Goal: Task Accomplishment & Management: Manage account settings

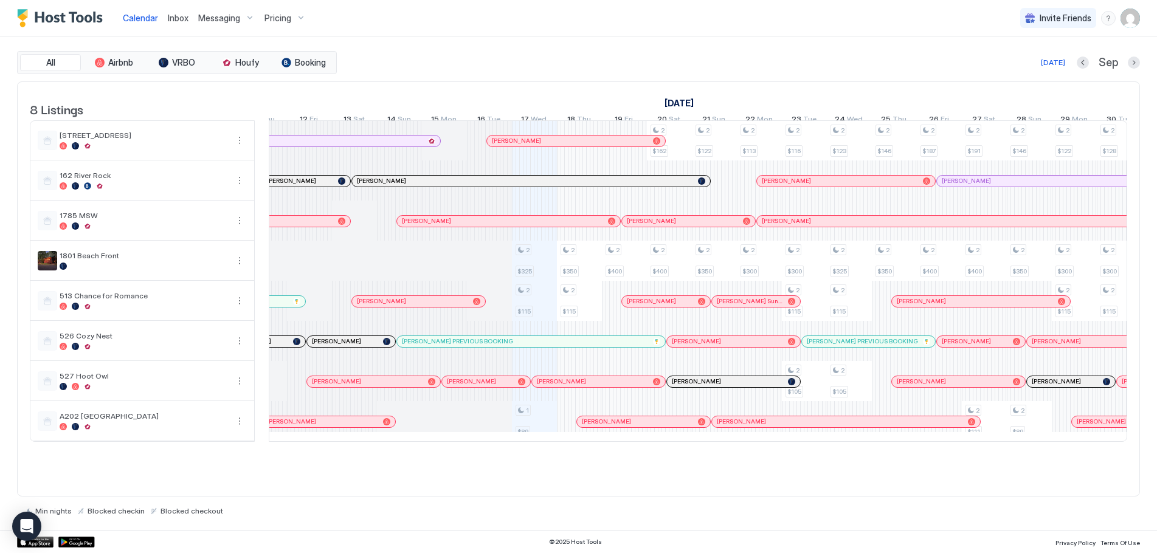
scroll to position [0, 405]
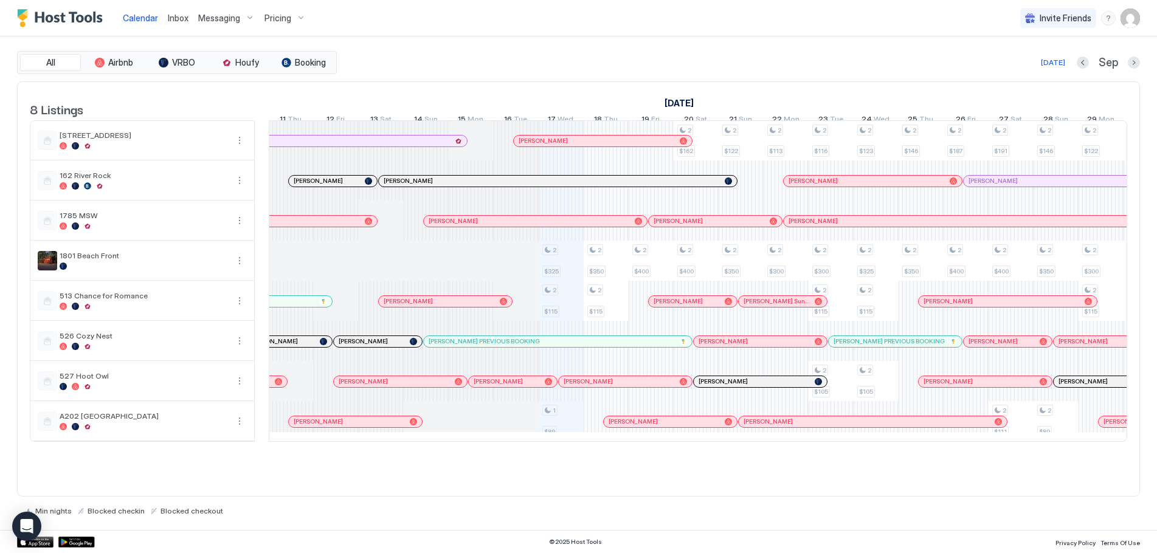
click at [1129, 22] on img "User profile" at bounding box center [1129, 18] width 19 height 19
click at [1024, 66] on span "Settings" at bounding box center [1020, 68] width 33 height 11
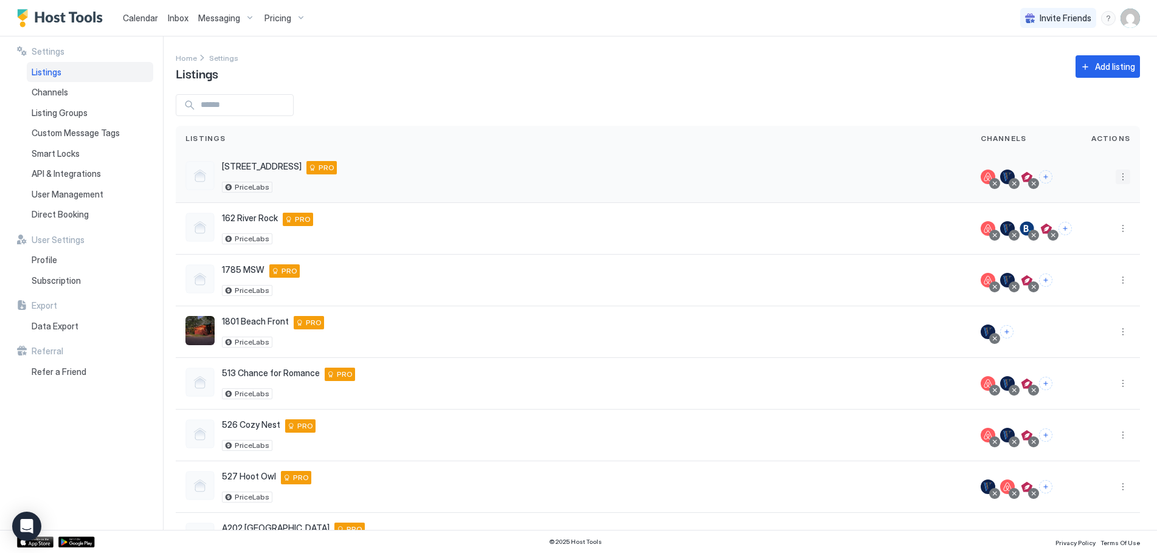
click at [1115, 174] on button "More options" at bounding box center [1122, 177] width 15 height 15
click at [1089, 232] on span "Listing Settings" at bounding box center [1086, 233] width 54 height 9
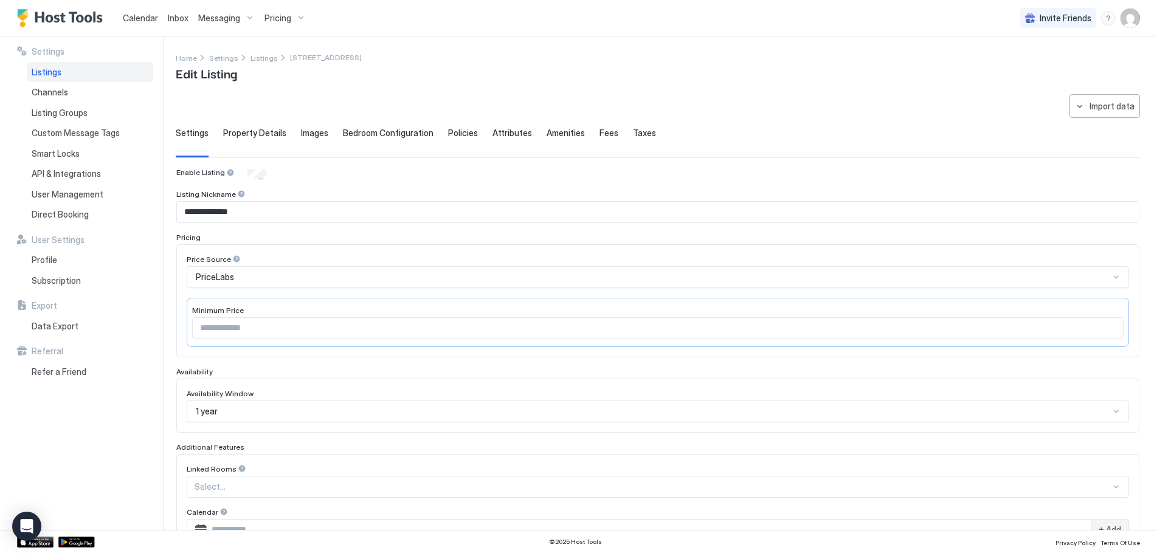
click at [274, 132] on span "Property Details" at bounding box center [254, 133] width 63 height 11
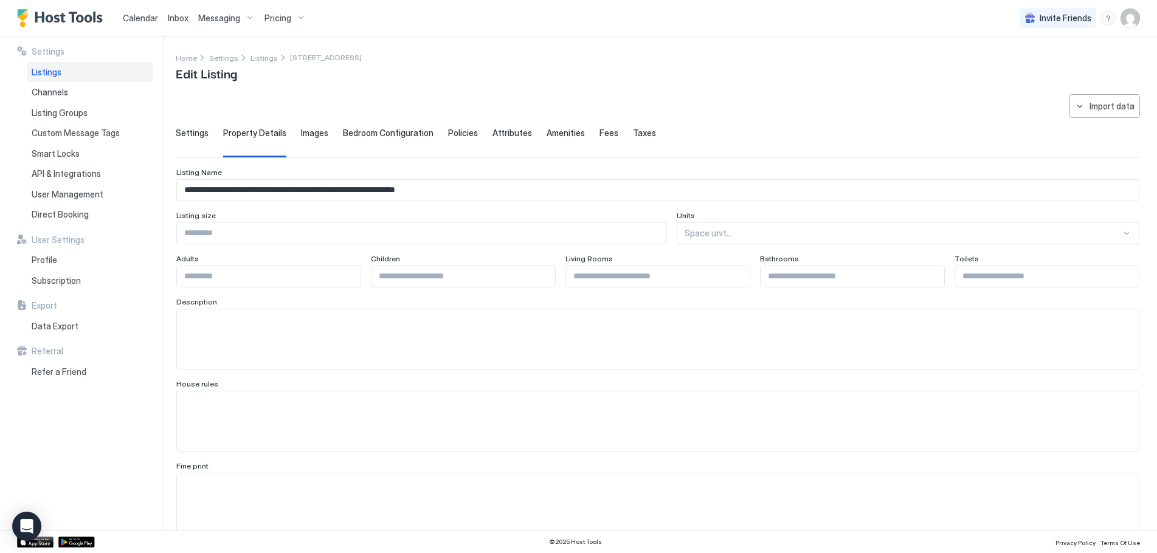
click at [314, 131] on span "Images" at bounding box center [314, 133] width 27 height 11
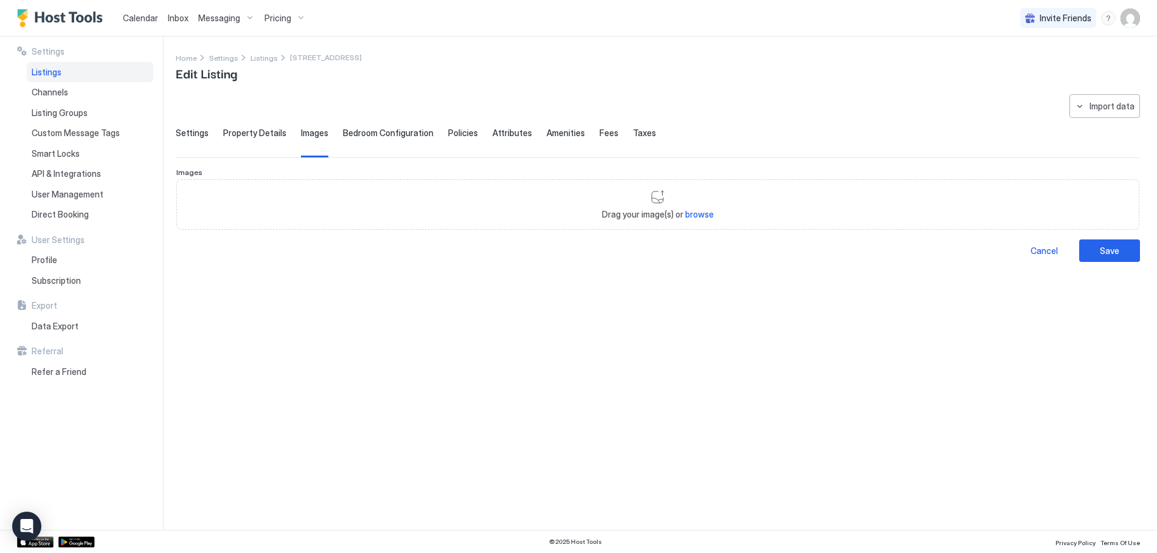
click at [381, 136] on span "Bedroom Configuration" at bounding box center [388, 133] width 91 height 11
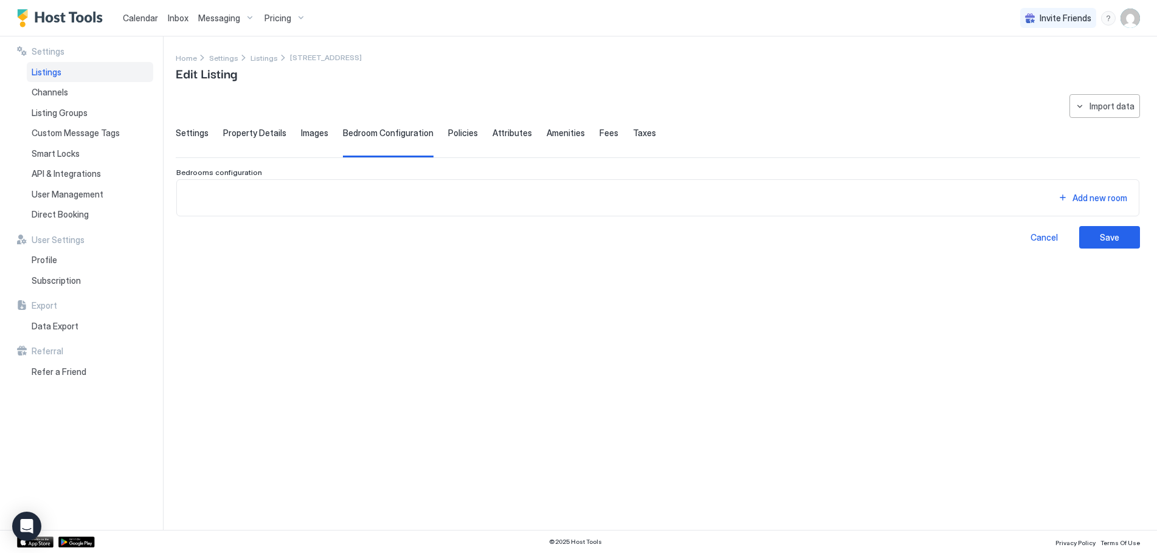
click at [459, 134] on span "Policies" at bounding box center [463, 133] width 30 height 11
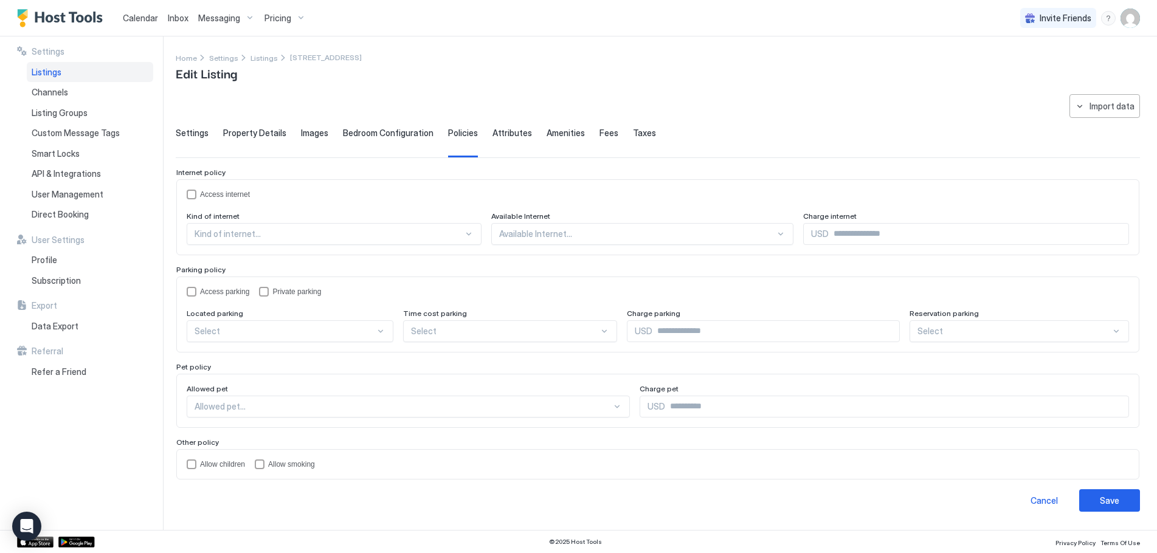
click at [515, 136] on span "Attributes" at bounding box center [512, 133] width 40 height 11
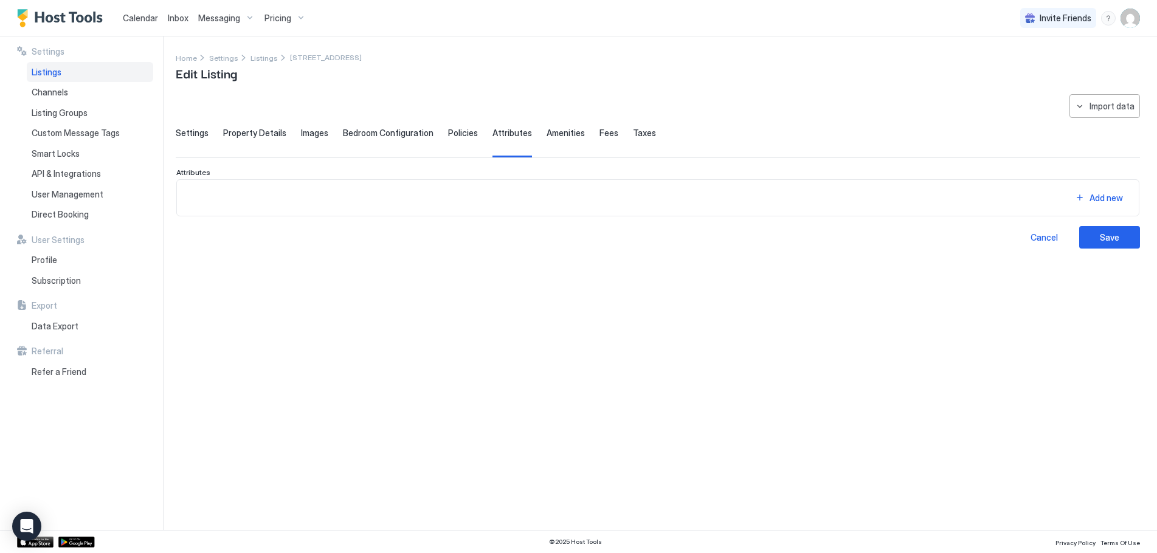
click at [555, 133] on span "Amenities" at bounding box center [565, 133] width 38 height 11
click at [1110, 112] on div "Import data" at bounding box center [1111, 106] width 45 height 13
click at [936, 109] on div at bounding box center [578, 276] width 1157 height 553
click at [1130, 108] on div "Import data" at bounding box center [1111, 106] width 45 height 13
click at [1125, 128] on div "Airbnb" at bounding box center [1115, 128] width 37 height 11
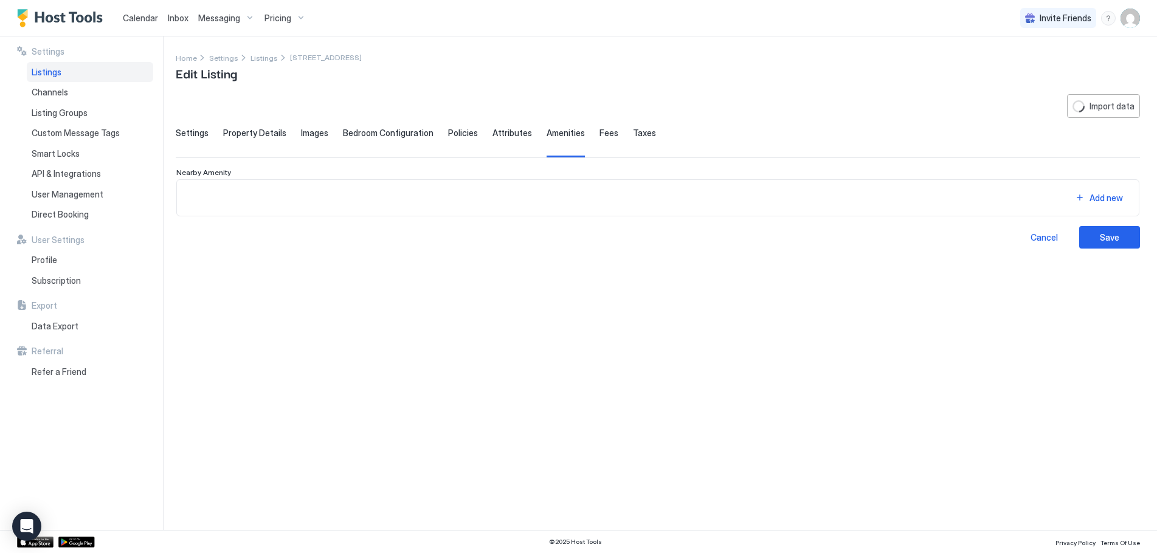
type input "**********"
type input "****"
type input "*"
type input "**********"
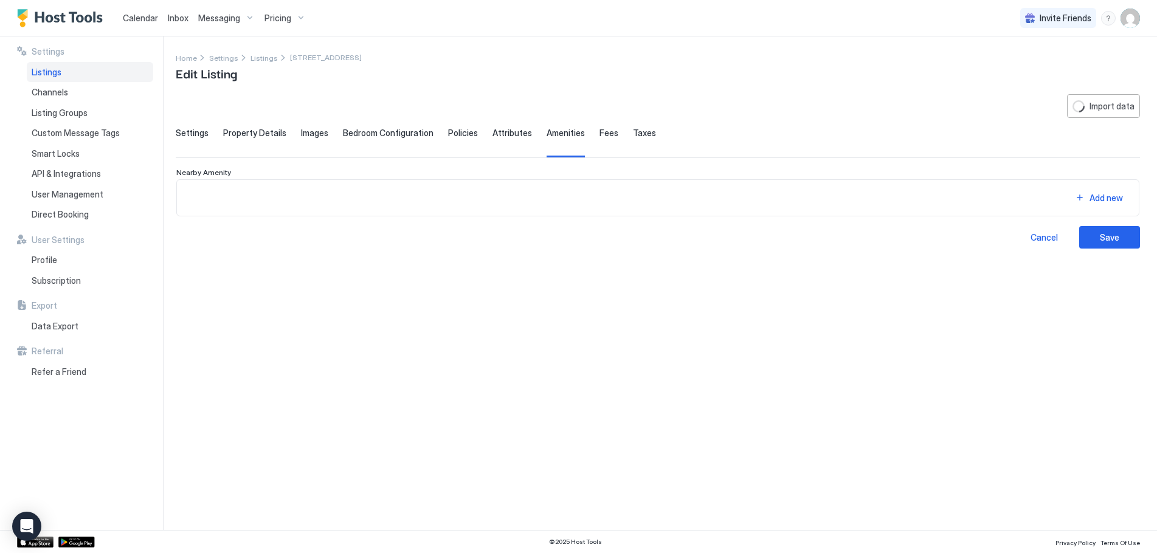
type input "********"
click at [315, 134] on span "Images" at bounding box center [314, 133] width 27 height 11
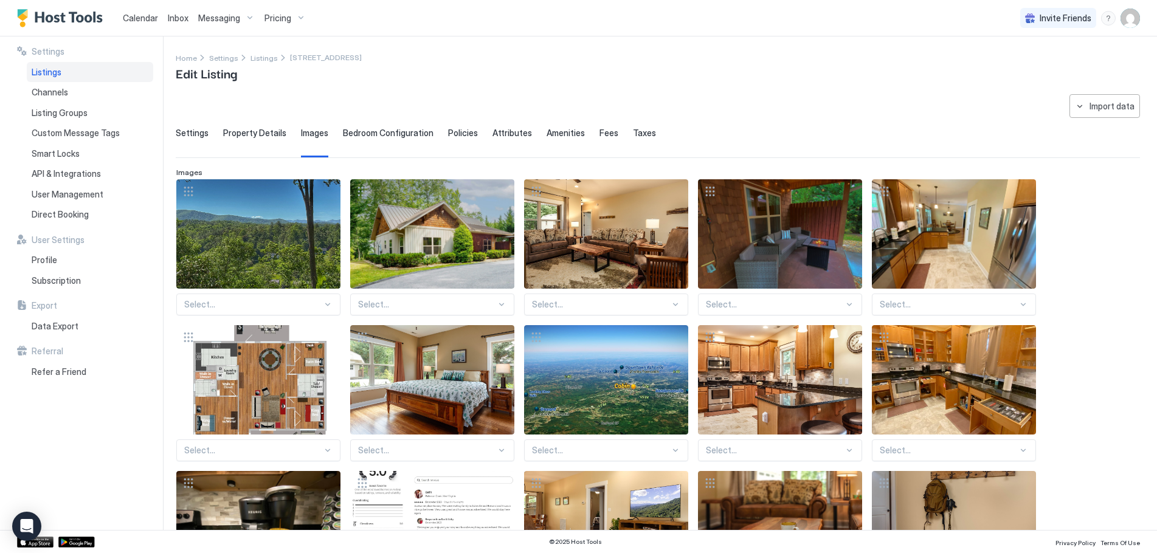
click at [264, 133] on span "Property Details" at bounding box center [254, 133] width 63 height 11
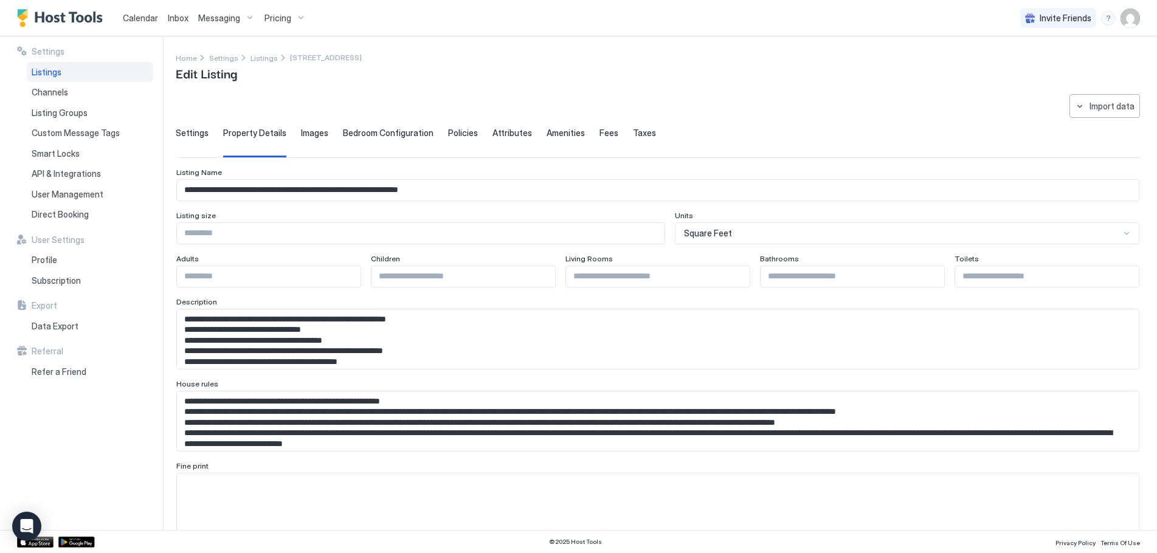
click at [354, 133] on span "Bedroom Configuration" at bounding box center [388, 133] width 91 height 11
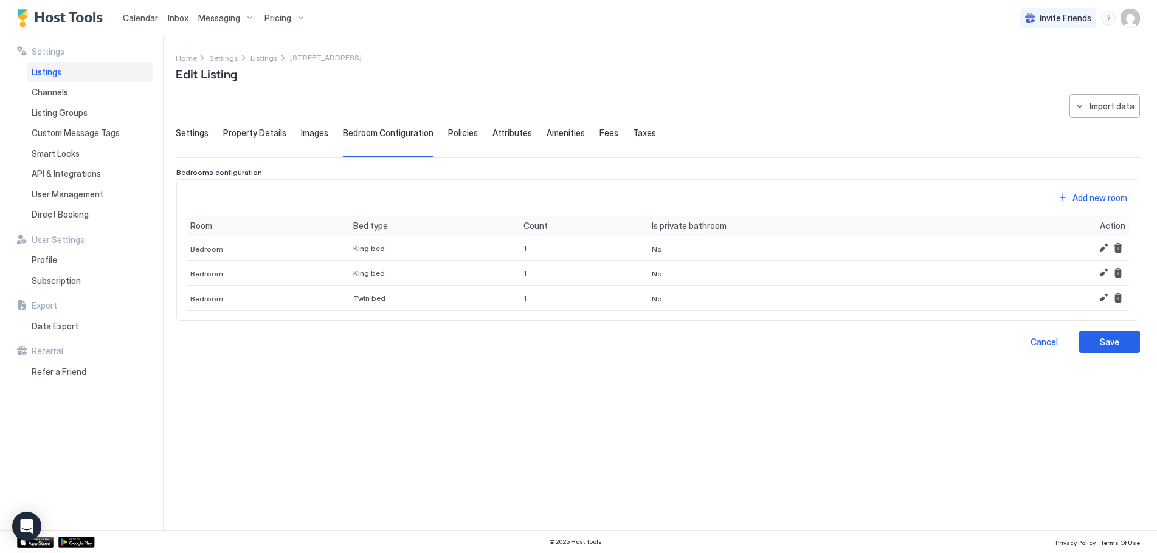
click at [301, 131] on span "Images" at bounding box center [314, 133] width 27 height 11
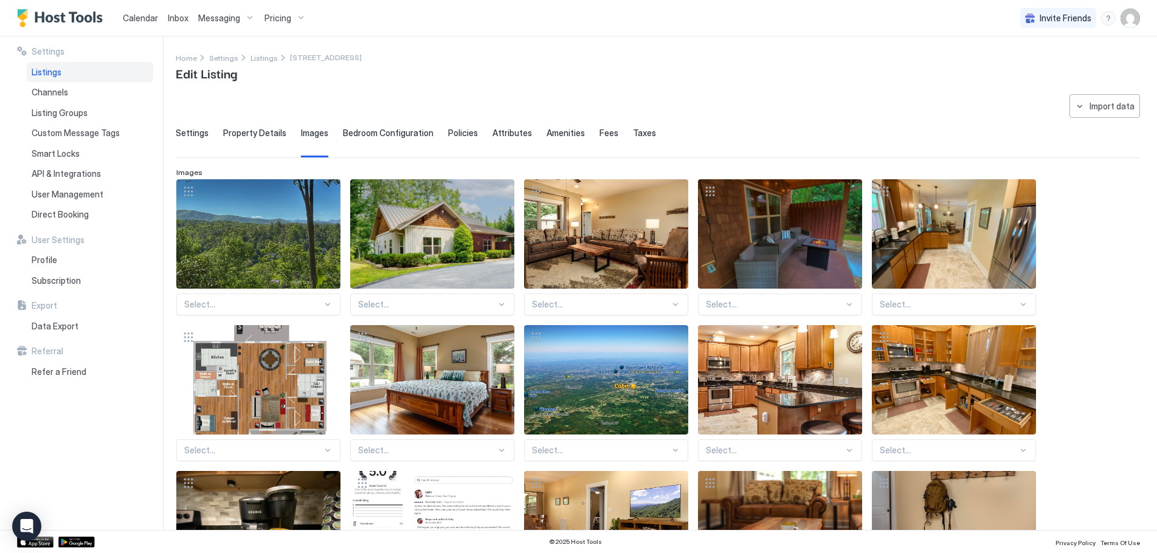
click at [452, 132] on span "Policies" at bounding box center [463, 133] width 30 height 11
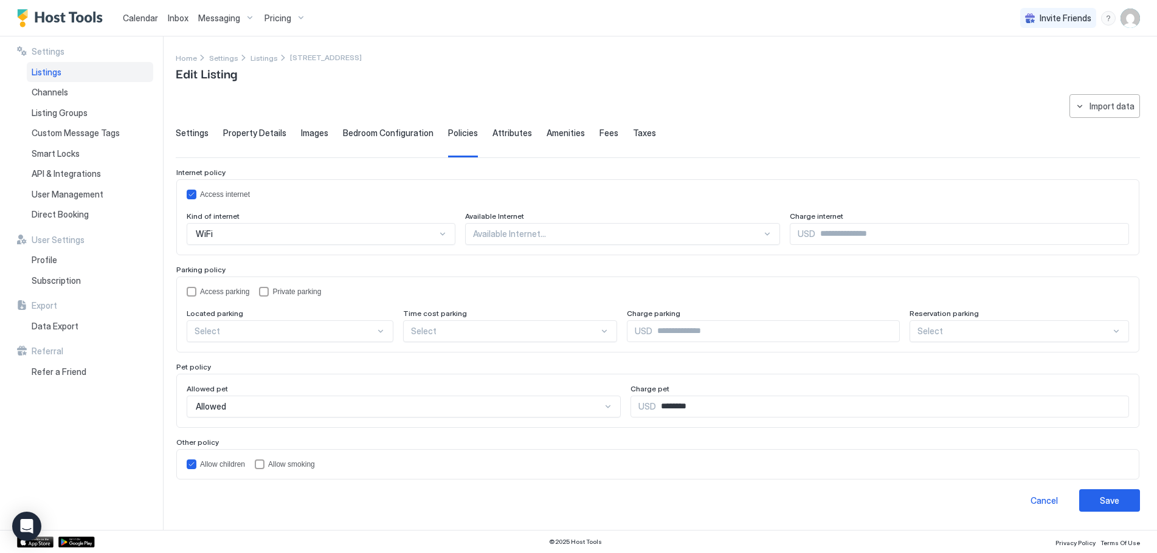
click at [507, 133] on span "Attributes" at bounding box center [512, 133] width 40 height 11
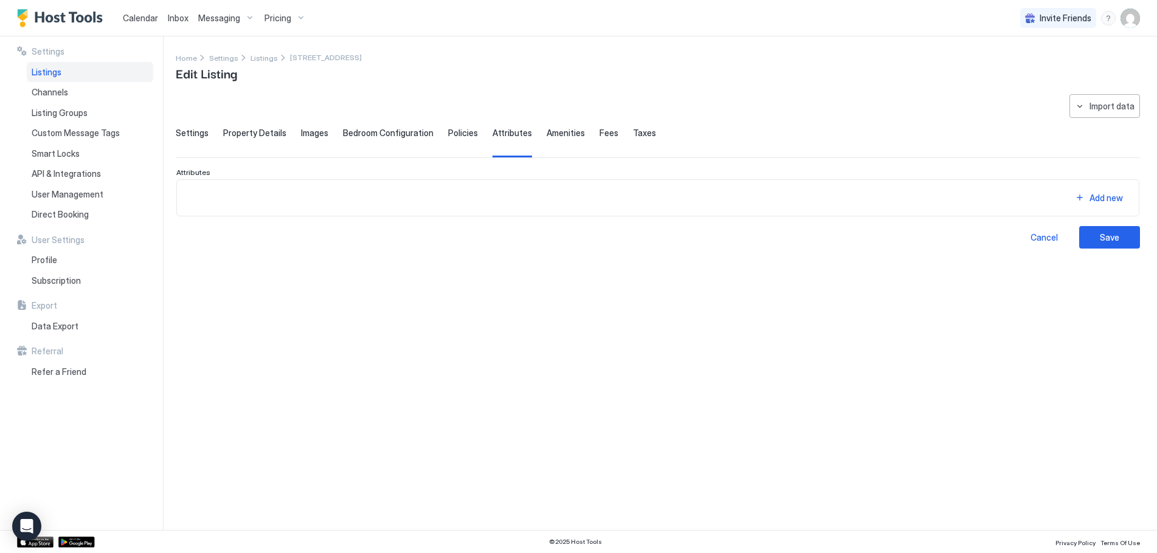
click at [560, 134] on span "Amenities" at bounding box center [565, 133] width 38 height 11
click at [599, 133] on span "Fees" at bounding box center [608, 133] width 19 height 11
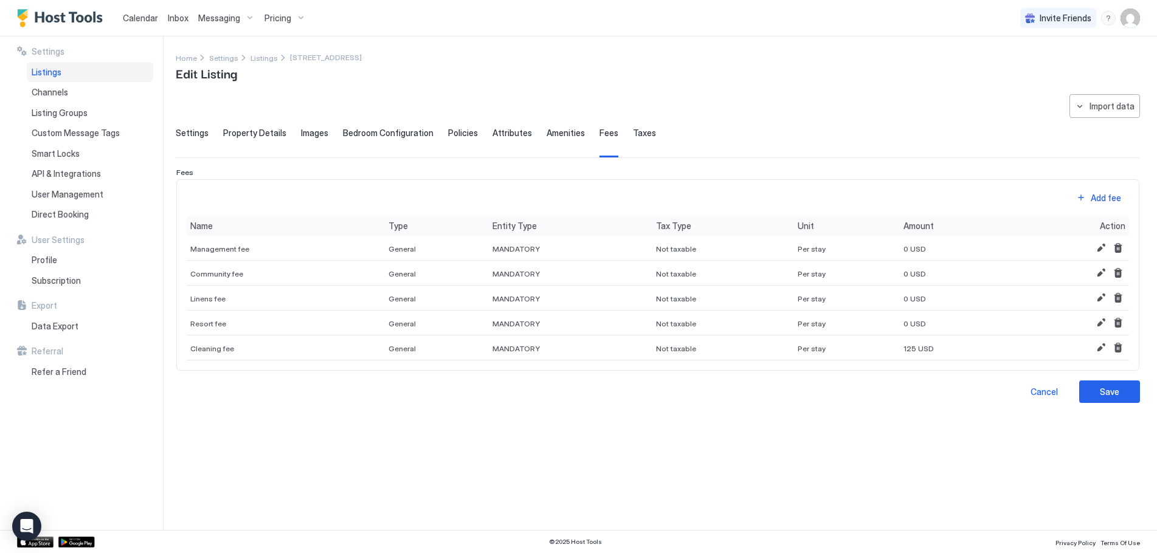
click at [568, 132] on span "Amenities" at bounding box center [565, 133] width 38 height 11
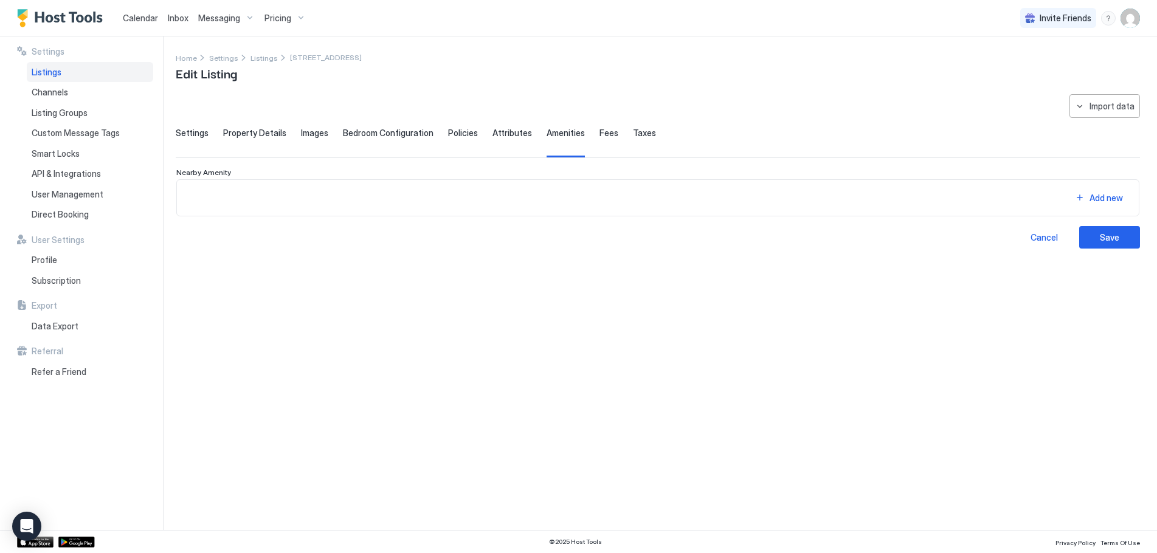
click at [633, 134] on span "Taxes" at bounding box center [644, 133] width 23 height 11
click at [461, 137] on span "Policies" at bounding box center [463, 133] width 30 height 11
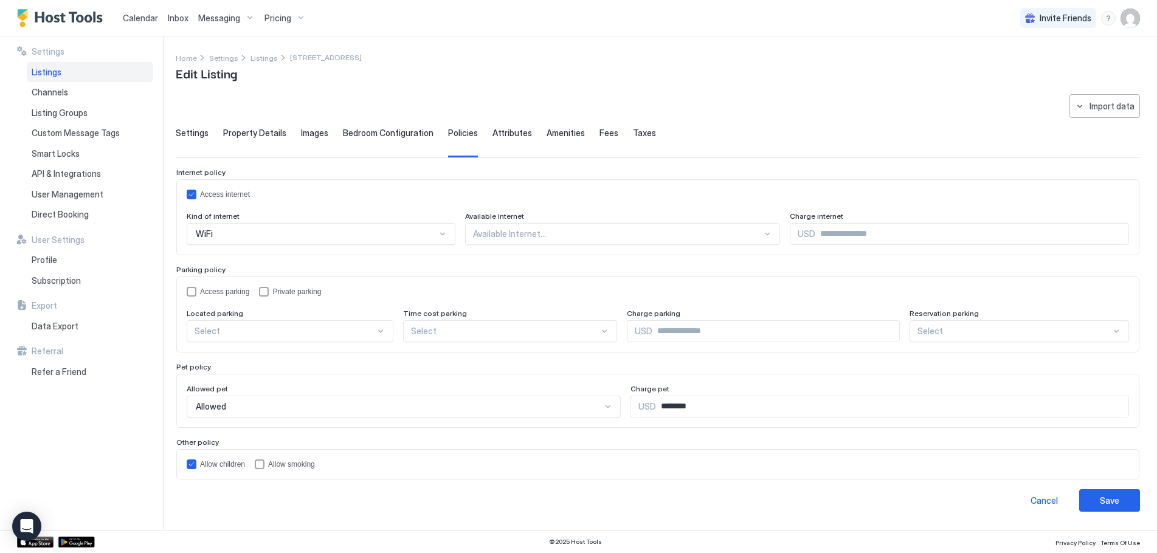
click at [387, 133] on span "Bedroom Configuration" at bounding box center [388, 133] width 91 height 11
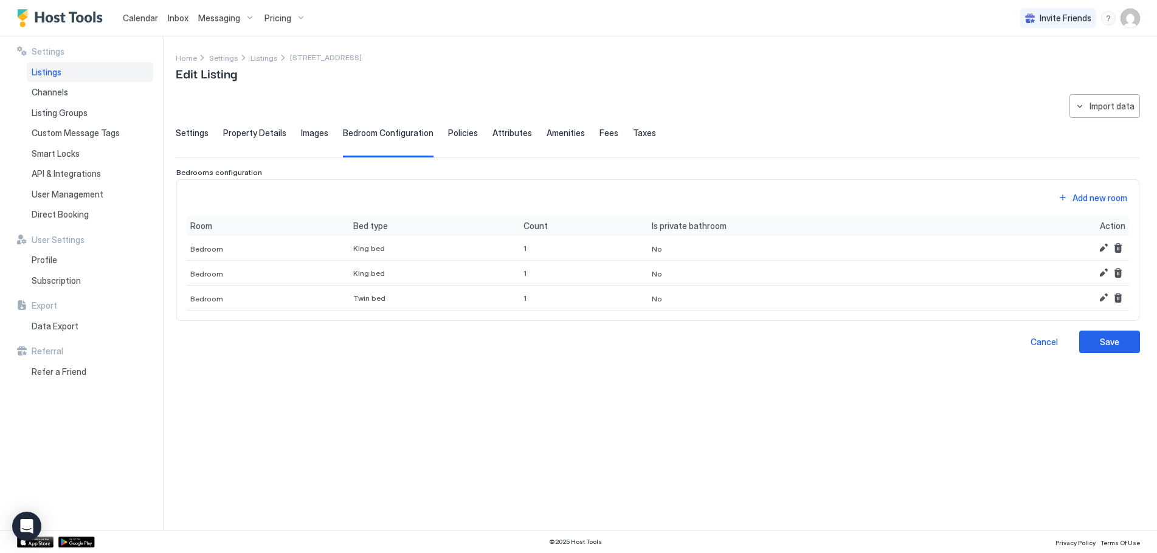
click at [307, 134] on span "Images" at bounding box center [314, 133] width 27 height 11
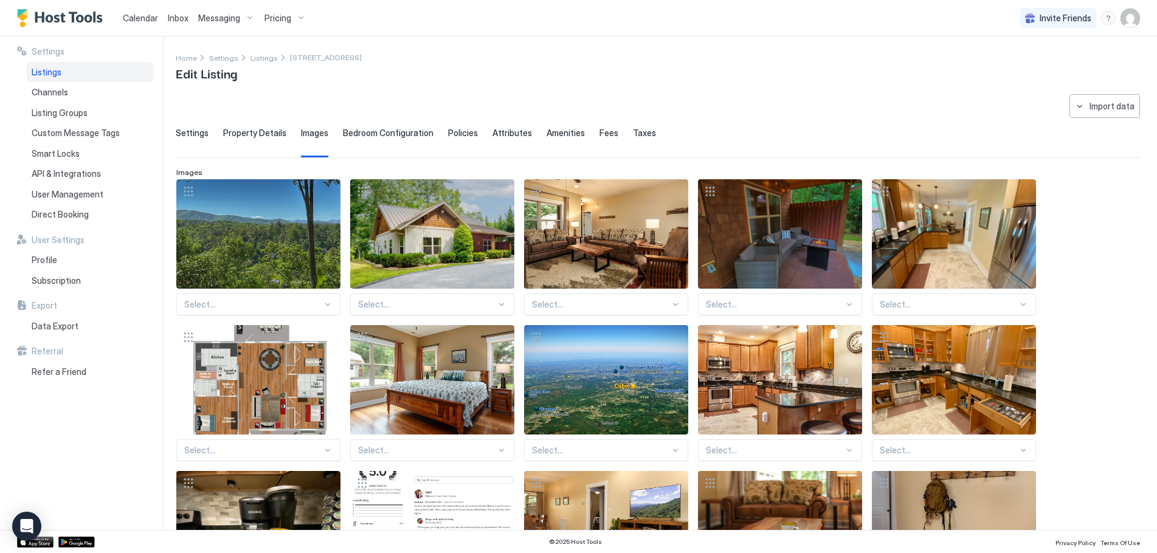
click at [244, 134] on span "Property Details" at bounding box center [254, 133] width 63 height 11
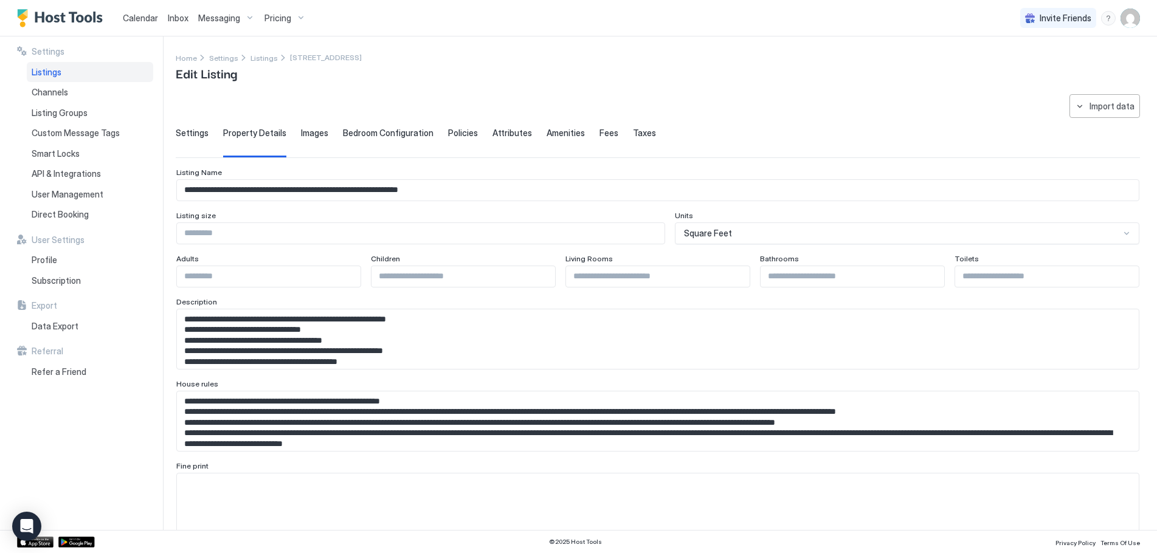
click at [309, 131] on span "Images" at bounding box center [314, 133] width 27 height 11
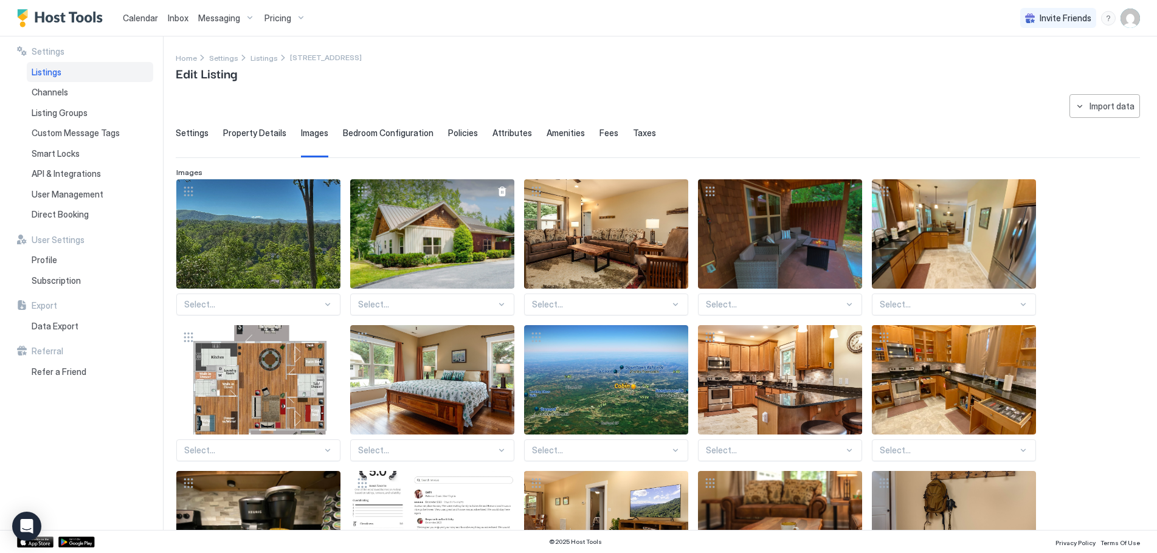
drag, startPoint x: 360, startPoint y: 190, endPoint x: 407, endPoint y: 214, distance: 51.9
click at [407, 214] on div at bounding box center [432, 233] width 164 height 109
click at [370, 195] on div at bounding box center [362, 191] width 24 height 24
click at [364, 194] on div at bounding box center [362, 191] width 24 height 24
drag, startPoint x: 365, startPoint y: 193, endPoint x: 378, endPoint y: 205, distance: 17.6
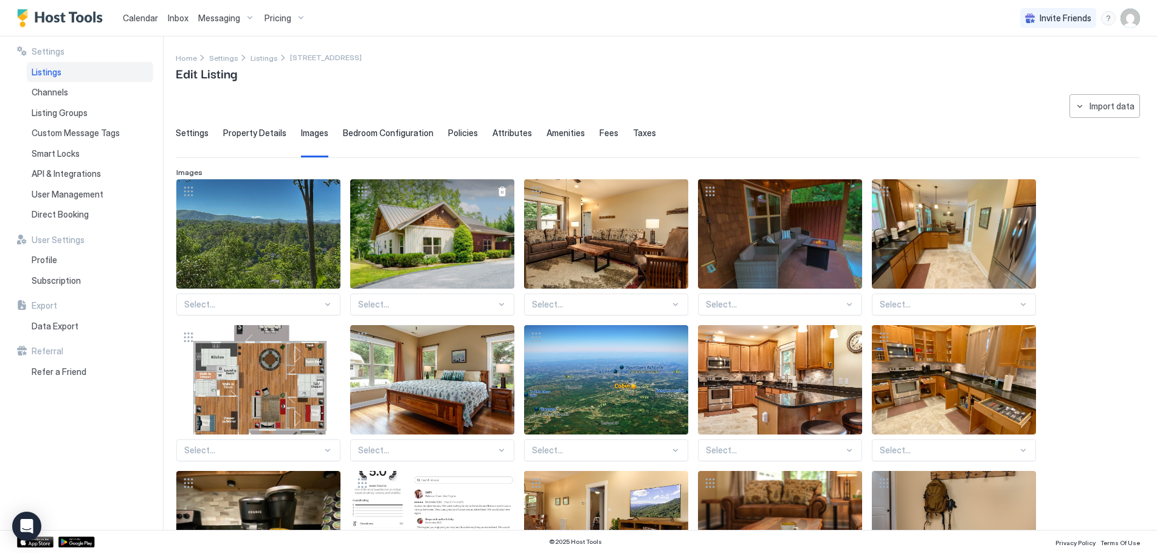
click at [368, 212] on div at bounding box center [432, 233] width 164 height 109
click at [498, 300] on div at bounding box center [502, 305] width 10 height 10
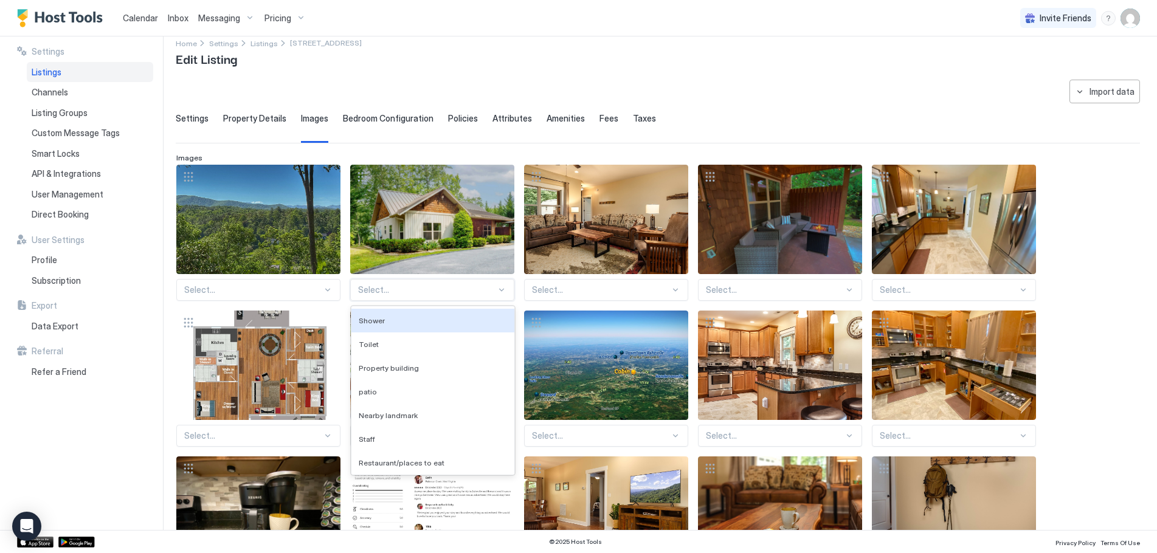
scroll to position [15, 0]
click at [497, 286] on div at bounding box center [502, 289] width 10 height 10
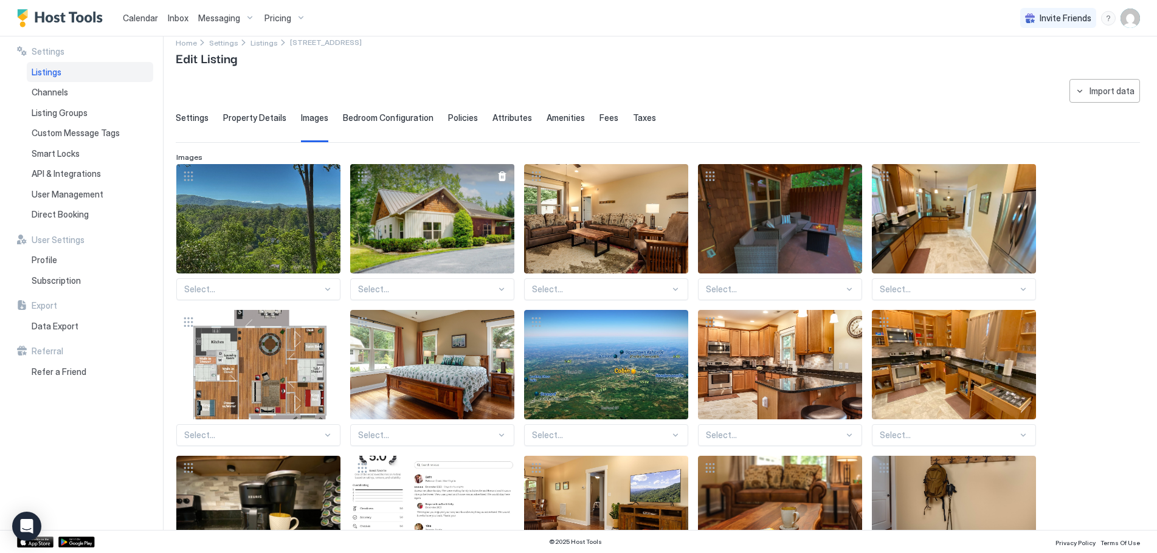
drag, startPoint x: 505, startPoint y: 184, endPoint x: 457, endPoint y: 204, distance: 52.3
click at [457, 204] on div at bounding box center [432, 218] width 164 height 109
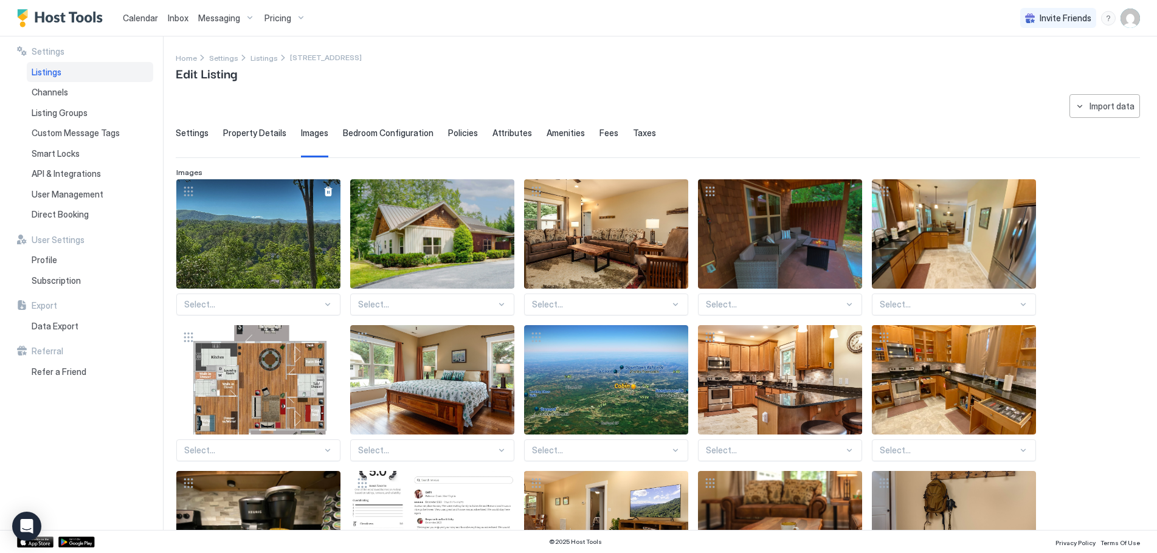
drag, startPoint x: 185, startPoint y: 188, endPoint x: 275, endPoint y: 221, distance: 95.8
click at [275, 221] on div at bounding box center [258, 233] width 164 height 109
click at [274, 221] on div "View image" at bounding box center [258, 233] width 164 height 109
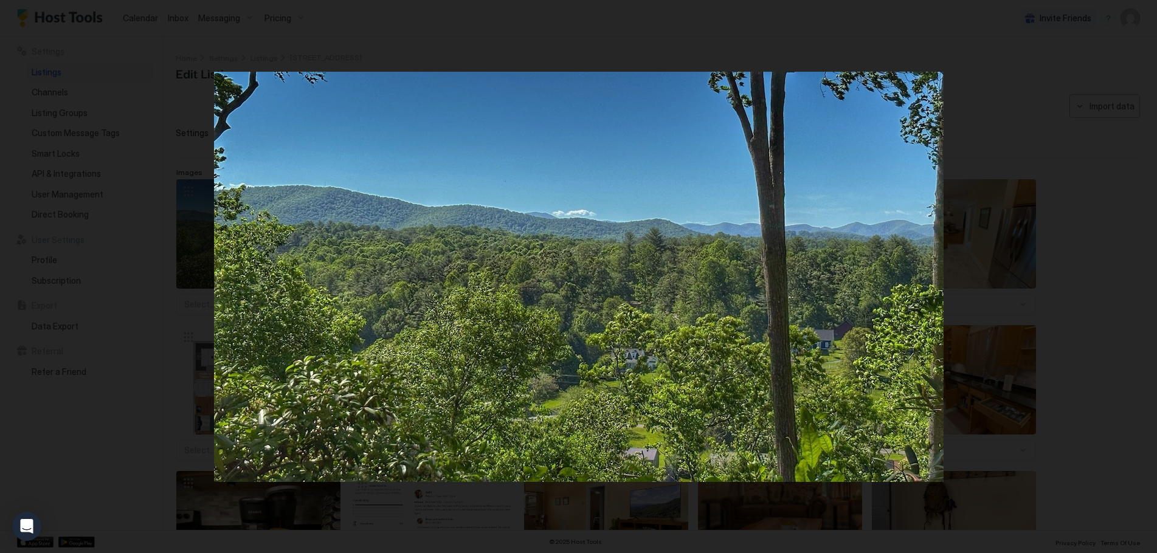
click at [1053, 50] on div at bounding box center [578, 276] width 1157 height 553
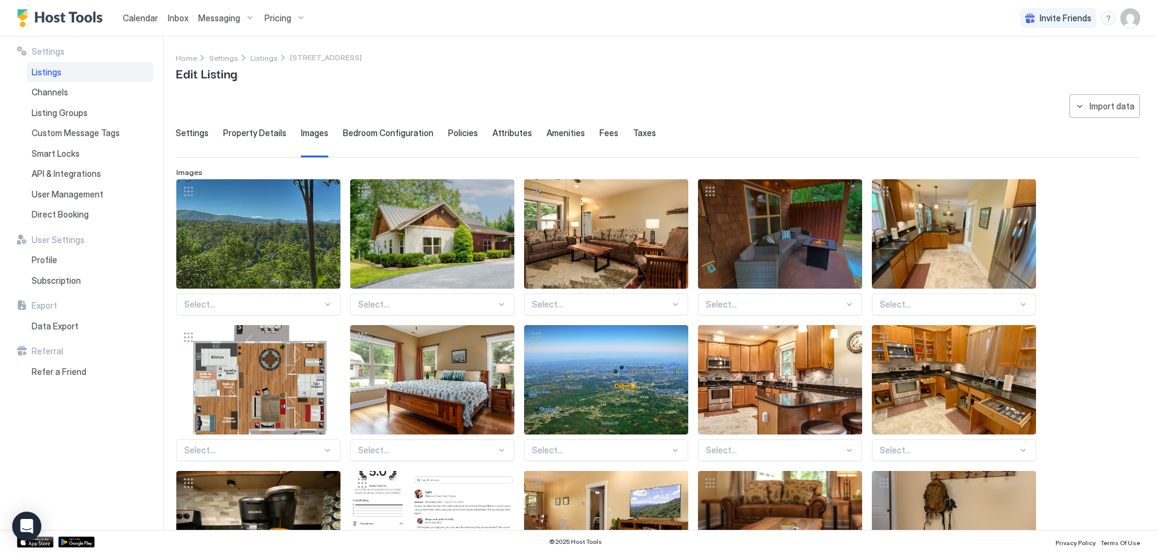
click at [259, 132] on span "Property Details" at bounding box center [254, 133] width 63 height 11
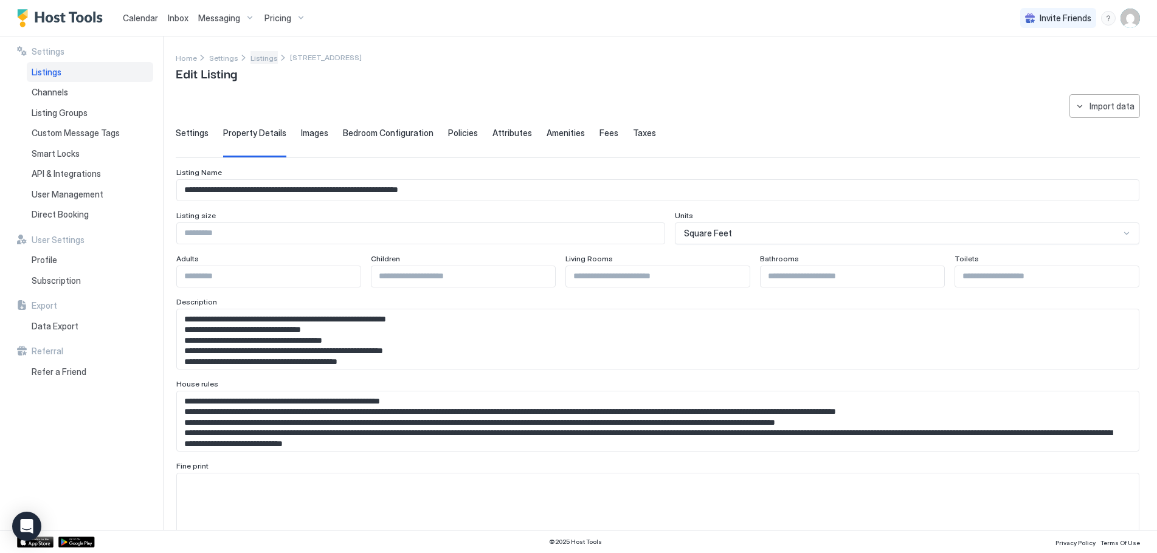
click at [252, 60] on span "Listings" at bounding box center [263, 57] width 27 height 9
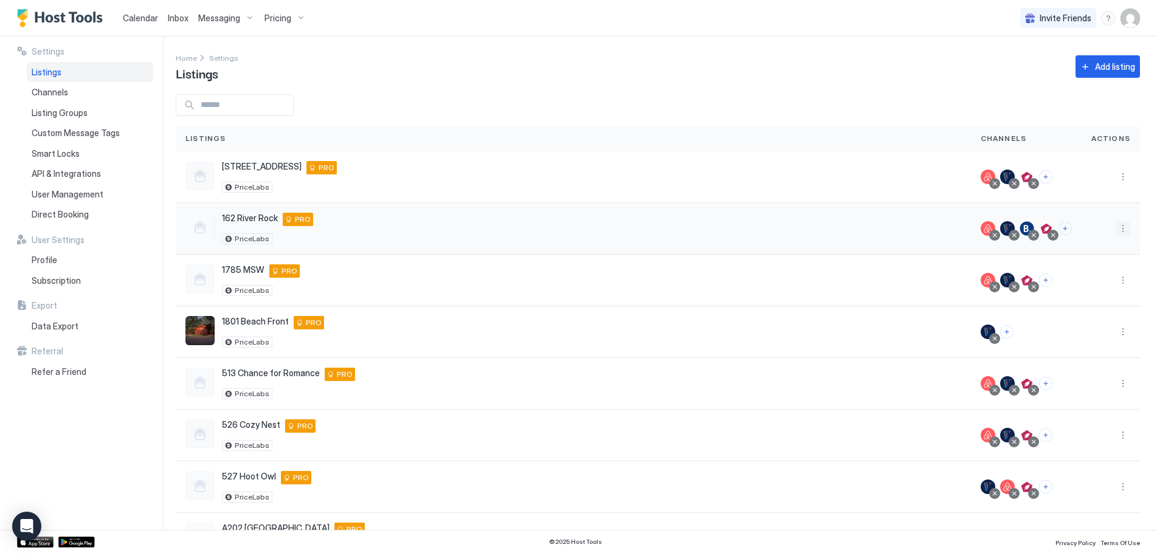
click at [1115, 225] on button "More options" at bounding box center [1122, 228] width 15 height 15
click at [1095, 286] on span "Listing Settings" at bounding box center [1086, 284] width 54 height 9
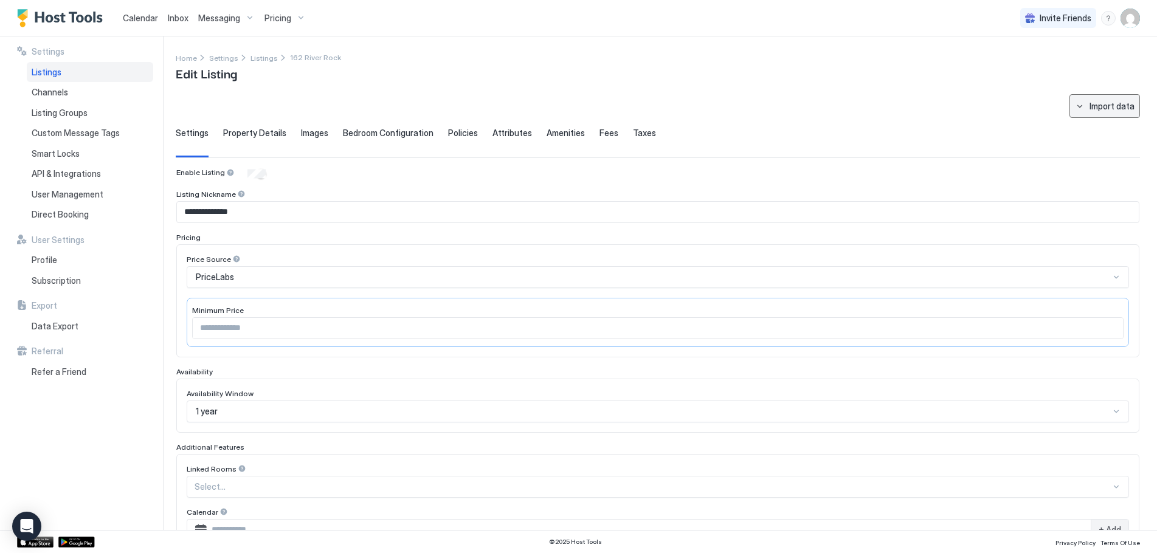
click at [1111, 111] on div "Import data" at bounding box center [1111, 106] width 45 height 13
click at [1104, 128] on div "Airbnb" at bounding box center [1100, 128] width 37 height 11
type input "**********"
type input "****"
type input "*"
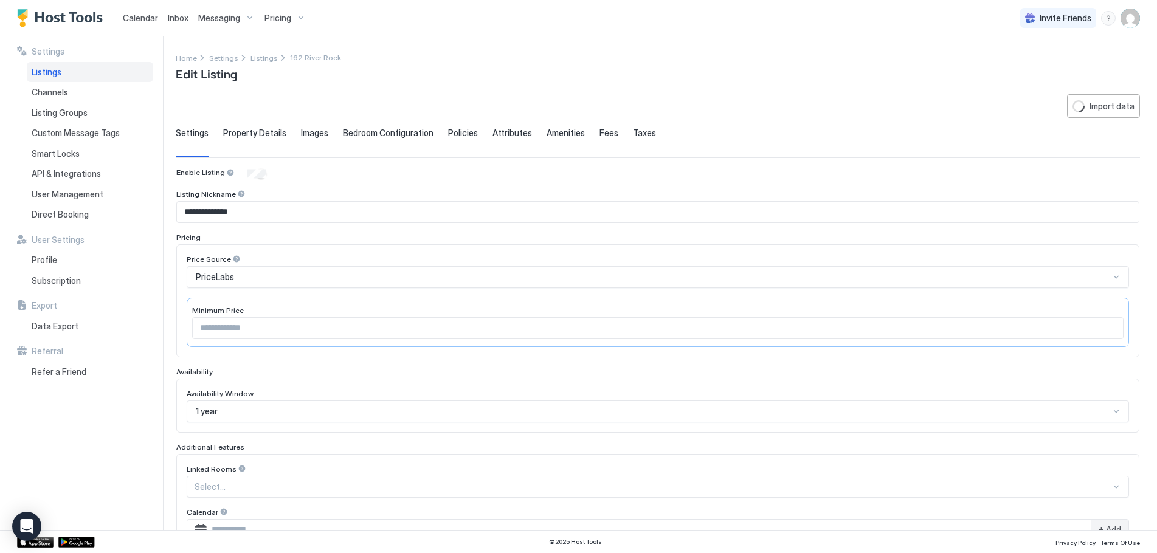
type input "**********"
type input "********"
click at [312, 133] on span "Images" at bounding box center [314, 133] width 27 height 11
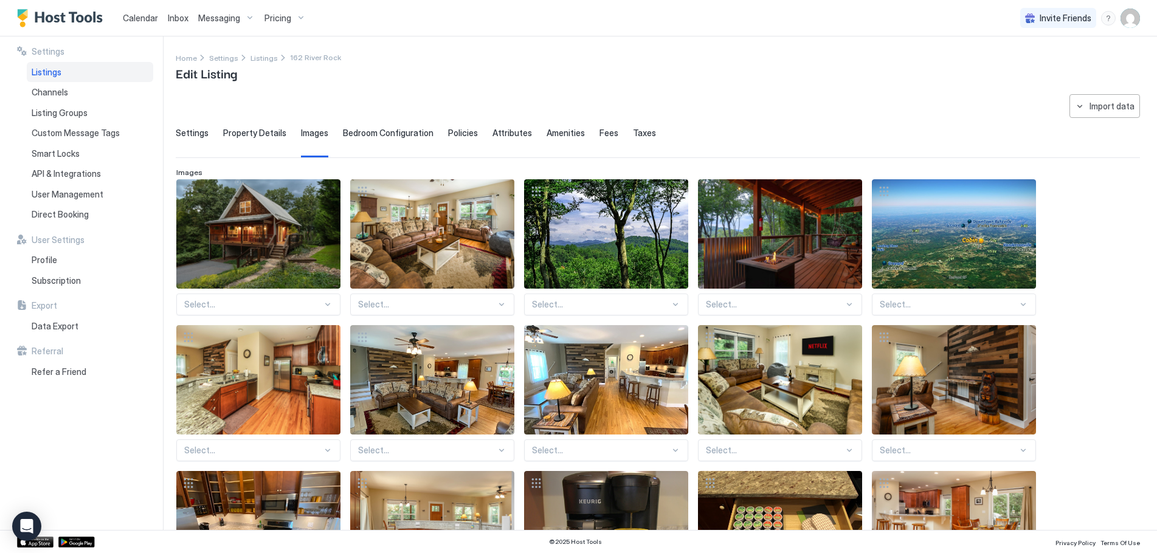
click at [269, 135] on span "Property Details" at bounding box center [254, 133] width 63 height 11
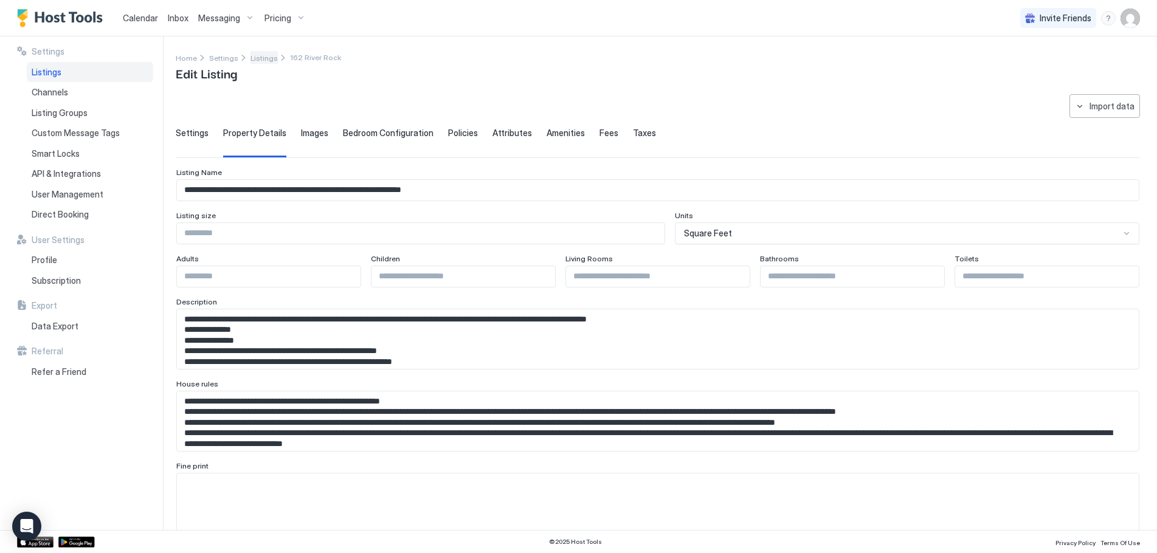
click at [260, 55] on span "Listings" at bounding box center [263, 57] width 27 height 9
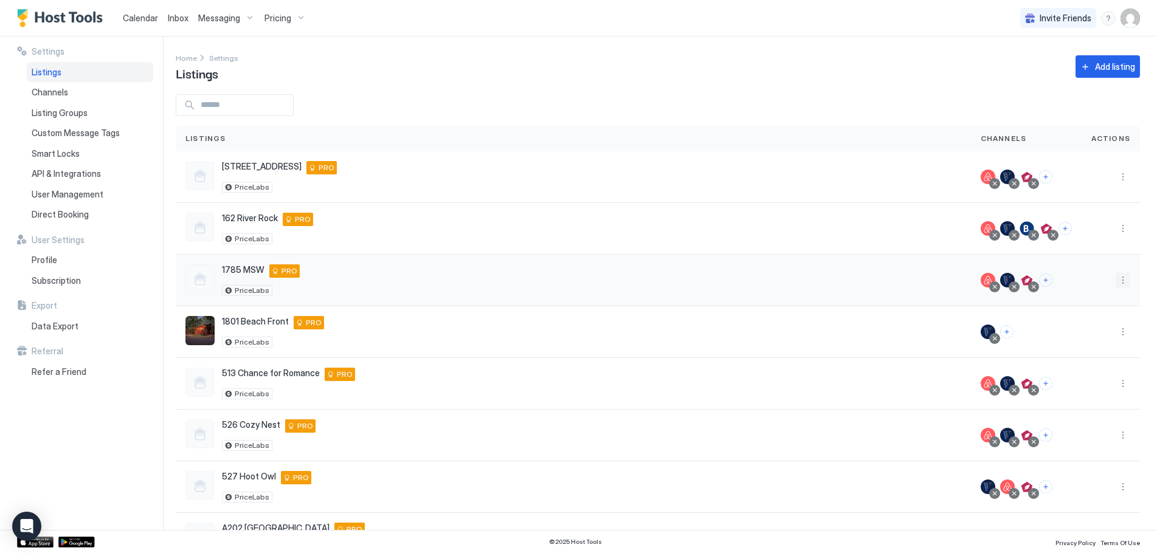
click at [1115, 277] on button "More options" at bounding box center [1122, 280] width 15 height 15
click at [1091, 333] on span "Listing Settings" at bounding box center [1086, 336] width 54 height 9
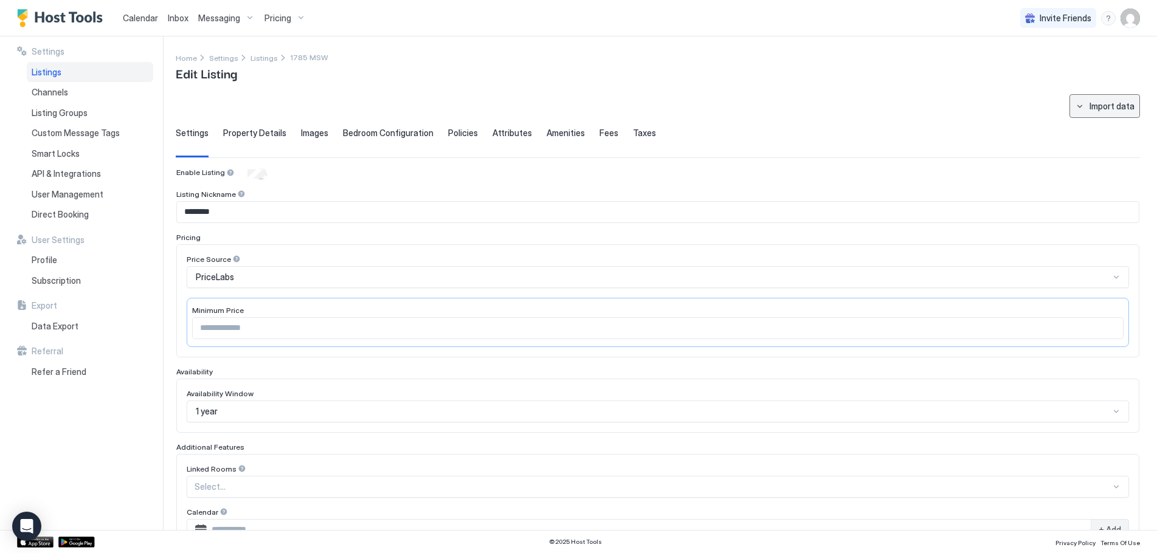
click at [1117, 104] on div "Import data" at bounding box center [1111, 106] width 45 height 13
click at [1112, 132] on div "Airbnb" at bounding box center [1106, 128] width 37 height 11
type input "****"
type input "*"
type input "**********"
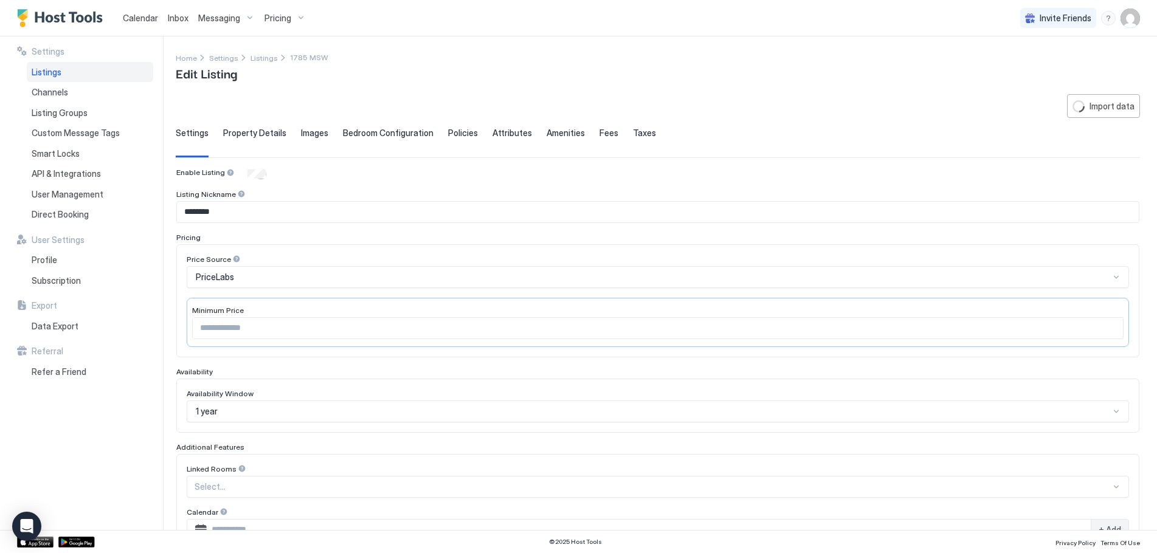
type input "*********"
type input "*****"
type input "**********"
type input "********"
click at [311, 133] on span "Images" at bounding box center [314, 133] width 27 height 11
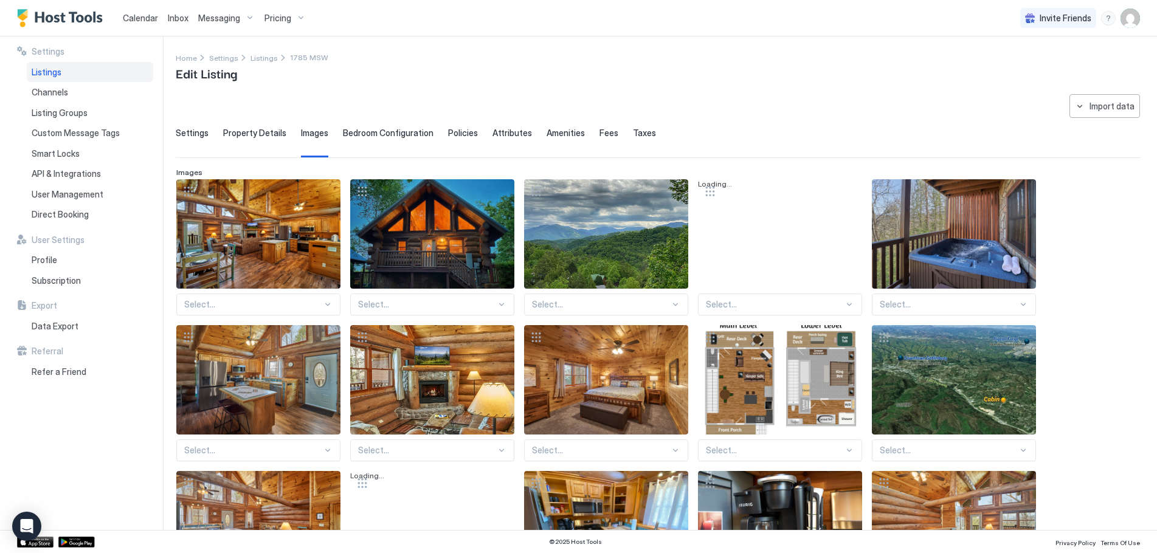
click at [265, 132] on span "Property Details" at bounding box center [254, 133] width 63 height 11
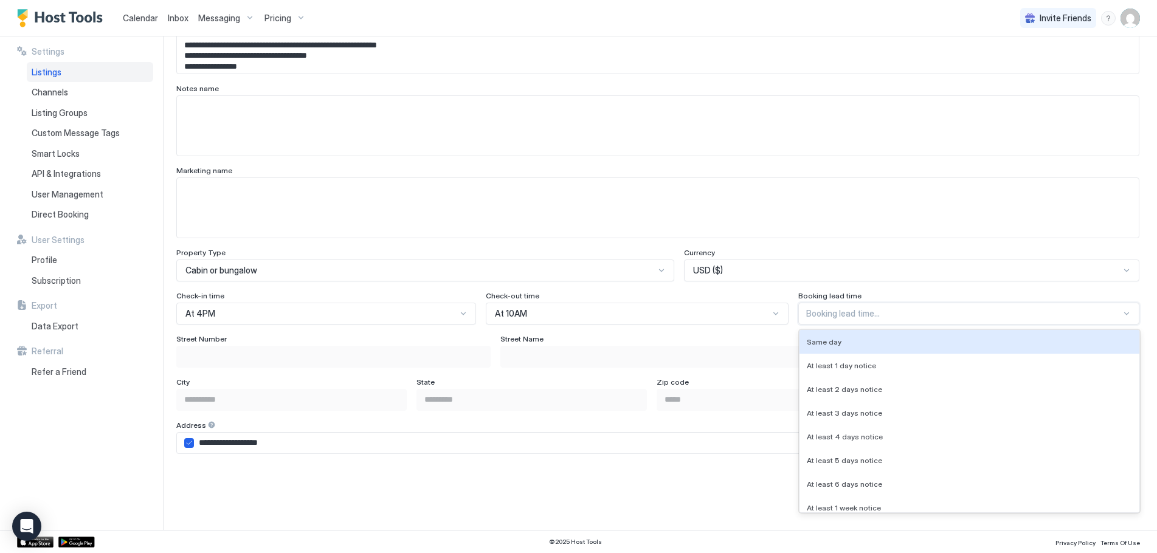
scroll to position [566, 0]
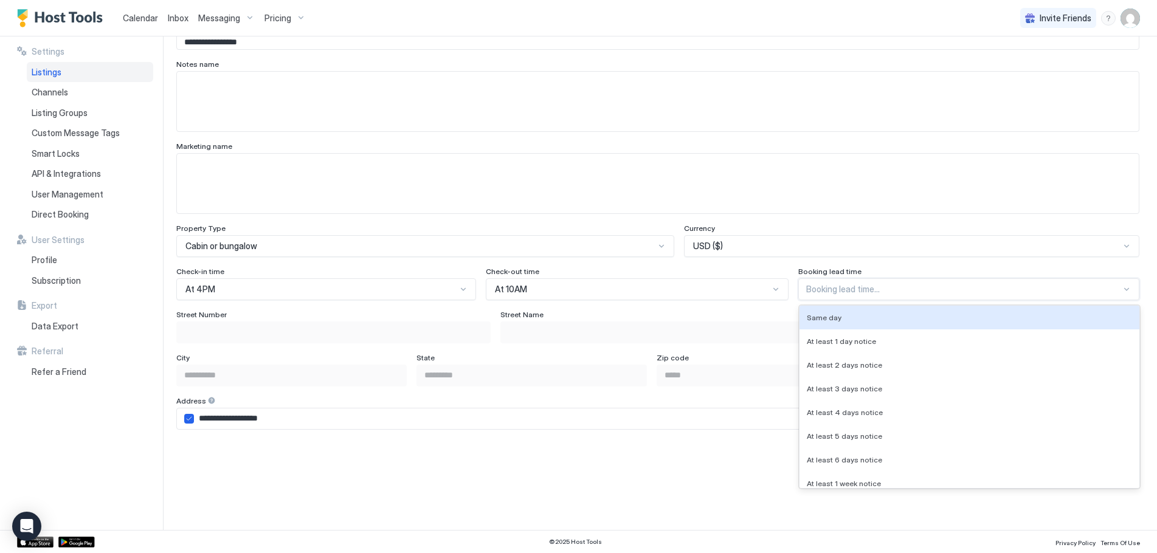
click at [877, 300] on div "8 results available. Use Up and Down to choose options, press Enter to select t…" at bounding box center [968, 289] width 341 height 22
click at [853, 109] on textarea "Input Field" at bounding box center [658, 102] width 962 height 60
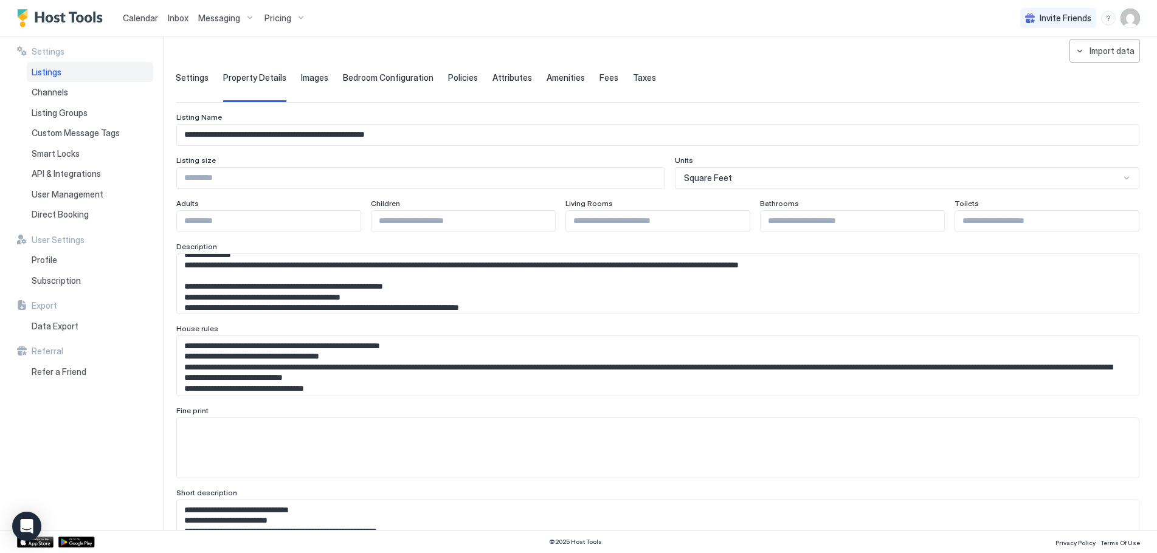
scroll to position [0, 0]
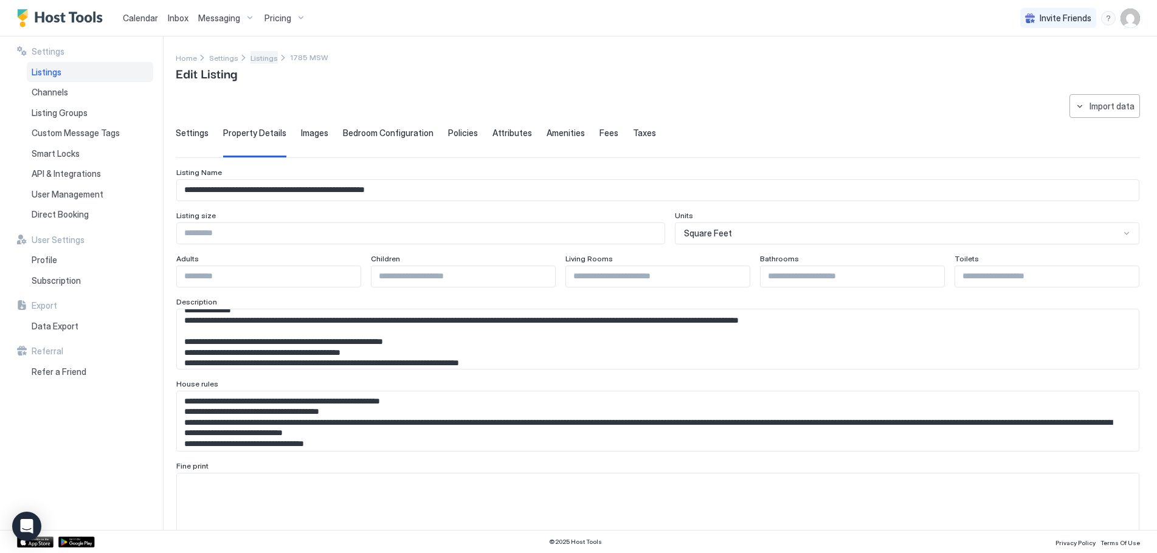
click at [253, 58] on span "Listings" at bounding box center [263, 57] width 27 height 9
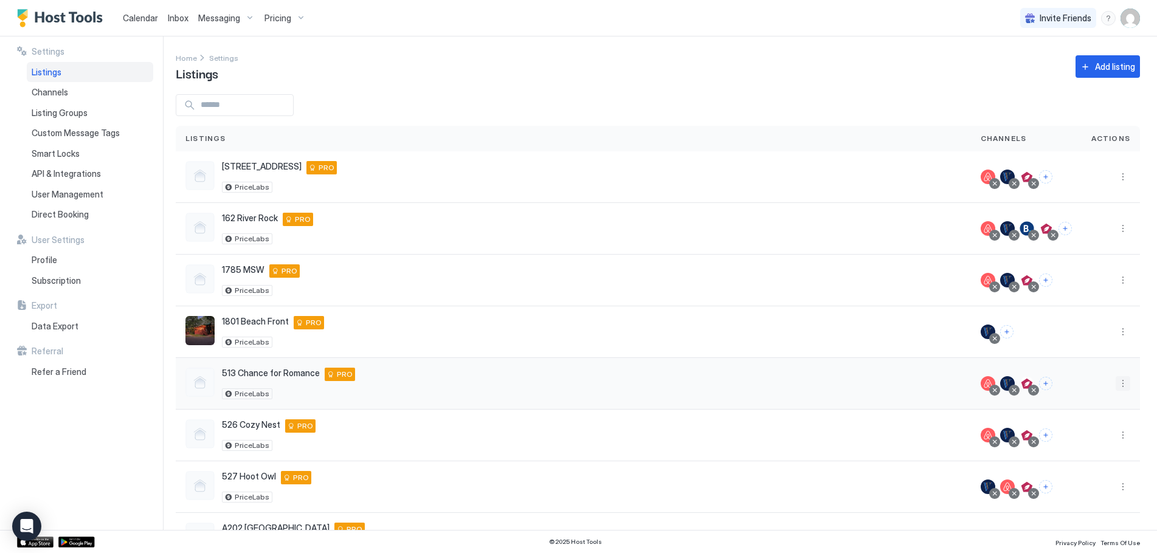
click at [1116, 382] on button "More options" at bounding box center [1122, 383] width 15 height 15
click at [1097, 439] on span "Listing Settings" at bounding box center [1086, 439] width 54 height 9
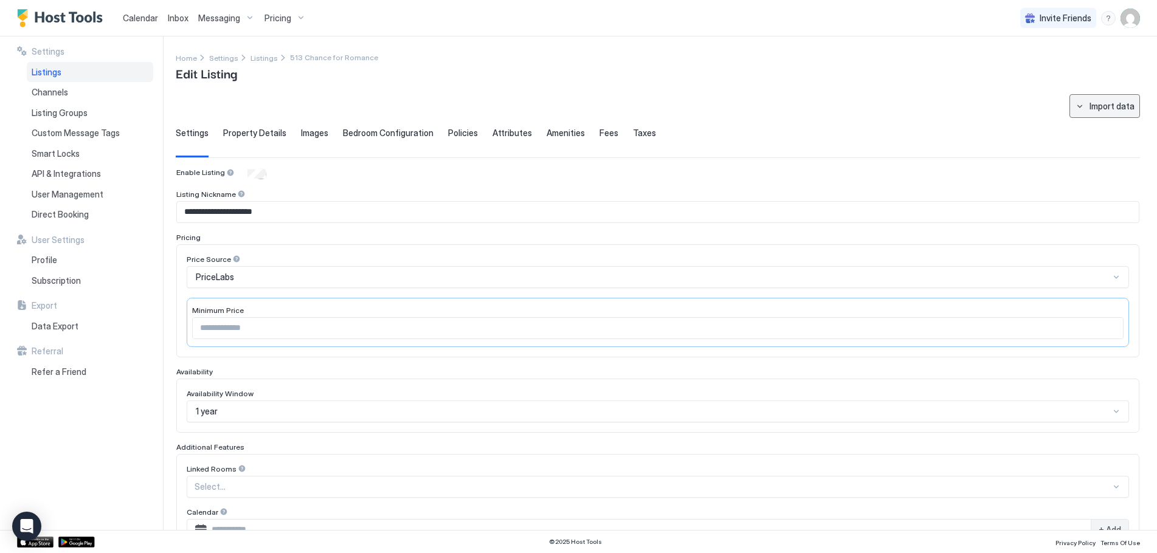
click at [1126, 109] on button "Import data" at bounding box center [1104, 106] width 71 height 24
click at [1108, 129] on div "Airbnb" at bounding box center [1106, 128] width 37 height 11
click at [268, 134] on span "Property Details" at bounding box center [254, 133] width 63 height 11
type input "**********"
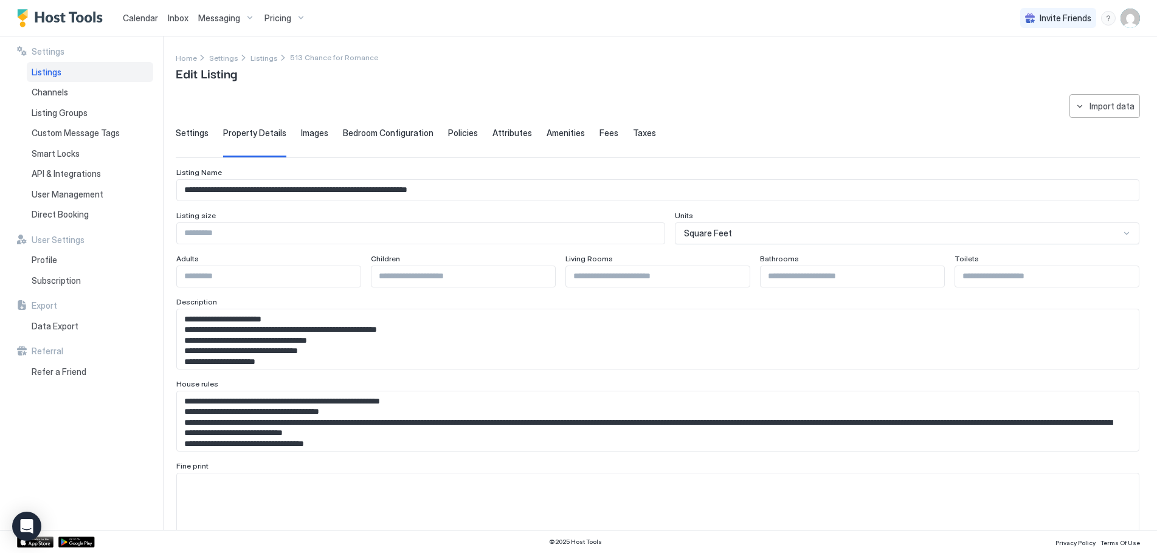
click at [302, 134] on span "Images" at bounding box center [314, 133] width 27 height 11
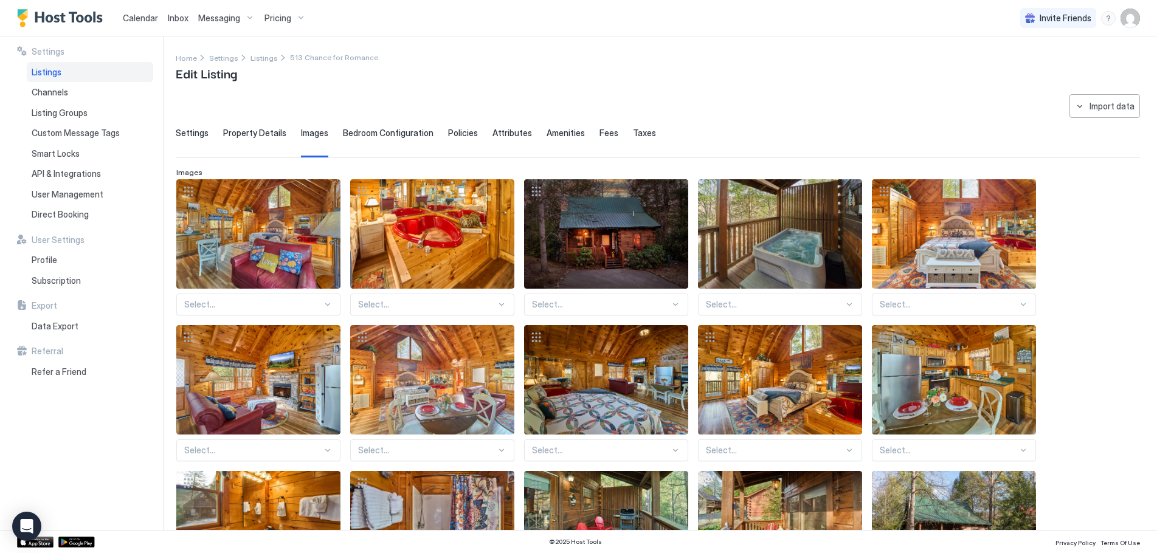
click at [384, 134] on span "Bedroom Configuration" at bounding box center [388, 133] width 91 height 11
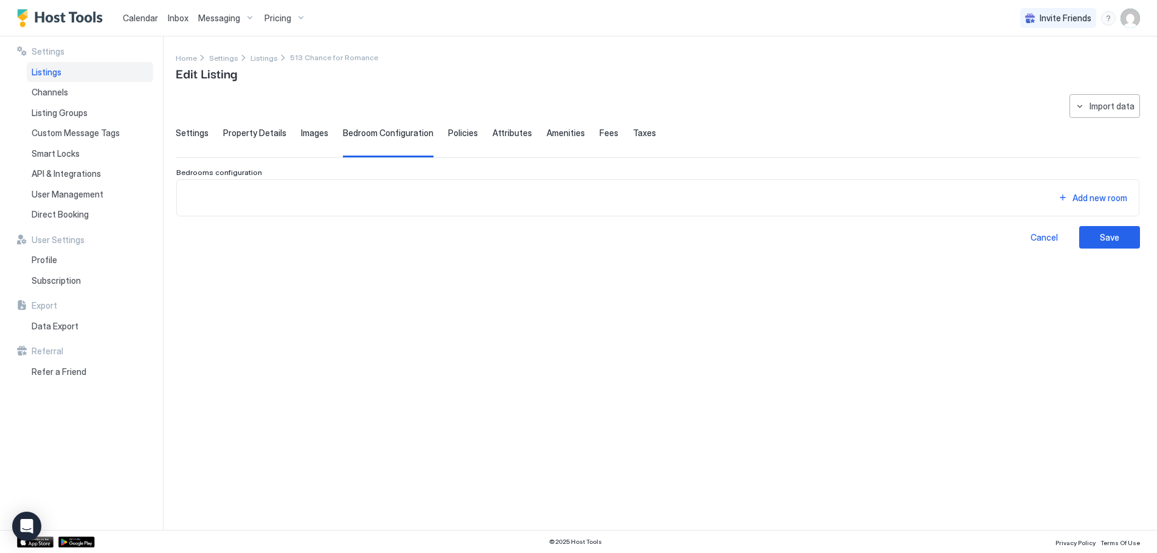
click at [461, 133] on span "Policies" at bounding box center [463, 133] width 30 height 11
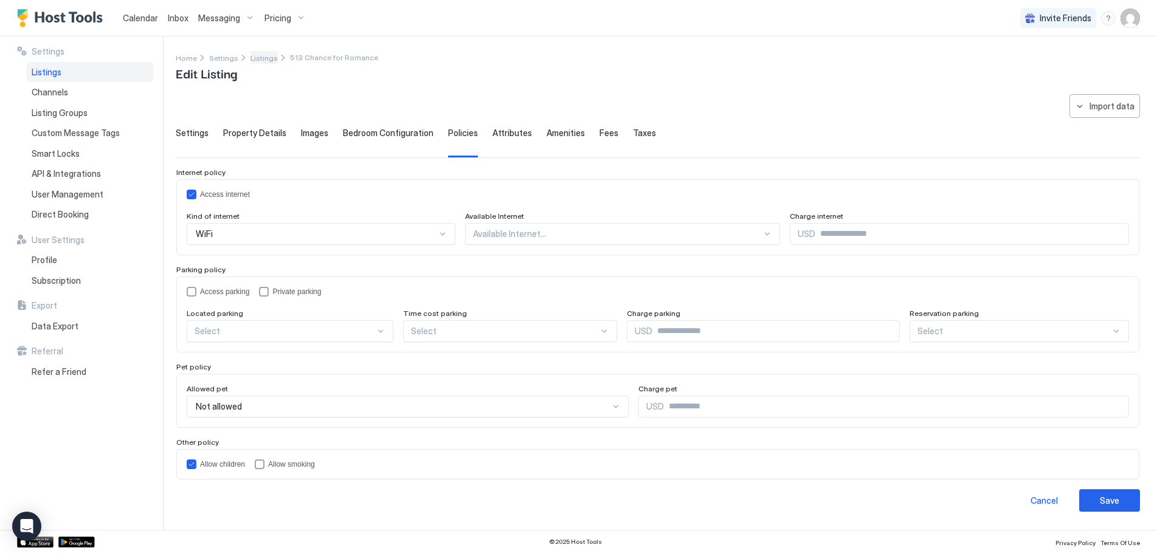
click at [257, 59] on span "Listings" at bounding box center [263, 57] width 27 height 9
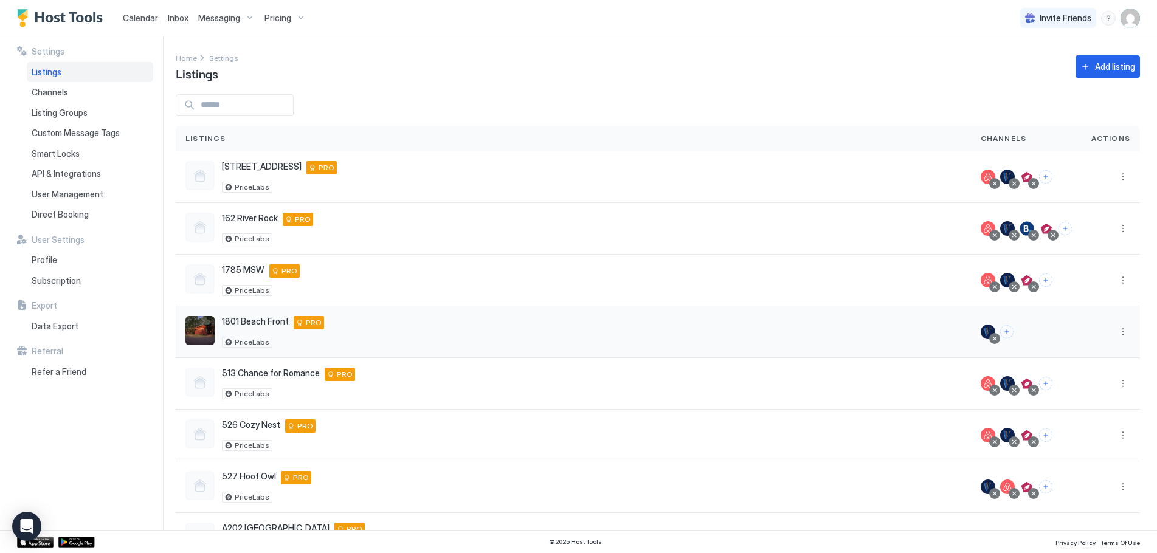
scroll to position [49, 0]
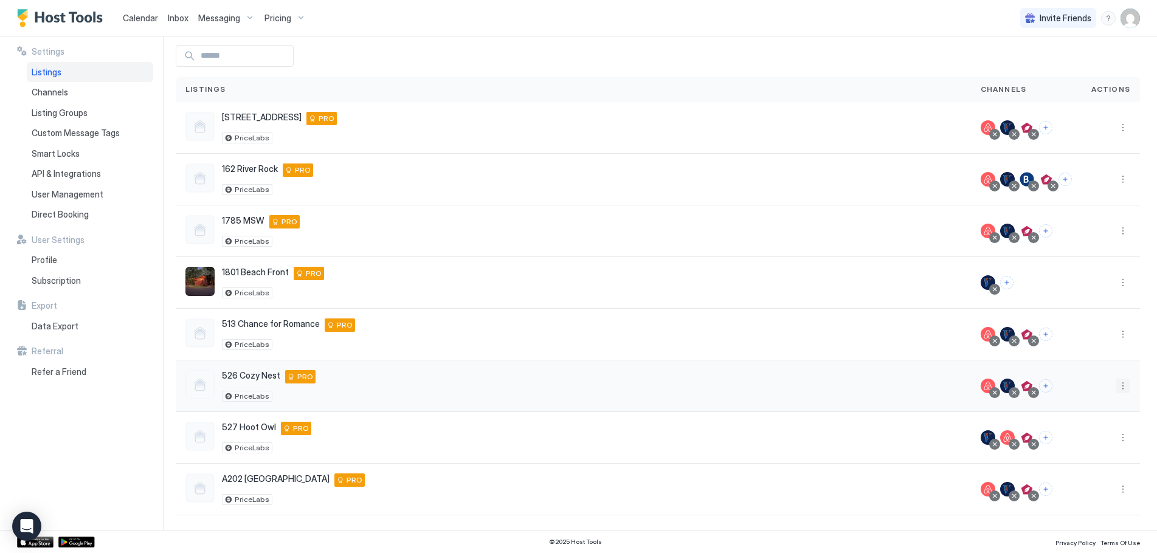
click at [1115, 387] on button "More options" at bounding box center [1122, 386] width 15 height 15
click at [1081, 443] on span "Listing Settings" at bounding box center [1086, 442] width 54 height 9
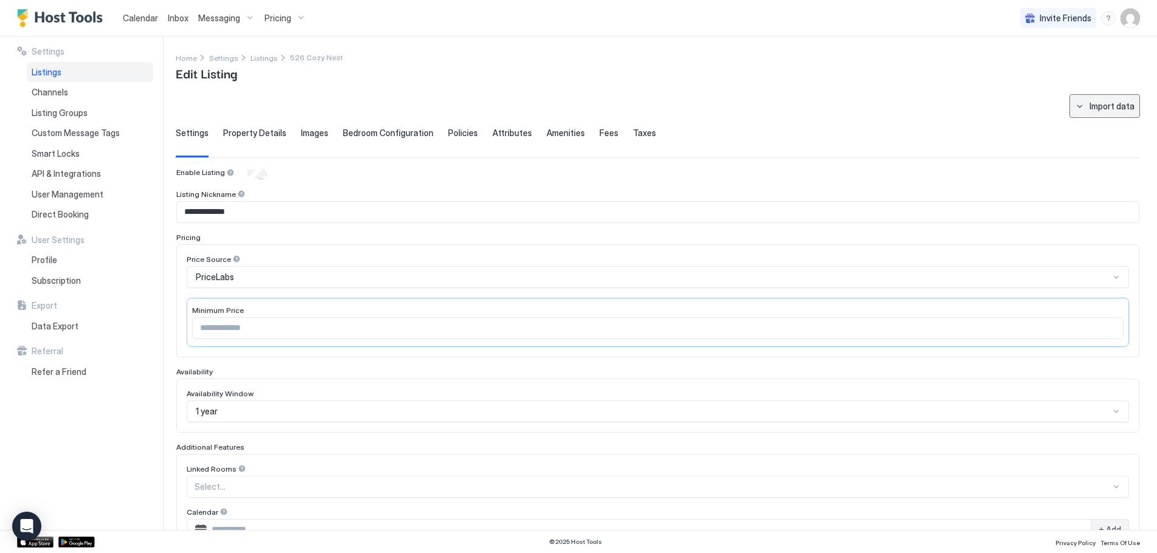
click at [1124, 109] on div "Import data" at bounding box center [1111, 106] width 45 height 13
click at [1112, 129] on div "Airbnb" at bounding box center [1106, 128] width 37 height 11
click at [316, 134] on span "Images" at bounding box center [314, 133] width 27 height 11
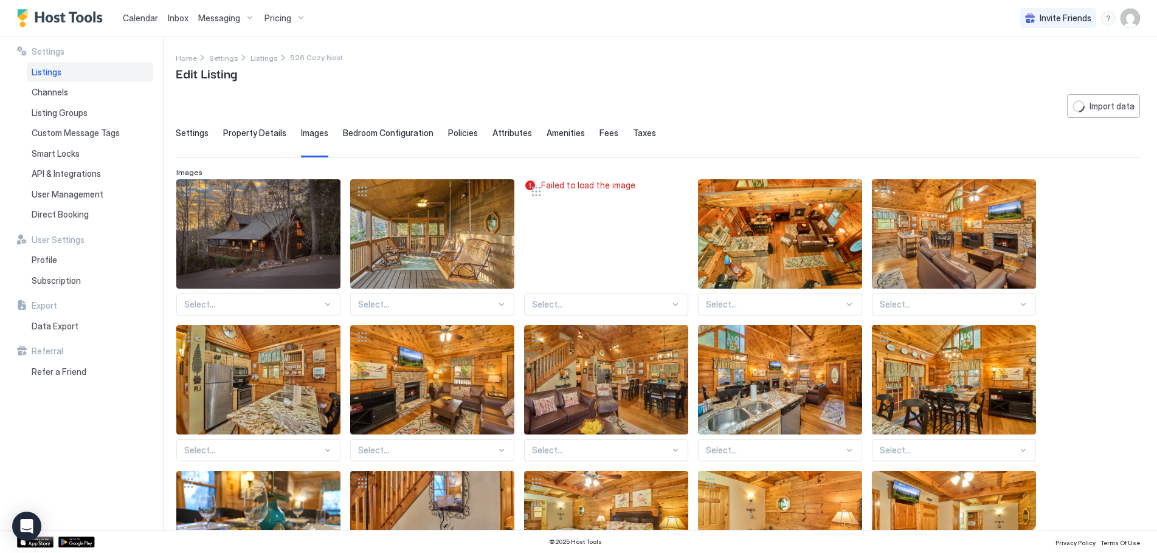
type input "**********"
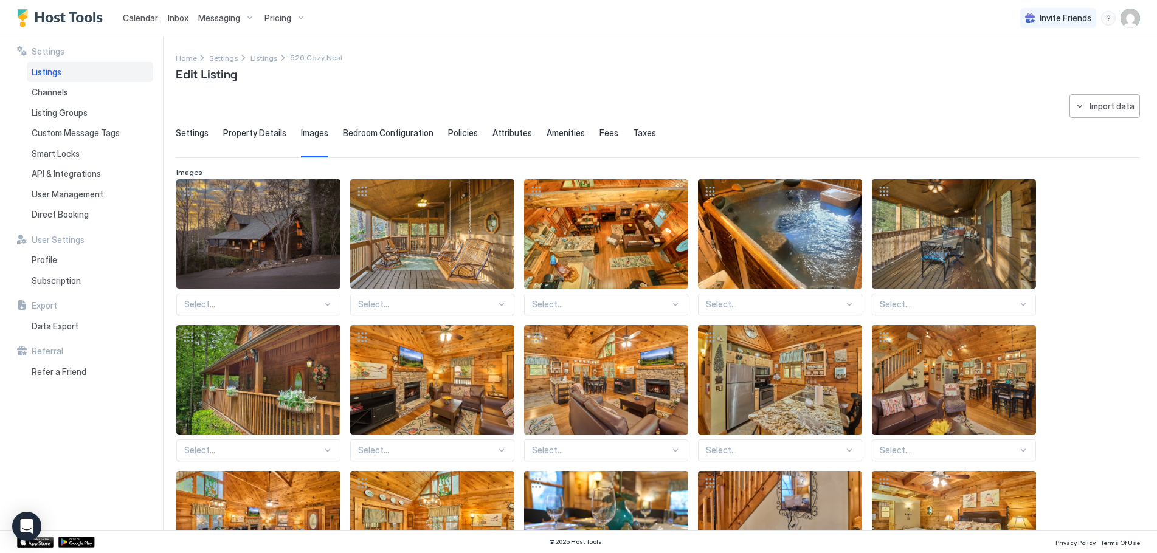
click at [260, 132] on span "Property Details" at bounding box center [254, 133] width 63 height 11
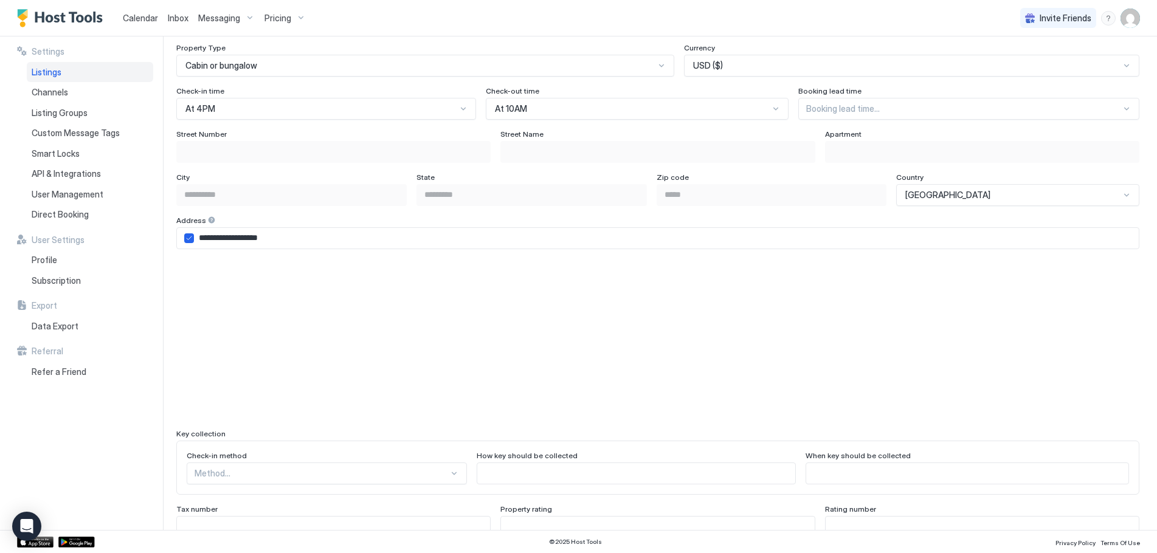
scroll to position [790, 0]
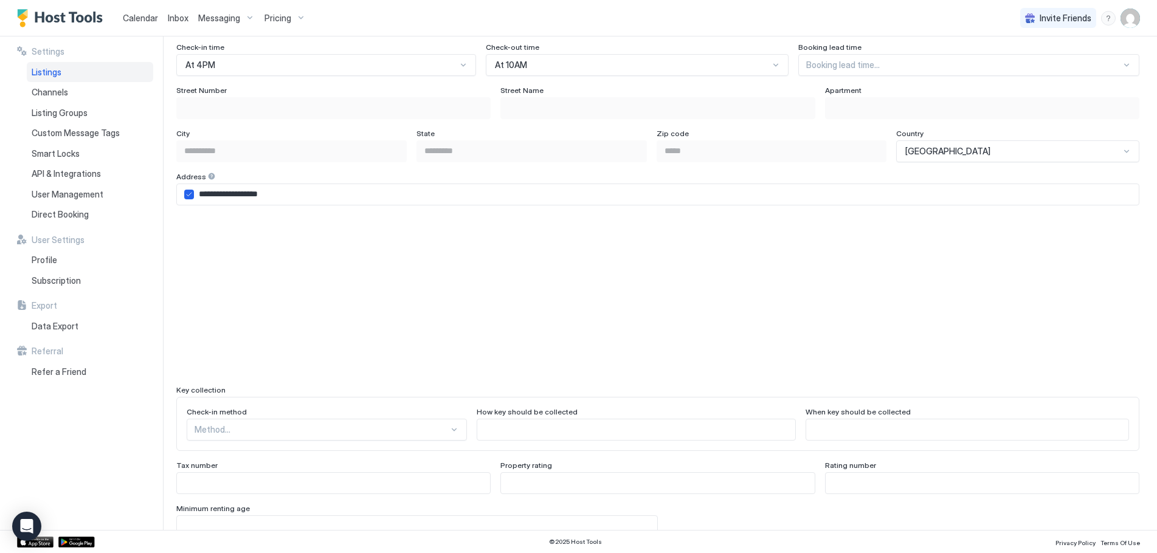
click at [641, 388] on div "Key collection" at bounding box center [657, 389] width 963 height 9
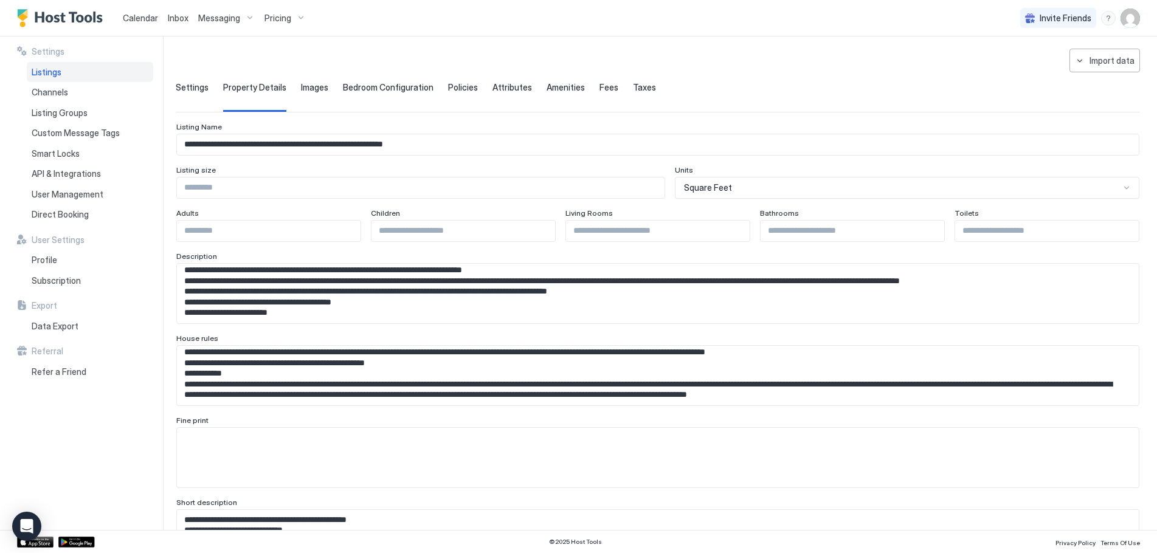
scroll to position [0, 0]
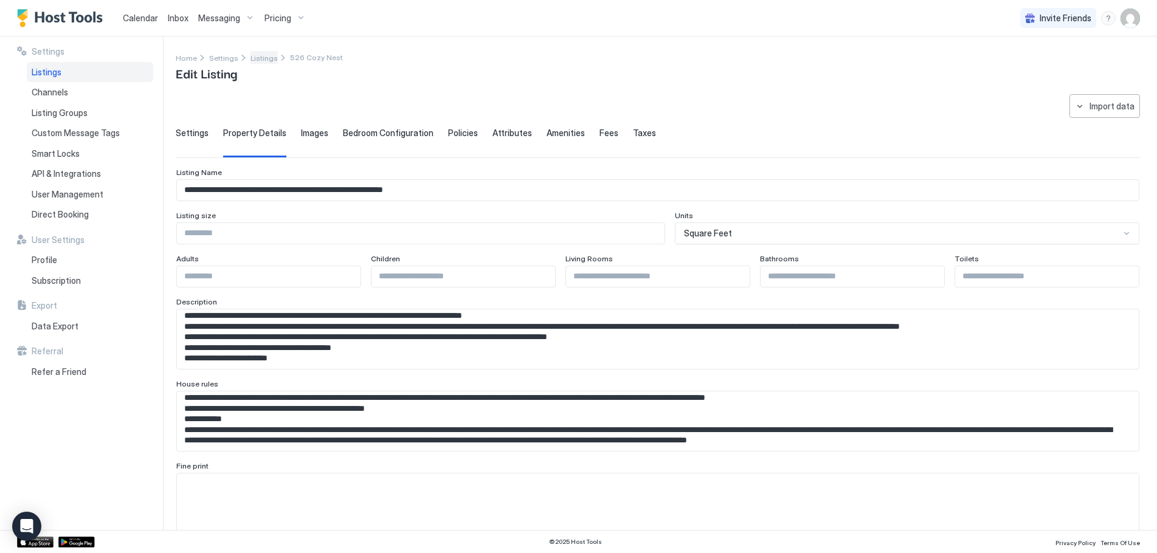
click at [261, 57] on span "Listings" at bounding box center [263, 57] width 27 height 9
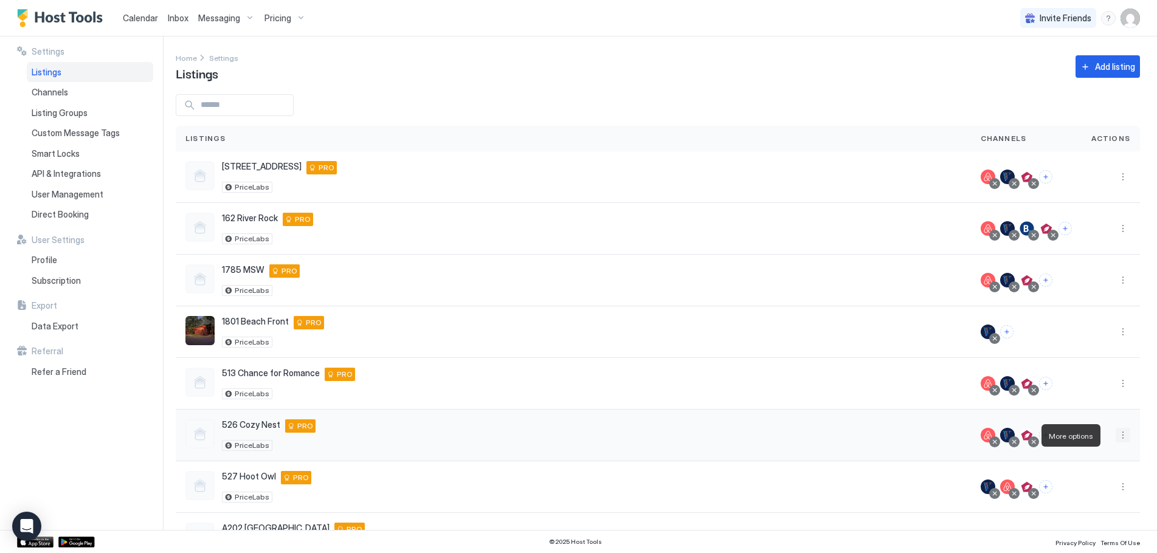
click at [1115, 433] on button "More options" at bounding box center [1122, 435] width 15 height 15
drag, startPoint x: 1077, startPoint y: 360, endPoint x: 1046, endPoint y: 137, distance: 225.2
click at [1075, 360] on span "Listing Settings" at bounding box center [1086, 358] width 54 height 9
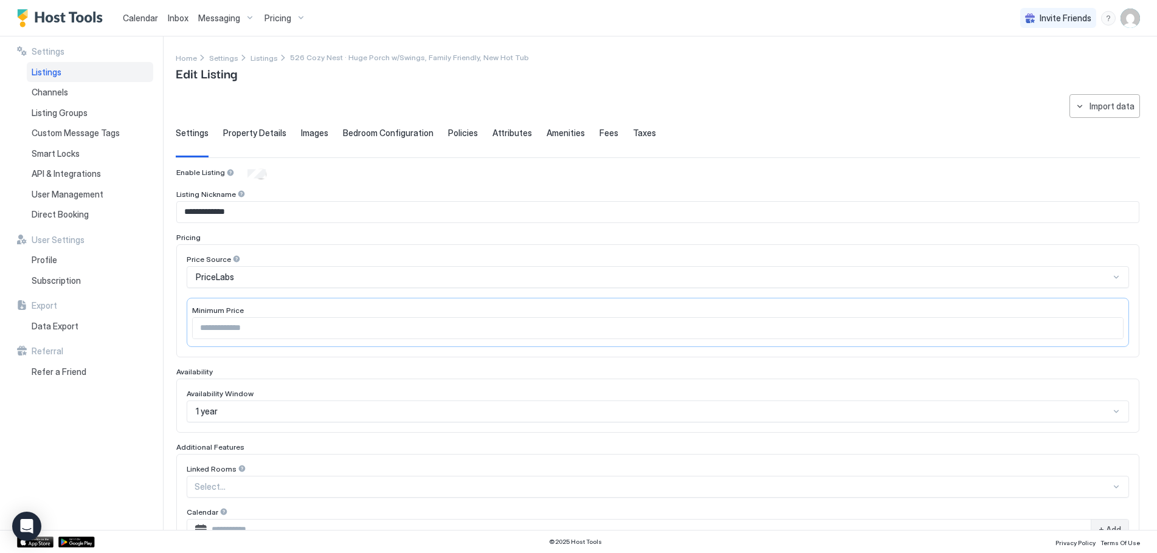
type input "**********"
type input "***"
type input "**********"
click at [312, 134] on span "Images" at bounding box center [314, 133] width 27 height 11
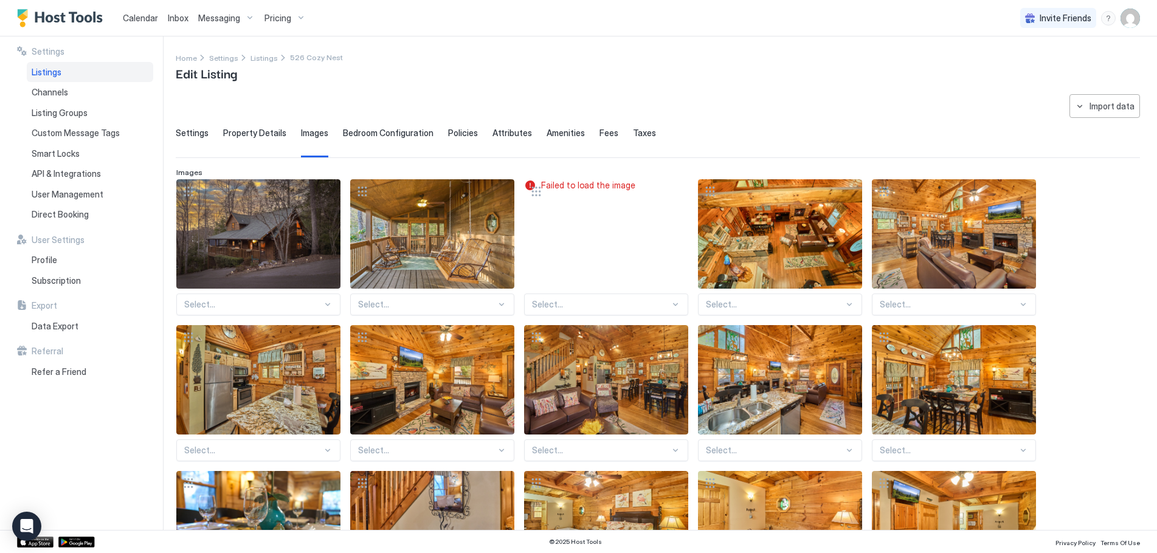
click at [261, 135] on span "Property Details" at bounding box center [254, 133] width 63 height 11
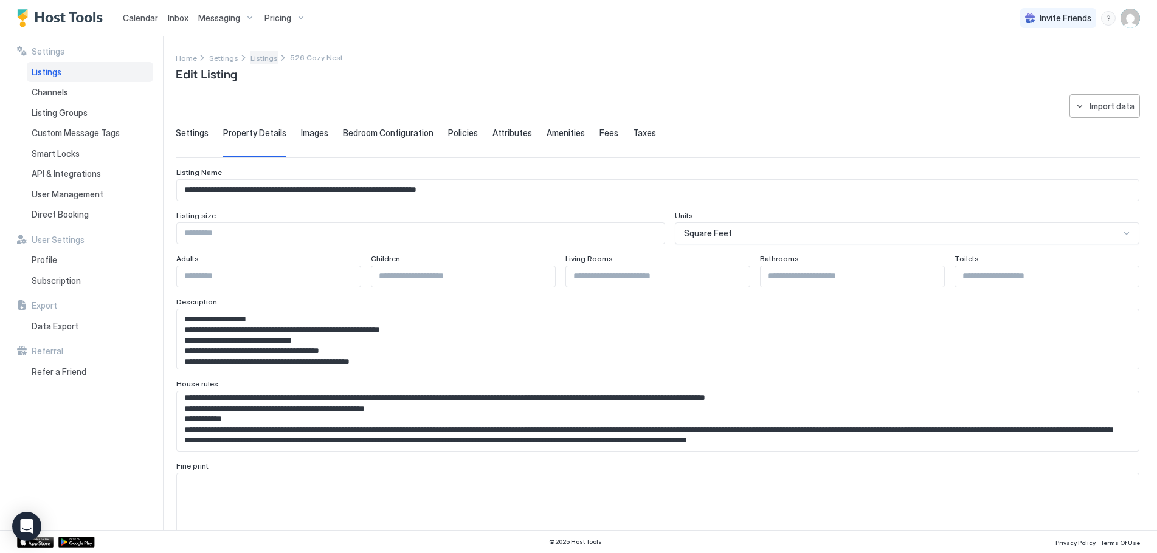
click at [260, 54] on span "Listings" at bounding box center [263, 57] width 27 height 9
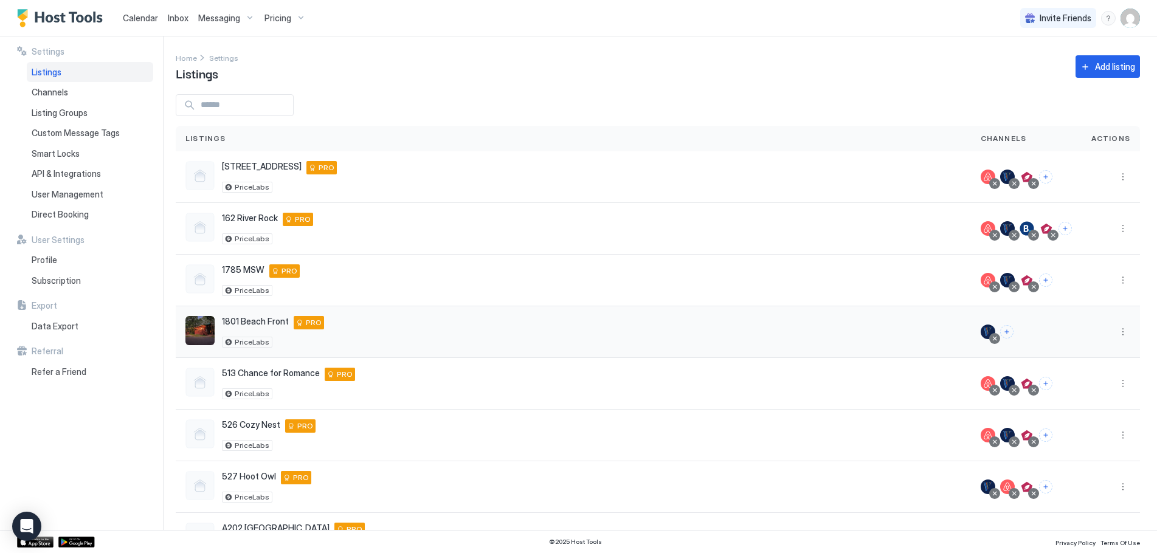
scroll to position [49, 0]
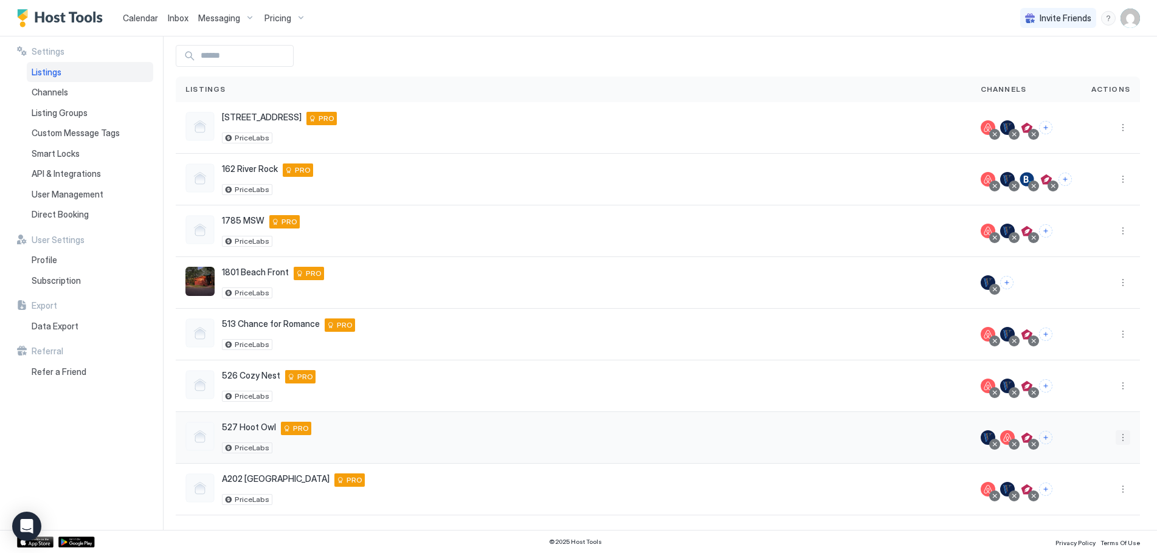
click at [1118, 436] on button "More options" at bounding box center [1122, 437] width 15 height 15
click at [1098, 362] on span "Listing Settings" at bounding box center [1086, 361] width 54 height 9
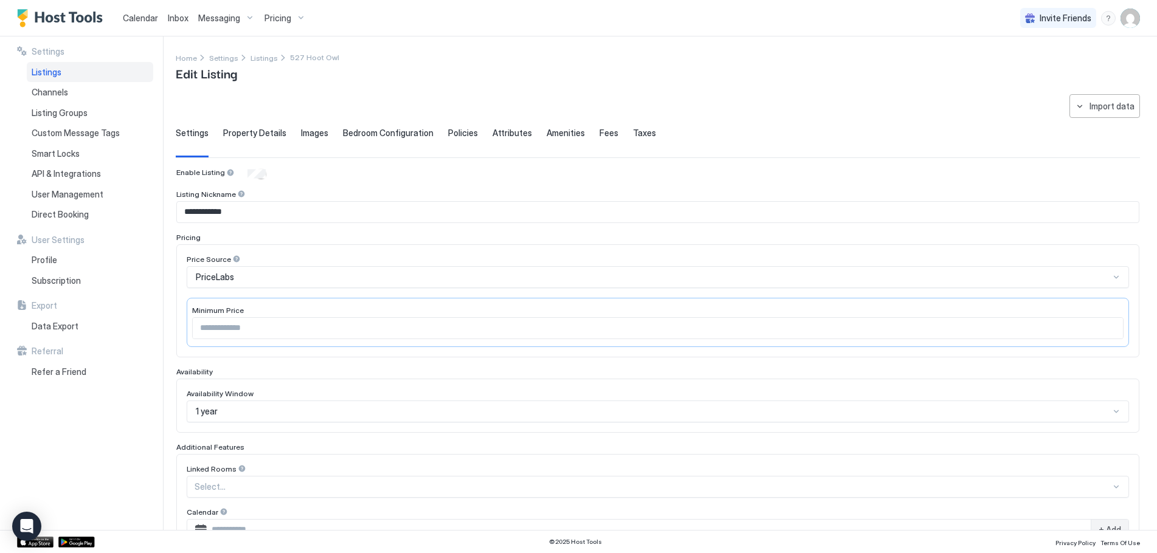
click at [309, 132] on span "Images" at bounding box center [314, 133] width 27 height 11
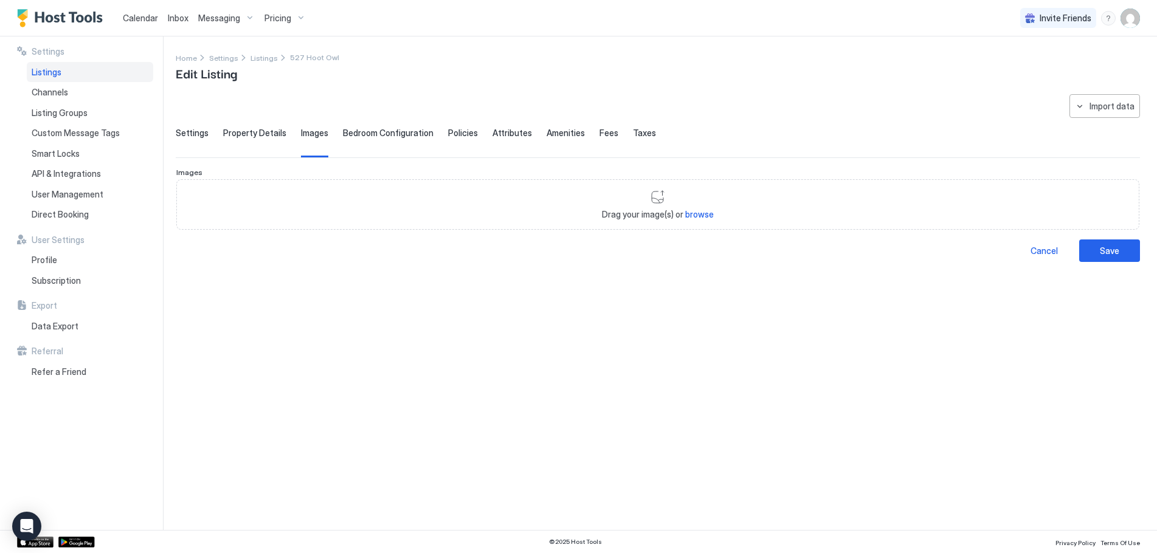
click at [257, 133] on span "Property Details" at bounding box center [254, 133] width 63 height 11
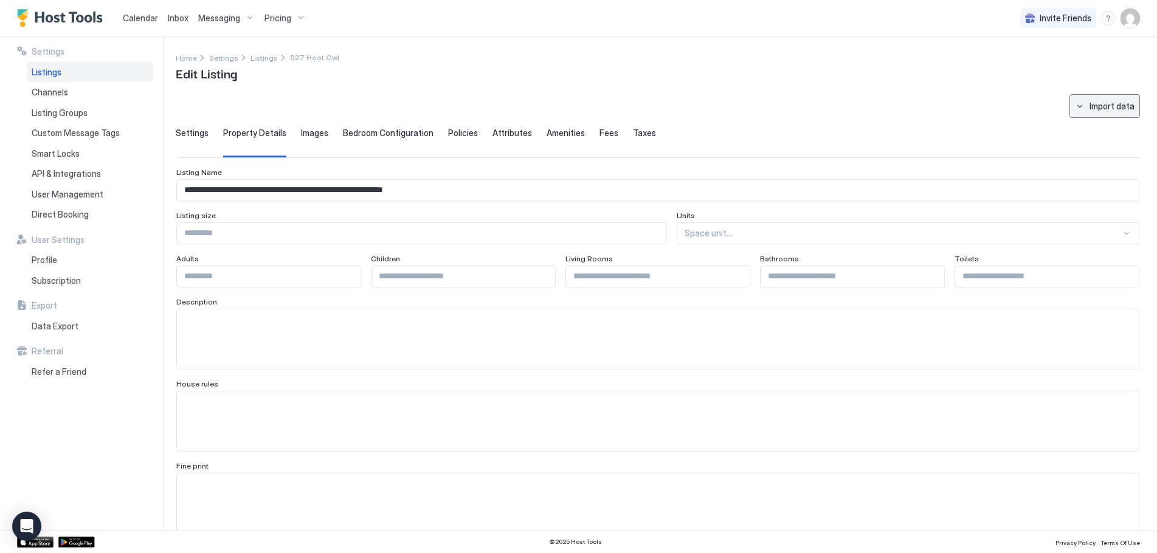
click at [1095, 111] on div "Import data" at bounding box center [1111, 106] width 45 height 13
click at [1114, 153] on div "Airbnb" at bounding box center [1106, 150] width 37 height 11
type input "**********"
type input "***"
type input "*"
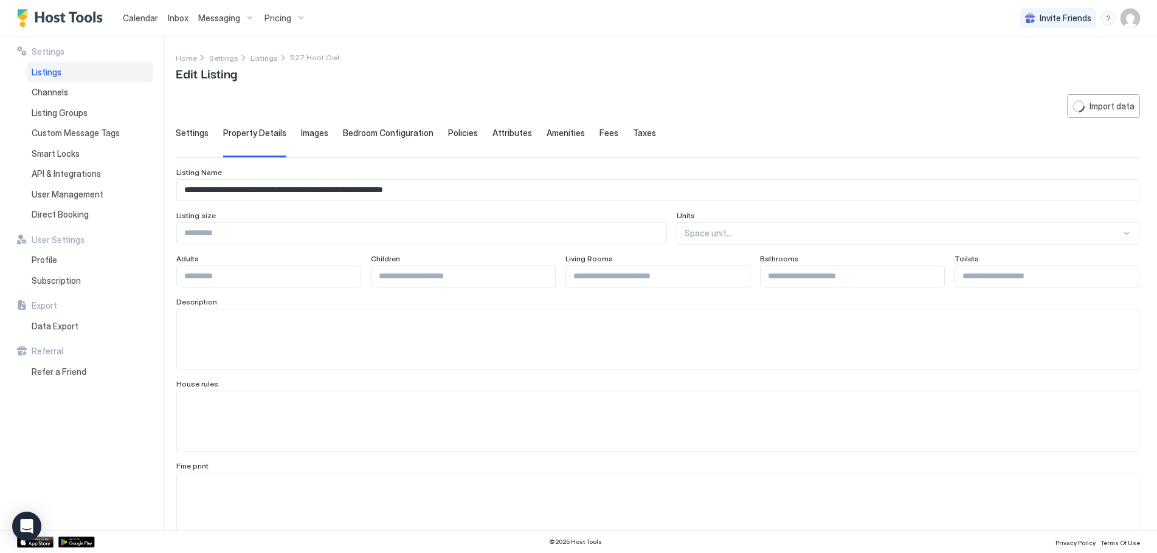
type input "*********"
type input "**********"
type input "********"
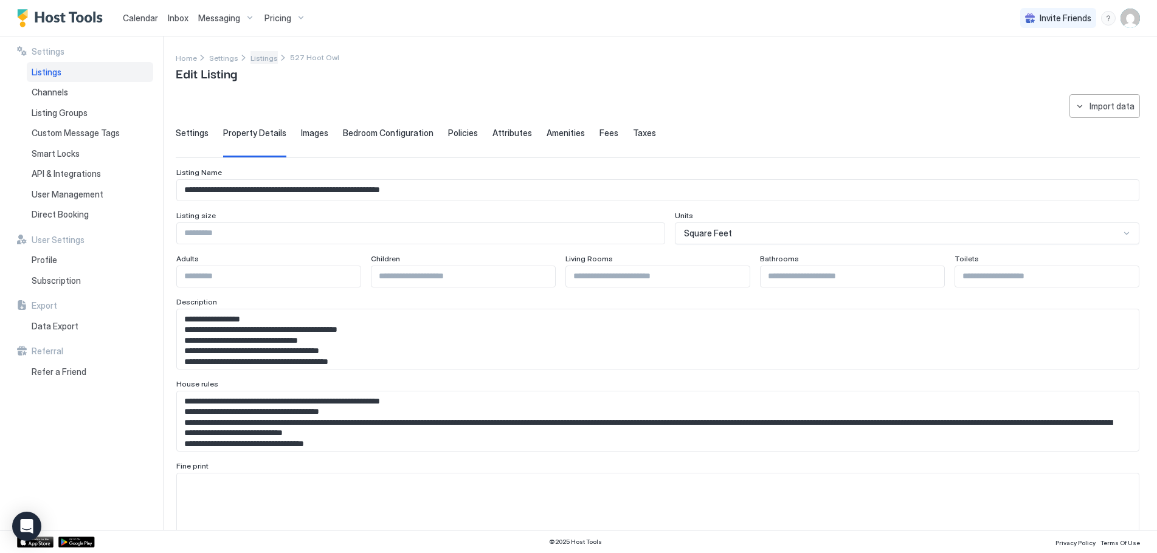
click at [257, 59] on span "Listings" at bounding box center [263, 57] width 27 height 9
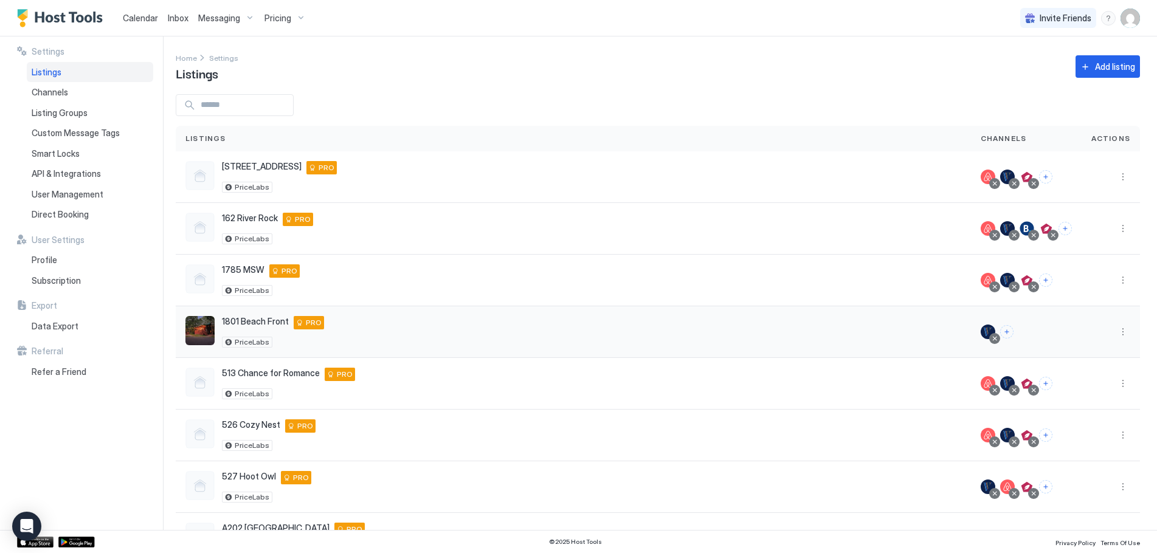
scroll to position [49, 0]
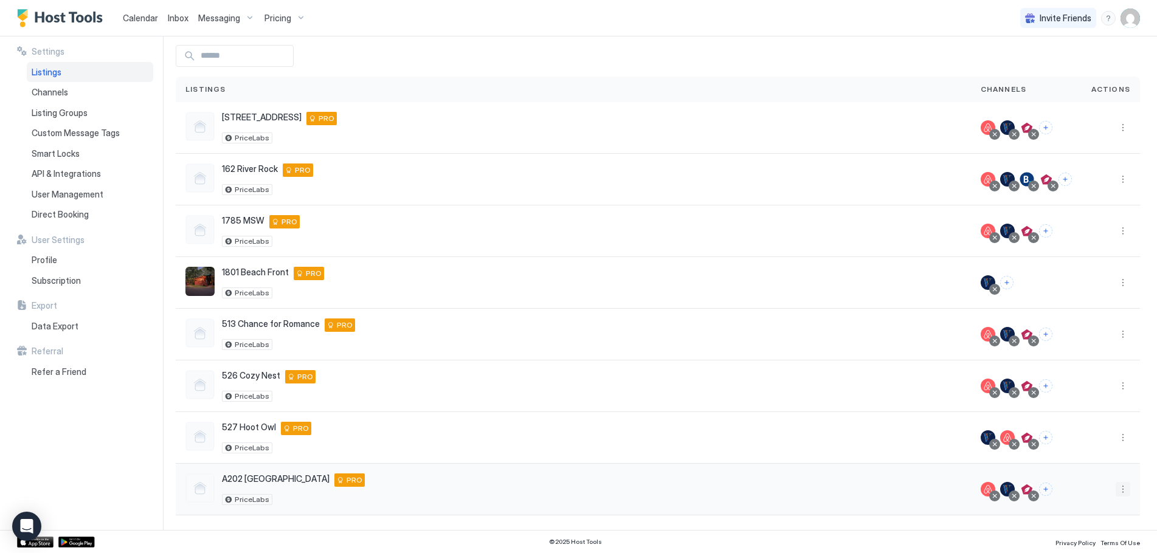
click at [1117, 489] on button "More options" at bounding box center [1122, 489] width 15 height 15
click at [1097, 413] on span "Listing Settings" at bounding box center [1086, 412] width 54 height 9
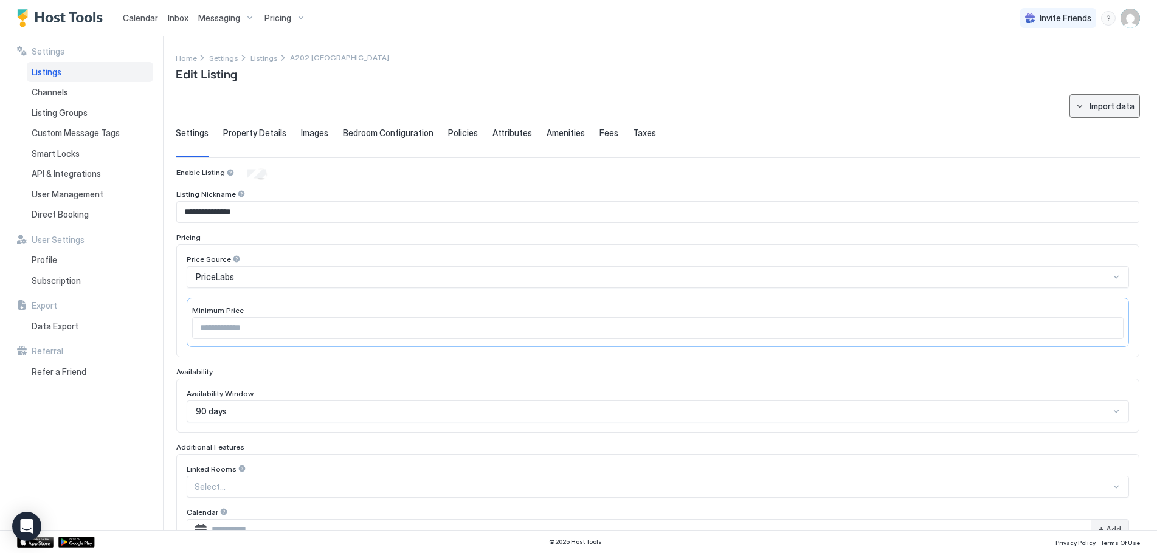
click at [1109, 117] on button "Import data" at bounding box center [1104, 106] width 71 height 24
click at [1108, 126] on div "Airbnb" at bounding box center [1106, 128] width 37 height 11
type input "**********"
click at [255, 133] on span "Property Details" at bounding box center [254, 133] width 63 height 11
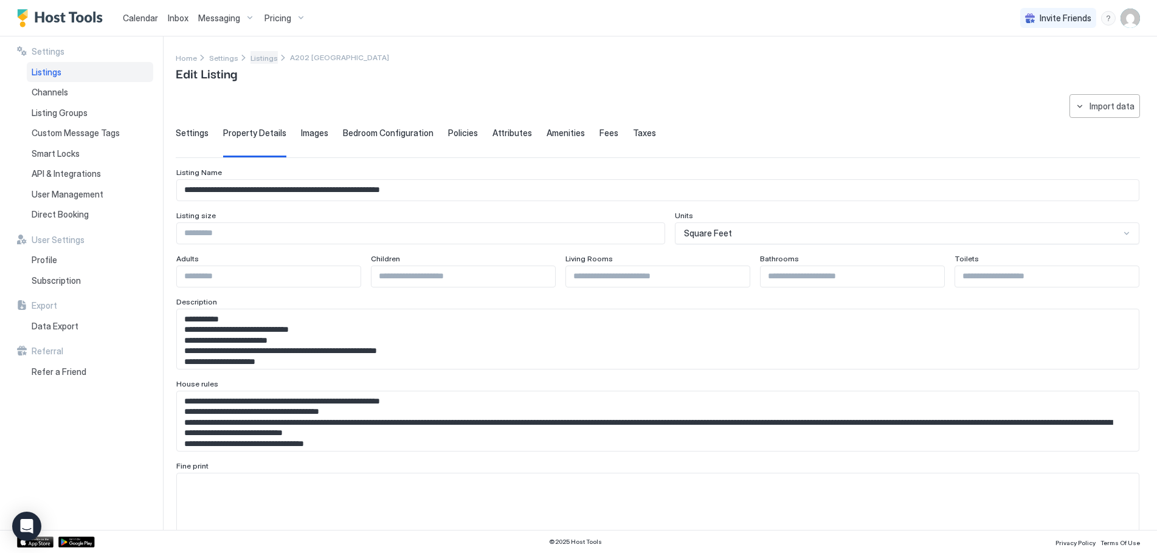
click at [263, 57] on span "Listings" at bounding box center [263, 57] width 27 height 9
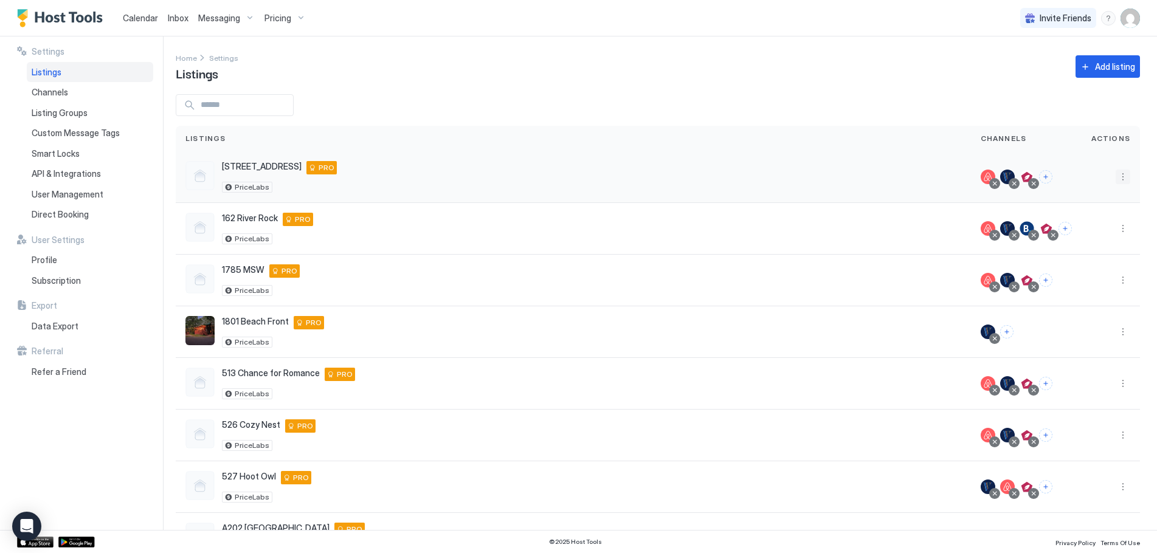
click at [1115, 174] on button "More options" at bounding box center [1122, 177] width 15 height 15
click at [1087, 231] on span "Listing Settings" at bounding box center [1086, 233] width 54 height 9
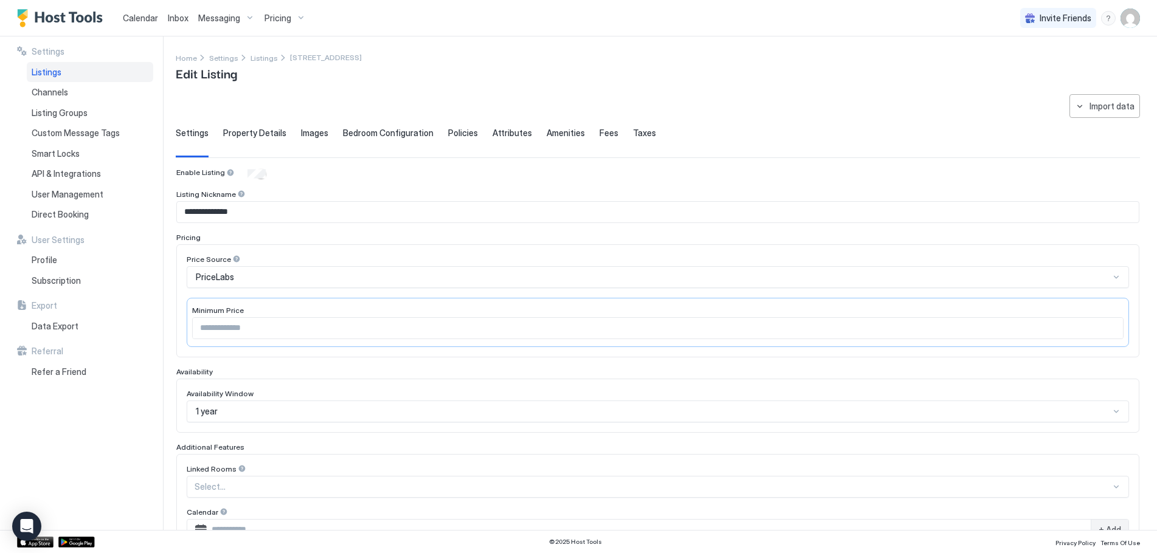
type input "**********"
type input "*****"
type input "**********"
type input "***"
type input "**********"
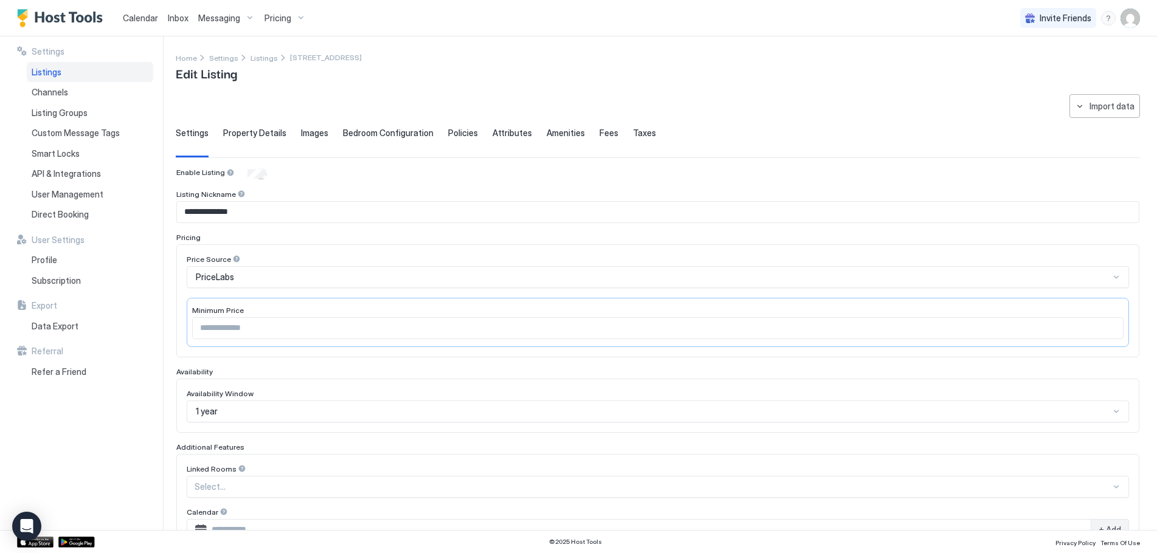
click at [263, 133] on span "Property Details" at bounding box center [254, 133] width 63 height 11
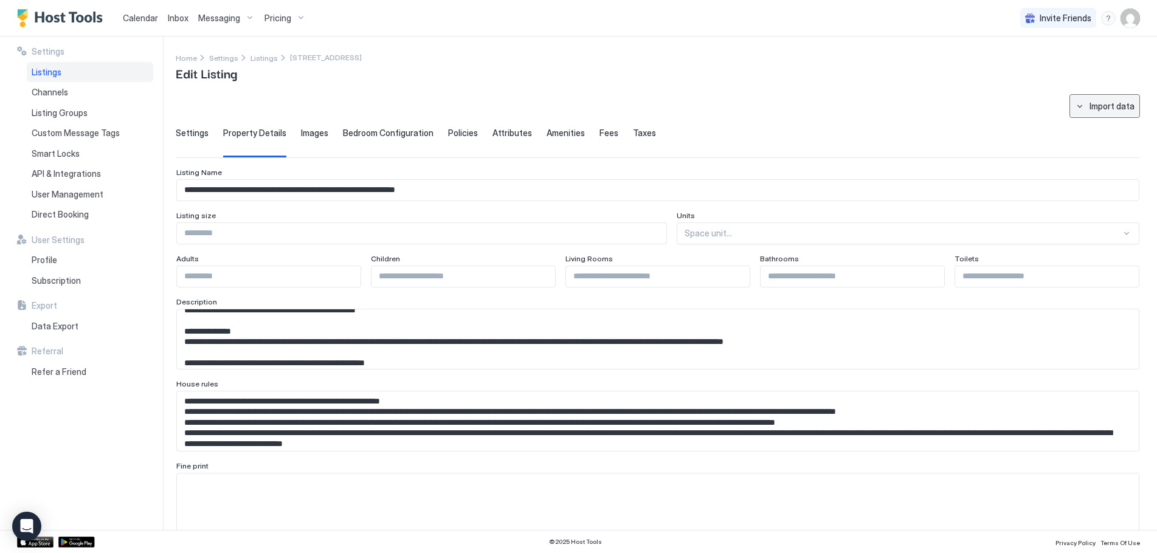
click at [1091, 115] on button "Import data" at bounding box center [1104, 106] width 71 height 24
click at [931, 114] on div at bounding box center [578, 276] width 1157 height 553
click at [1105, 20] on div "menu" at bounding box center [1108, 18] width 15 height 15
click at [1021, 38] on span "Help Center" at bounding box center [1003, 35] width 47 height 11
click at [319, 133] on span "Images" at bounding box center [314, 133] width 27 height 11
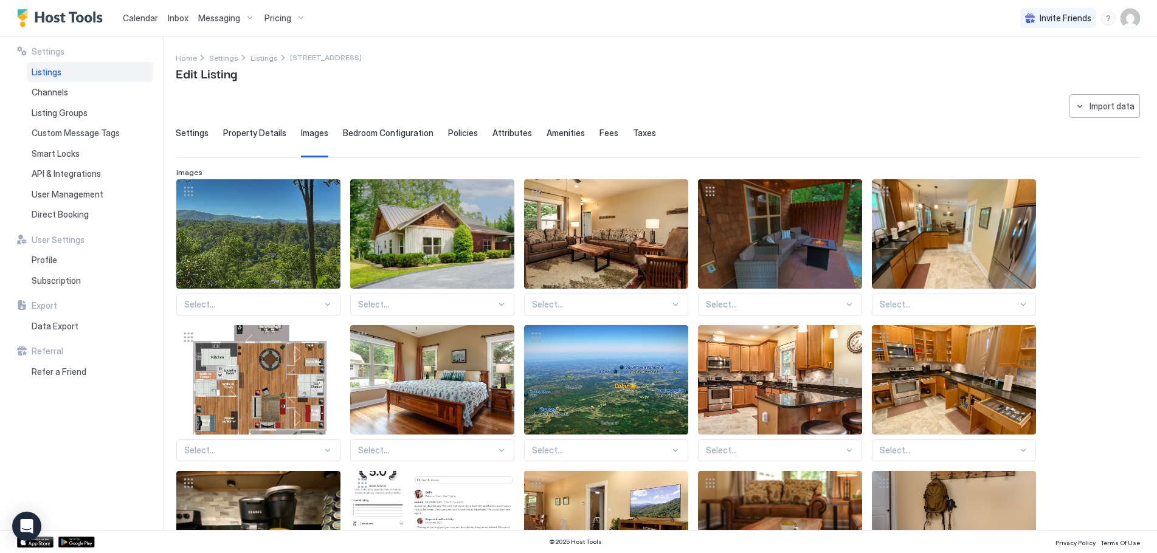
click at [384, 130] on span "Bedroom Configuration" at bounding box center [388, 133] width 91 height 11
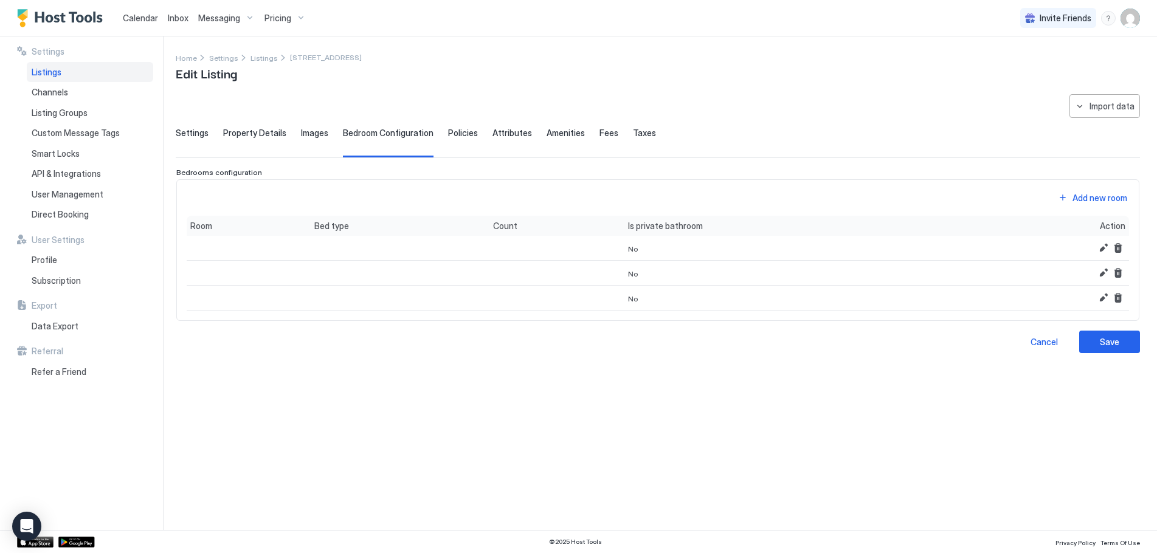
click at [460, 127] on div "**********" at bounding box center [658, 223] width 964 height 259
click at [459, 135] on span "Policies" at bounding box center [463, 133] width 30 height 11
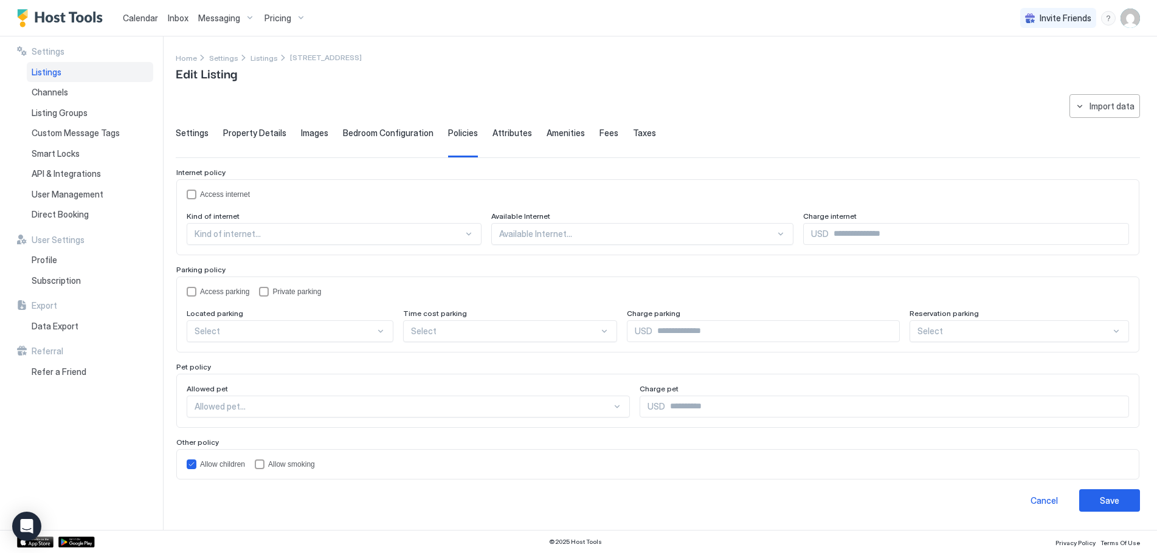
click at [499, 135] on span "Attributes" at bounding box center [512, 133] width 40 height 11
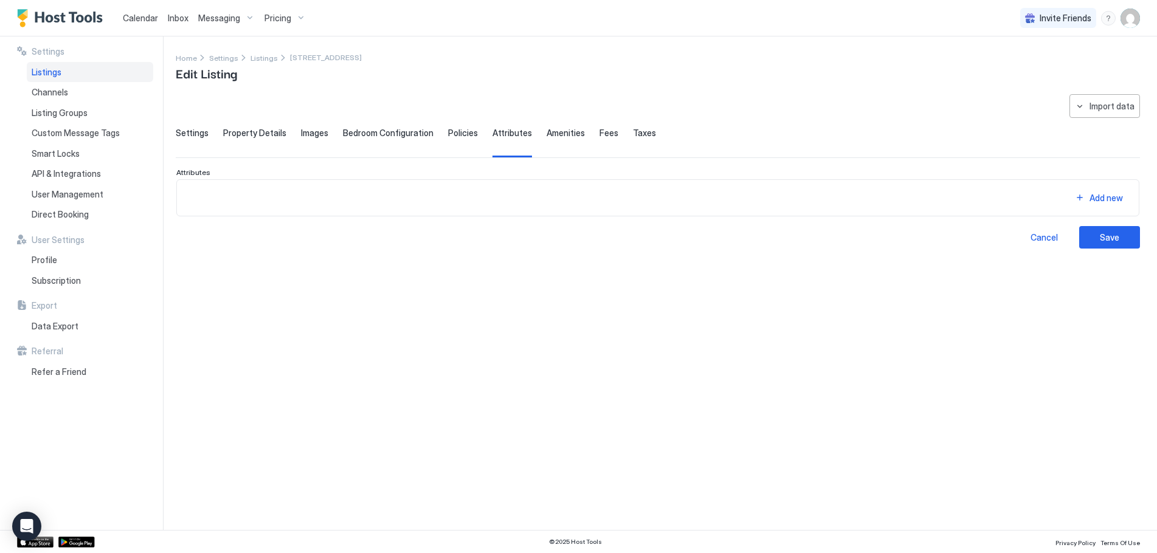
click at [264, 134] on span "Property Details" at bounding box center [254, 133] width 63 height 11
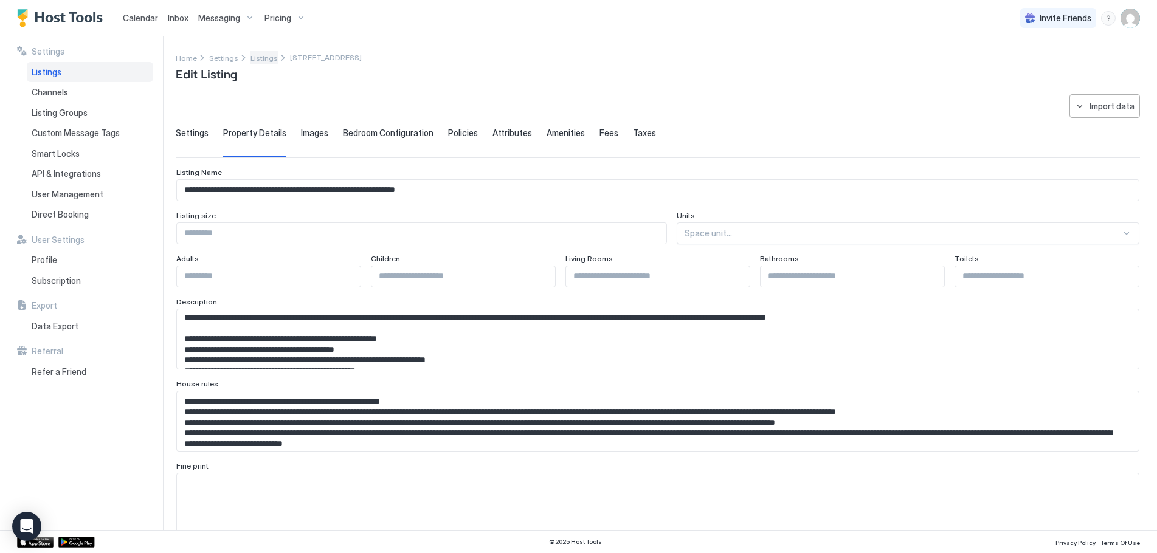
click at [263, 58] on span "Listings" at bounding box center [263, 57] width 27 height 9
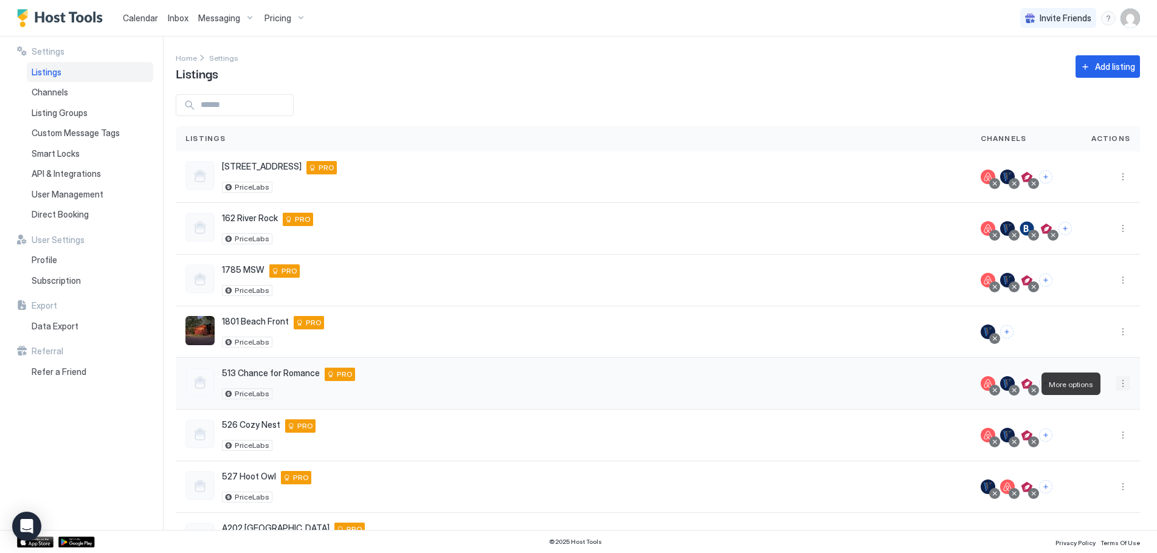
click at [1115, 380] on button "More options" at bounding box center [1122, 383] width 15 height 15
click at [1087, 438] on span "Listing Settings" at bounding box center [1086, 439] width 54 height 9
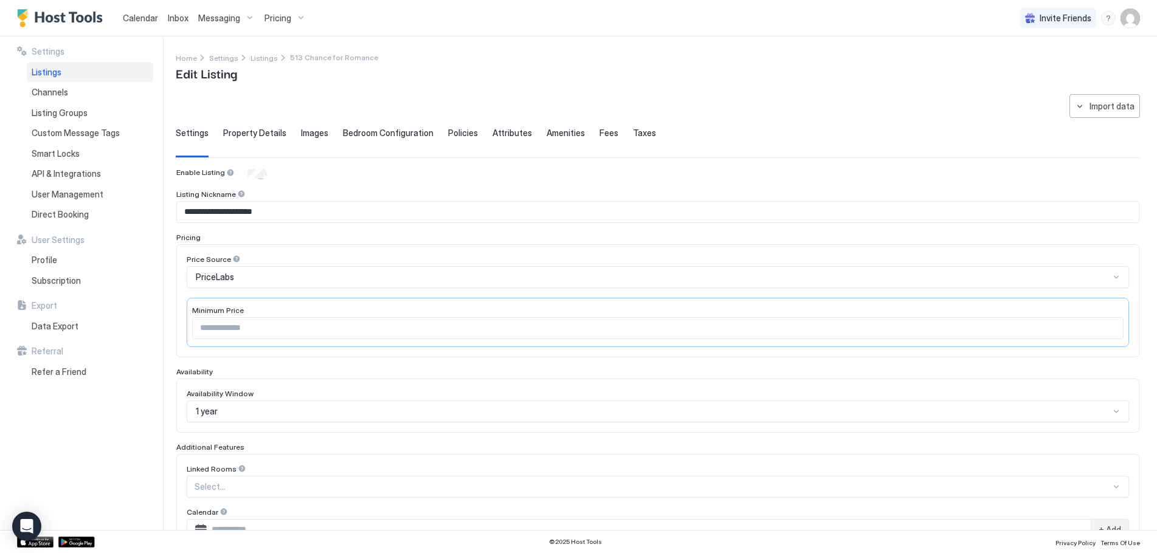
click at [271, 133] on span "Property Details" at bounding box center [254, 133] width 63 height 11
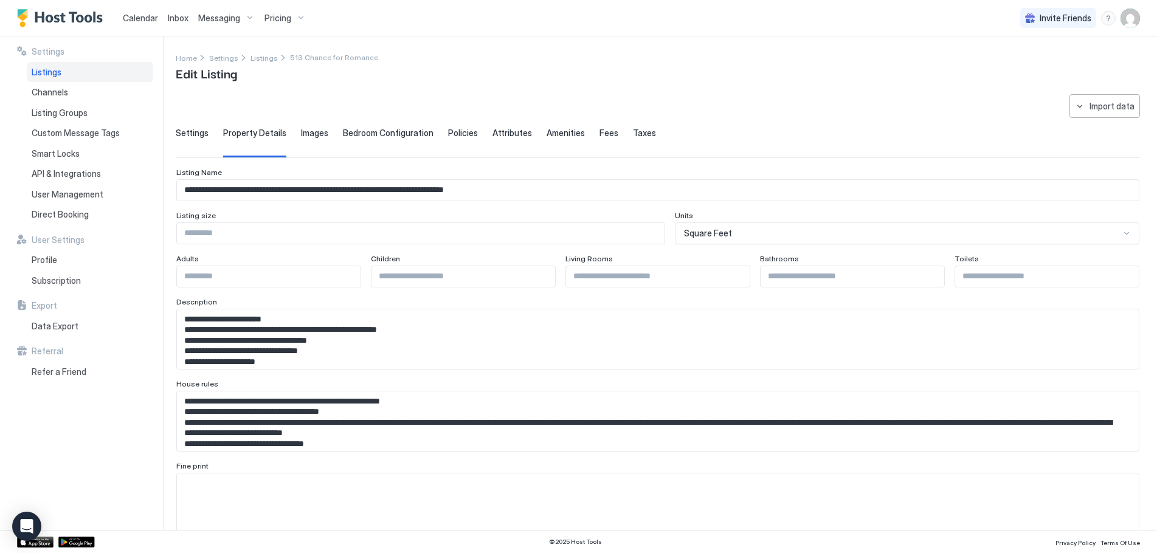
click at [320, 133] on span "Images" at bounding box center [314, 133] width 27 height 11
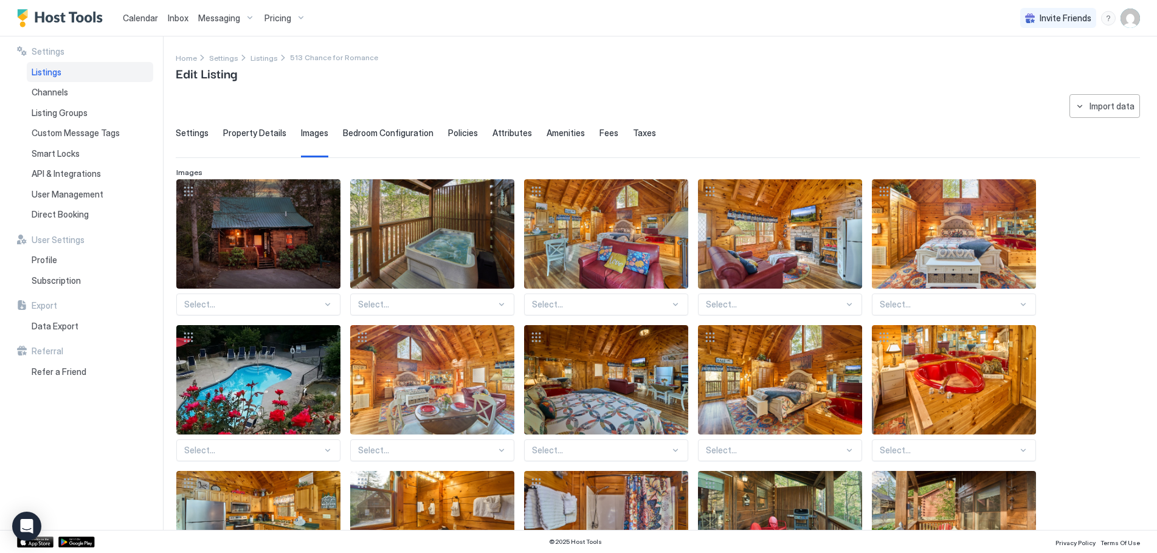
click at [372, 130] on span "Bedroom Configuration" at bounding box center [388, 133] width 91 height 11
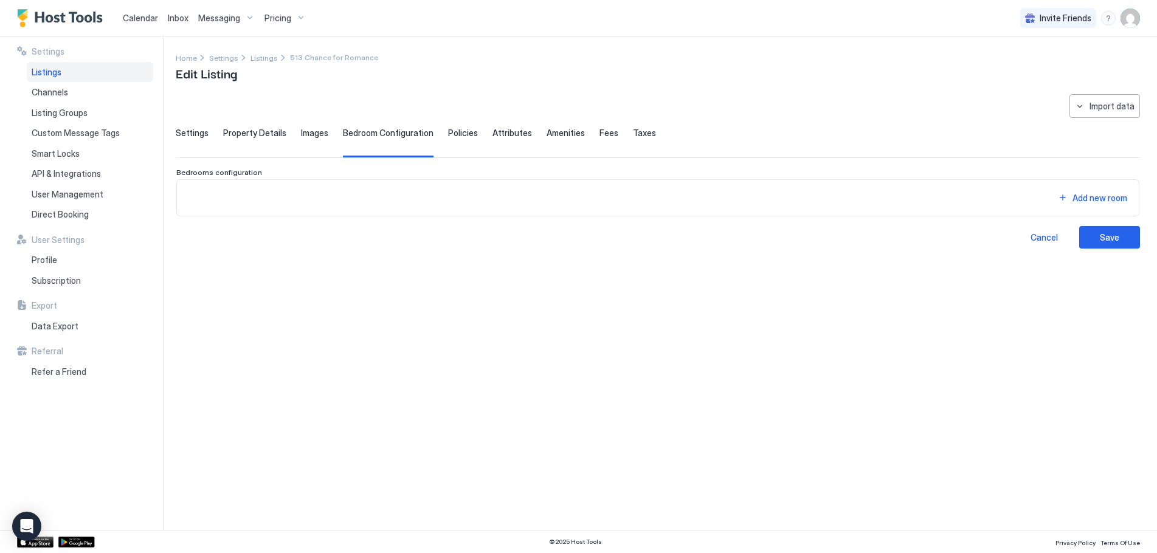
click at [459, 130] on span "Policies" at bounding box center [463, 133] width 30 height 11
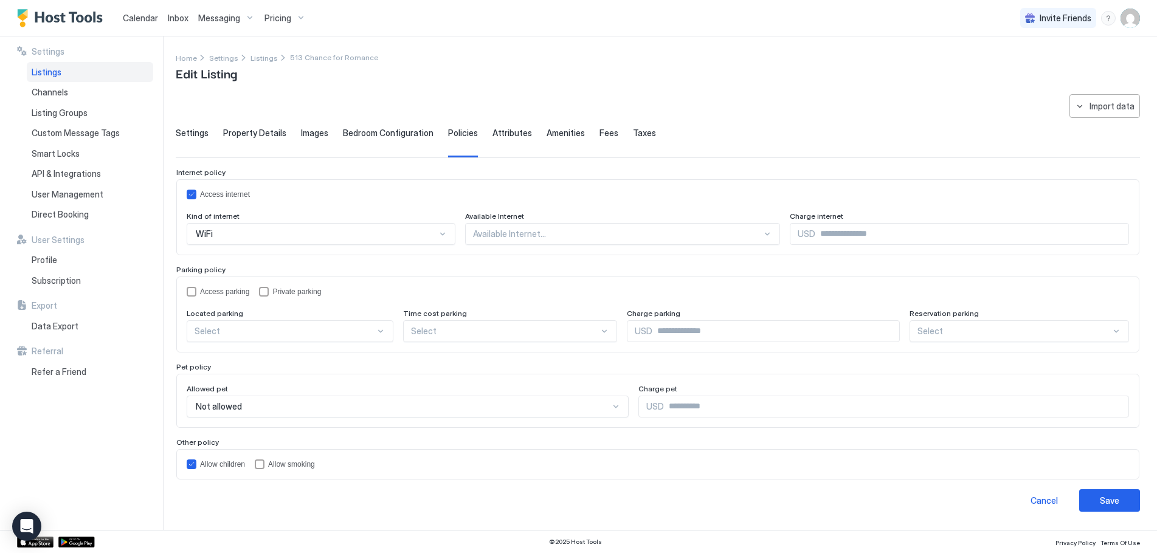
click at [493, 136] on span "Attributes" at bounding box center [512, 133] width 40 height 11
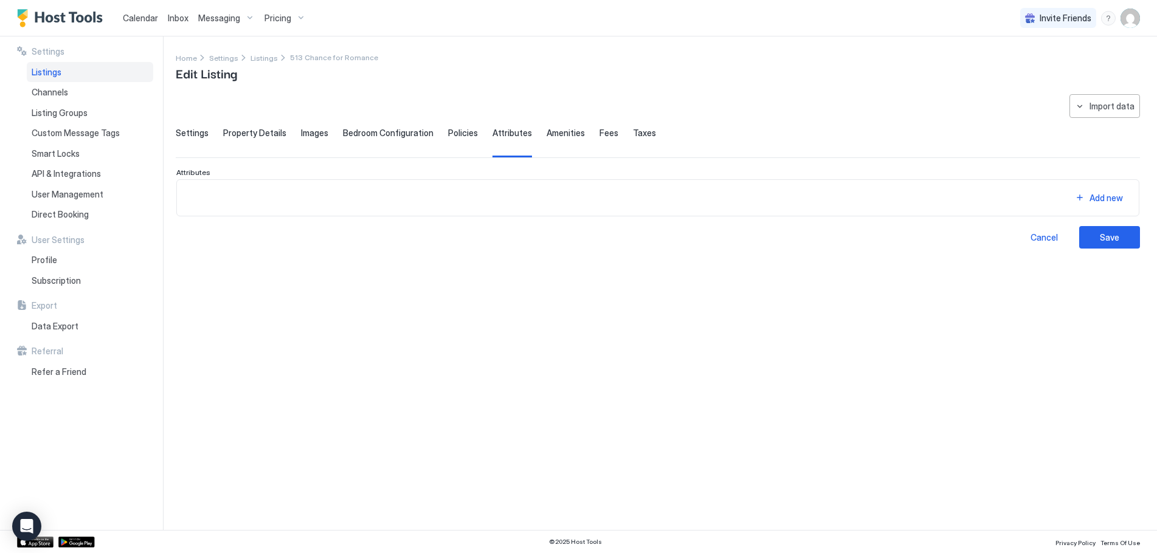
click at [548, 136] on span "Amenities" at bounding box center [565, 133] width 38 height 11
click at [599, 134] on span "Fees" at bounding box center [608, 133] width 19 height 11
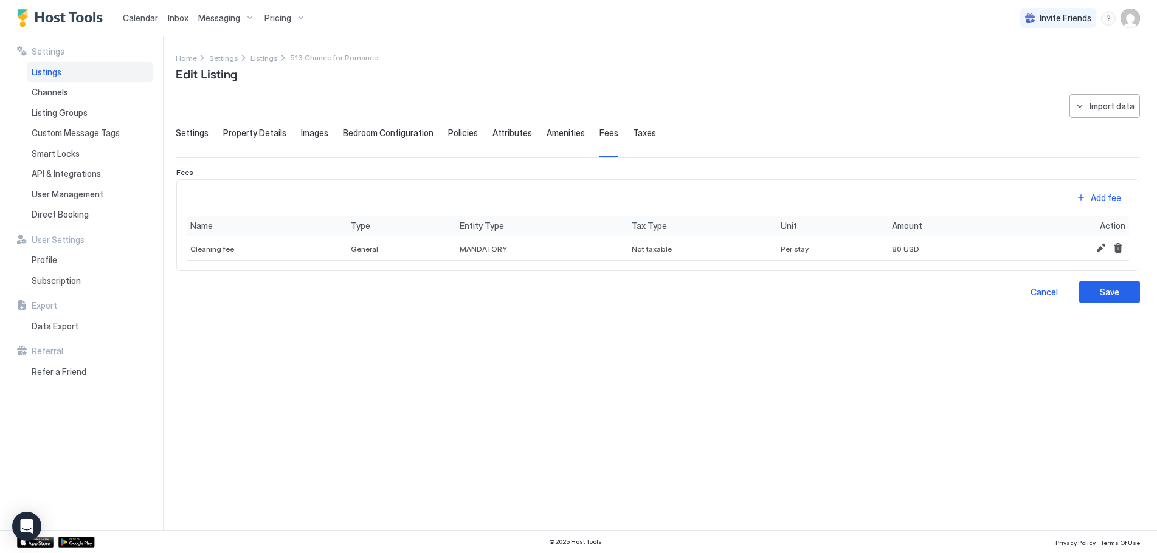
click at [269, 134] on span "Property Details" at bounding box center [254, 133] width 63 height 11
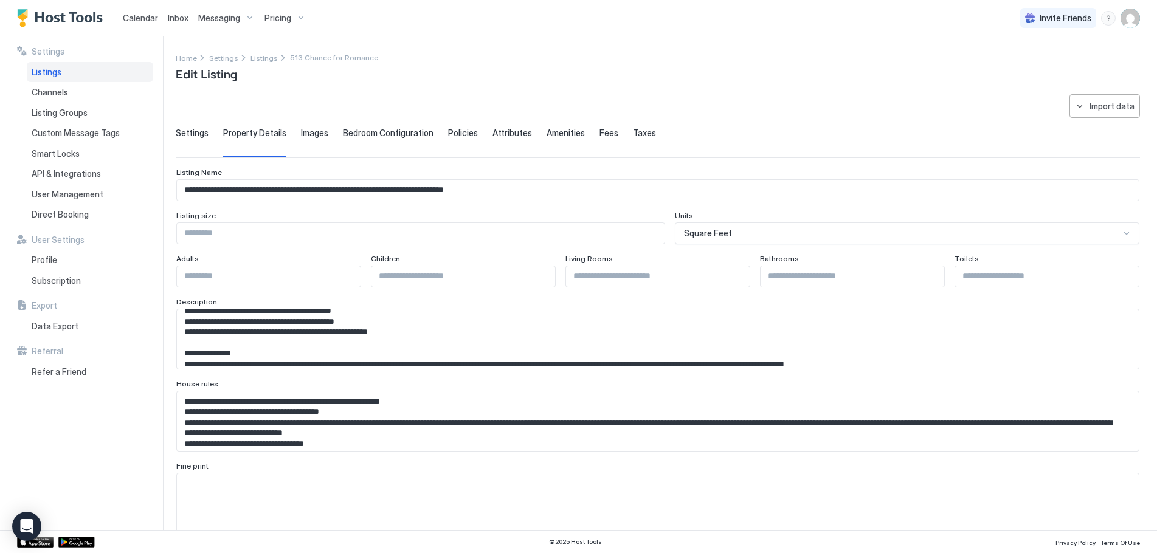
scroll to position [304, 0]
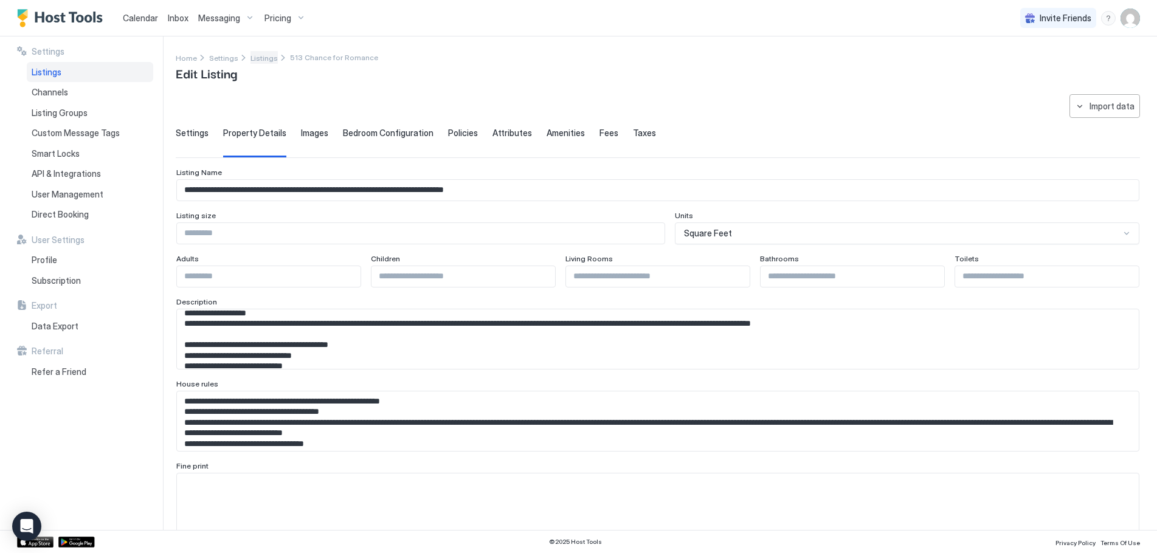
click at [260, 57] on span "Listings" at bounding box center [263, 57] width 27 height 9
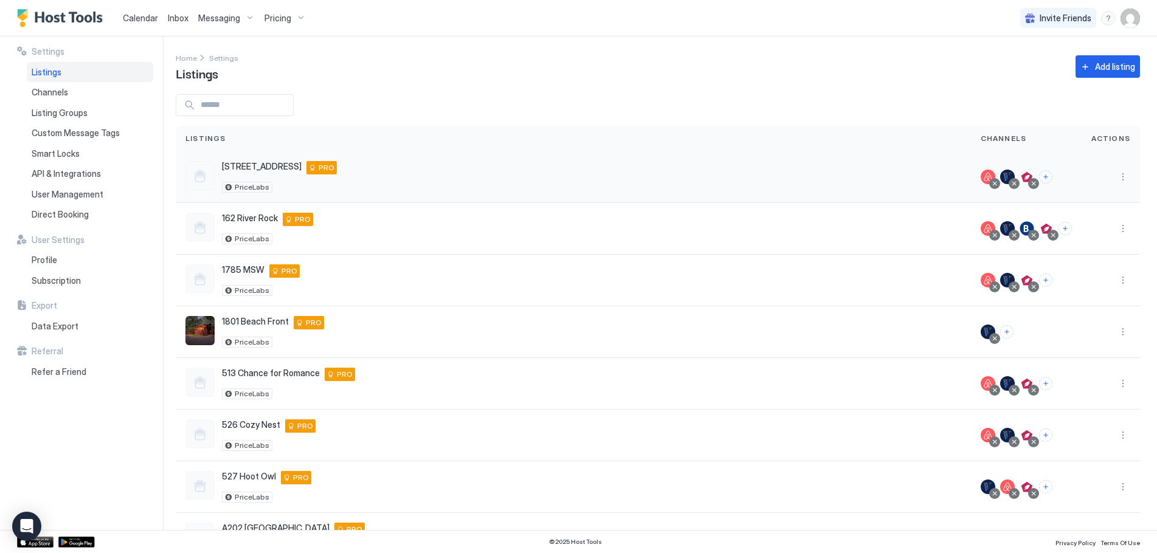
click at [251, 165] on span "[STREET_ADDRESS]" at bounding box center [262, 166] width 80 height 11
click at [197, 174] on div at bounding box center [199, 175] width 29 height 29
click at [1115, 178] on button "More options" at bounding box center [1122, 177] width 15 height 15
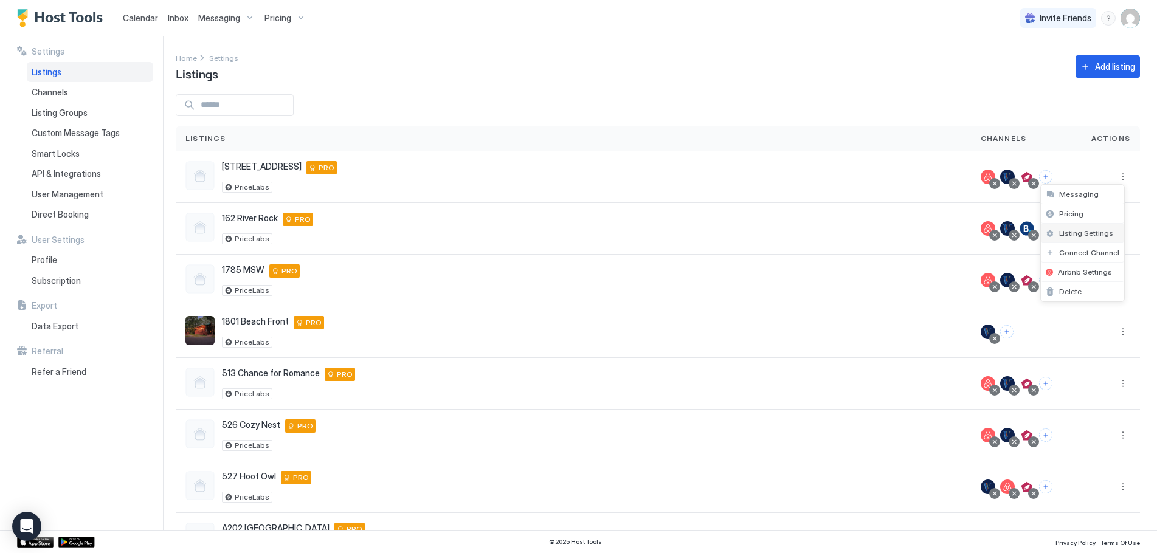
click at [1077, 230] on span "Listing Settings" at bounding box center [1086, 233] width 54 height 9
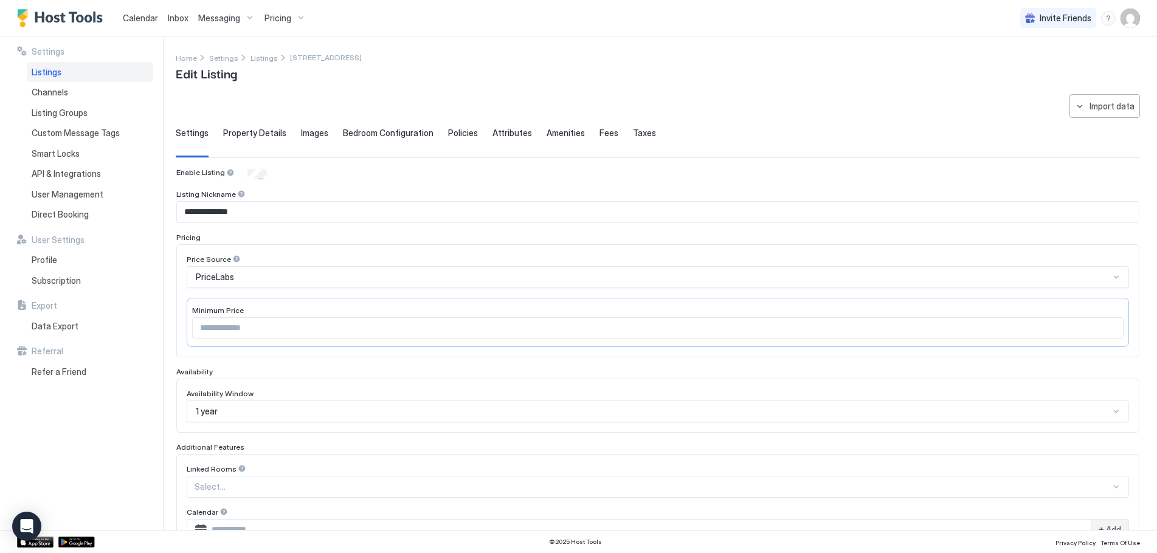
click at [270, 130] on span "Property Details" at bounding box center [254, 133] width 63 height 11
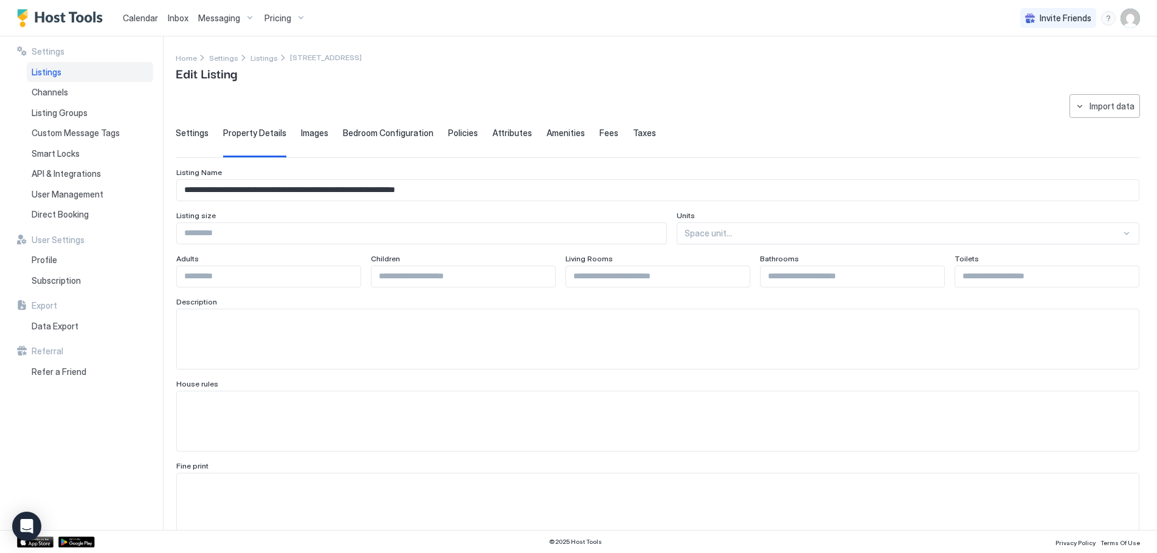
click at [257, 131] on span "Property Details" at bounding box center [254, 133] width 63 height 11
click at [261, 61] on span "Listings" at bounding box center [263, 57] width 27 height 9
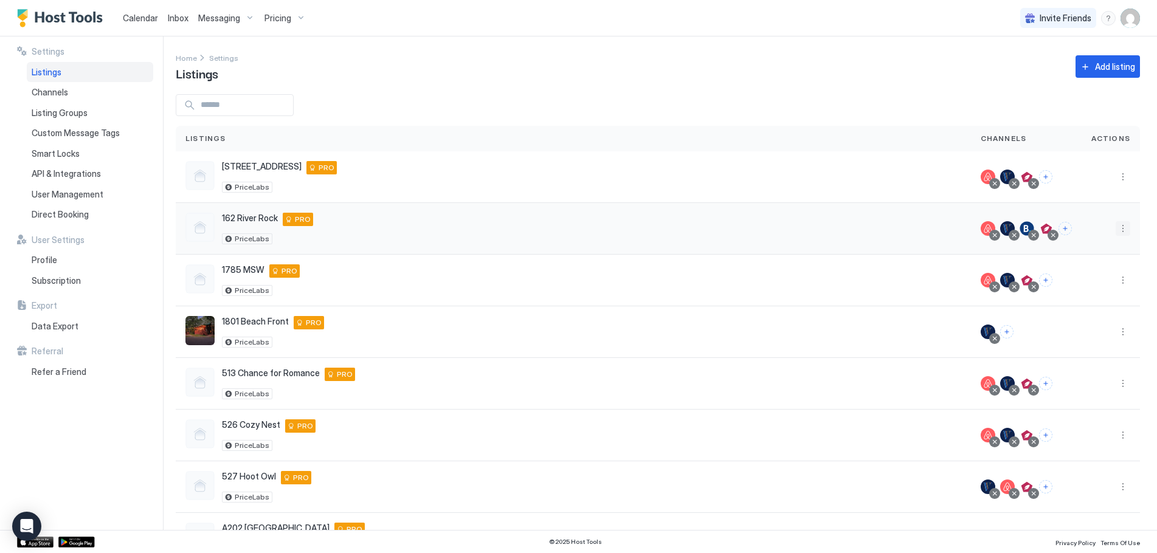
click at [1115, 231] on button "More options" at bounding box center [1122, 228] width 15 height 15
click at [1077, 280] on div "Listing Settings" at bounding box center [1082, 284] width 83 height 19
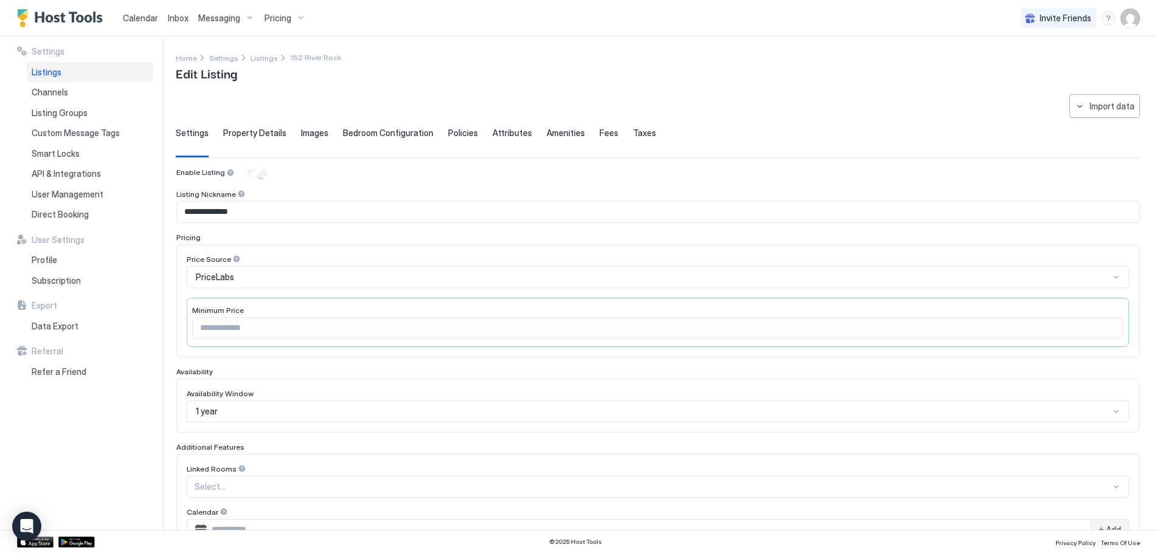
click at [276, 135] on span "Property Details" at bounding box center [254, 133] width 63 height 11
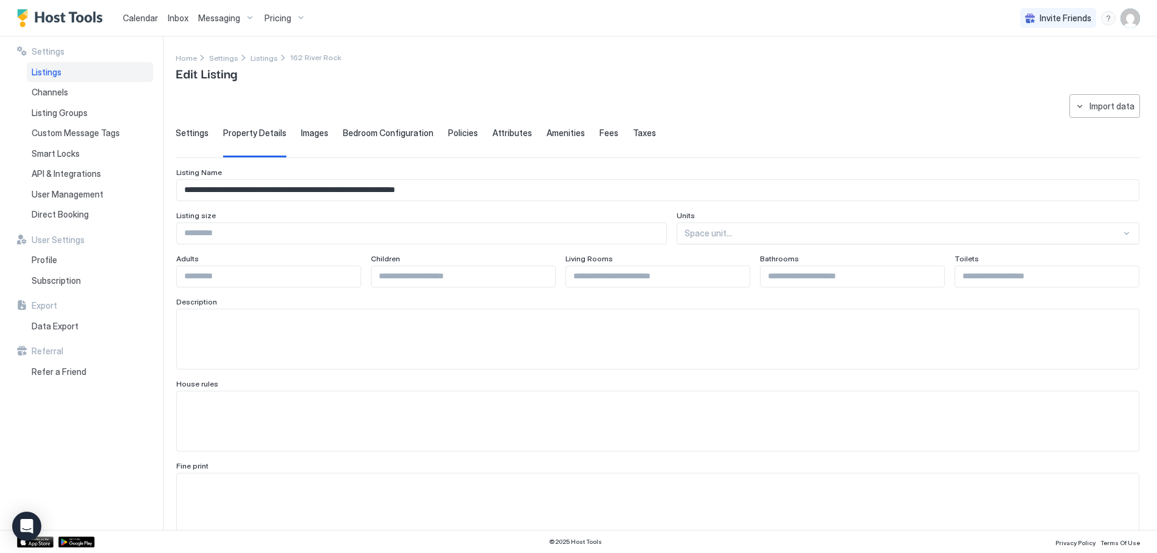
click at [318, 132] on span "Images" at bounding box center [314, 133] width 27 height 11
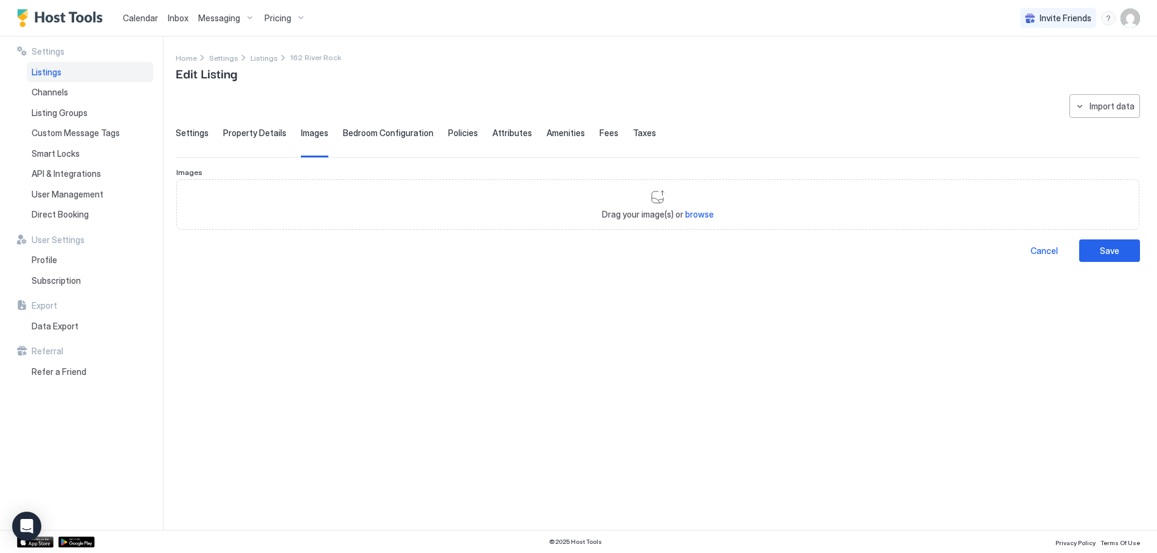
click at [258, 135] on span "Property Details" at bounding box center [254, 133] width 63 height 11
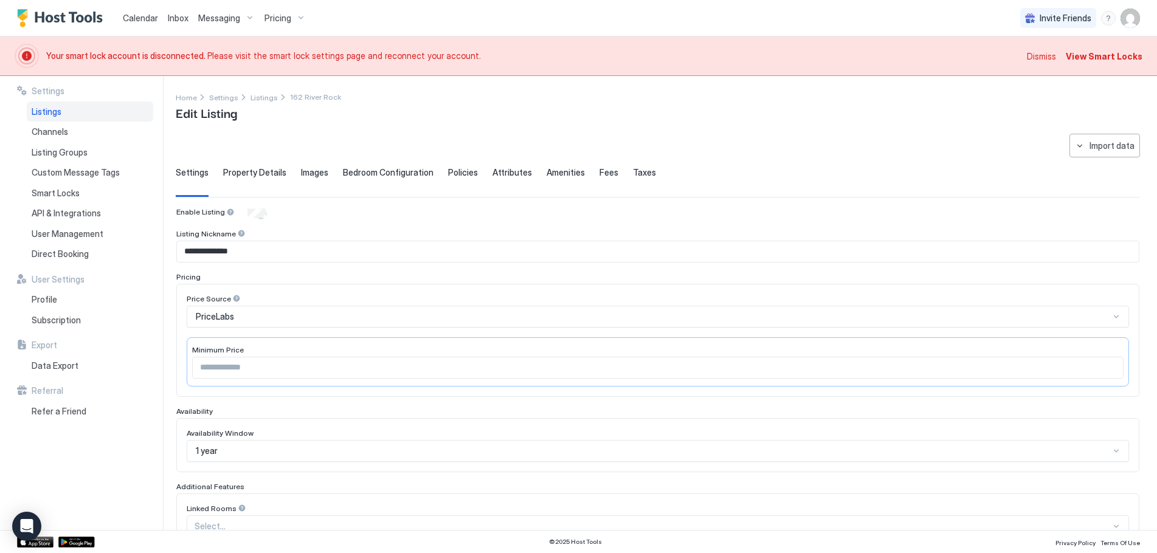
click at [1043, 47] on div "Dismiss View Smart Locks" at bounding box center [1084, 56] width 115 height 24
click at [1036, 58] on span "Dismiss" at bounding box center [1041, 56] width 29 height 13
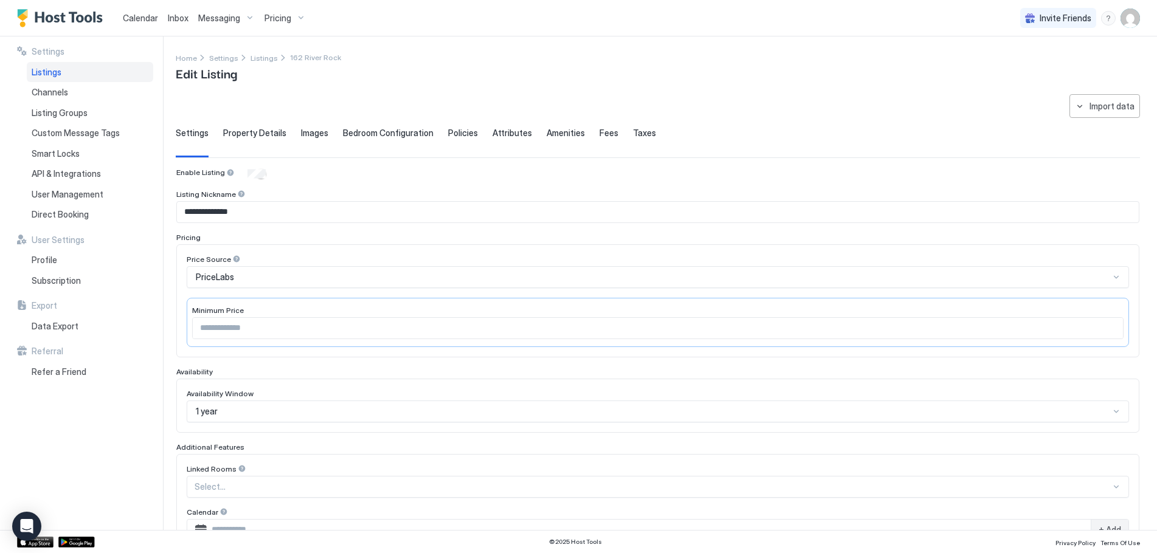
click at [266, 134] on span "Property Details" at bounding box center [254, 133] width 63 height 11
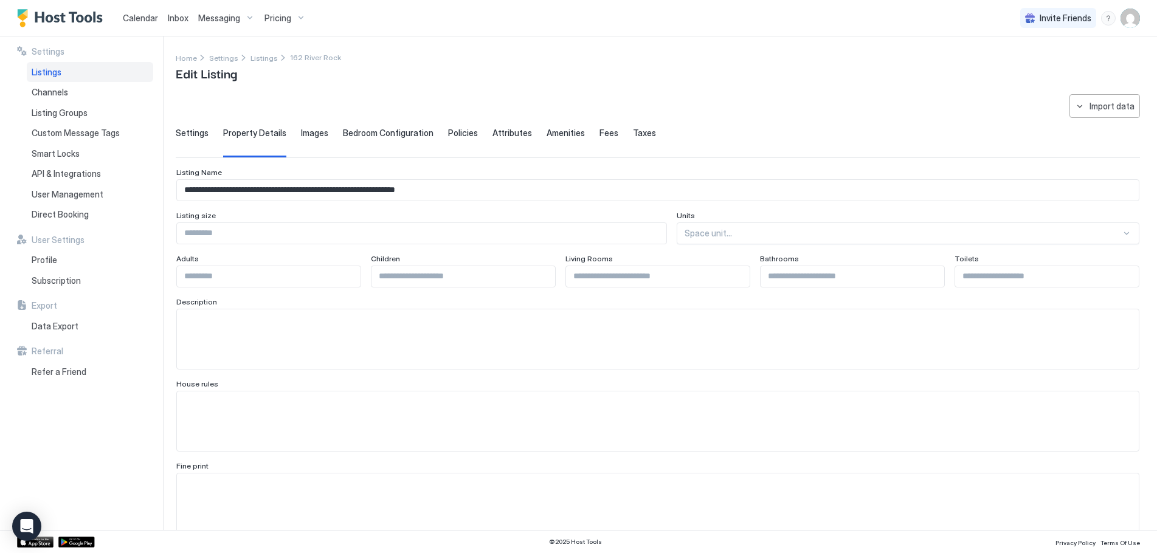
click at [301, 133] on span "Images" at bounding box center [314, 133] width 27 height 11
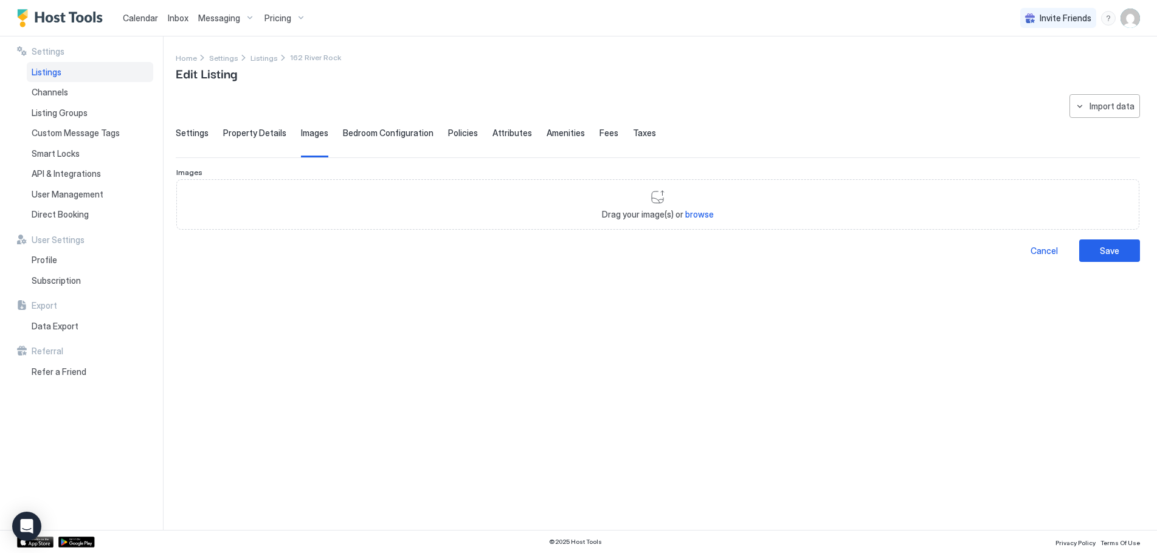
click at [371, 131] on span "Bedroom Configuration" at bounding box center [388, 133] width 91 height 11
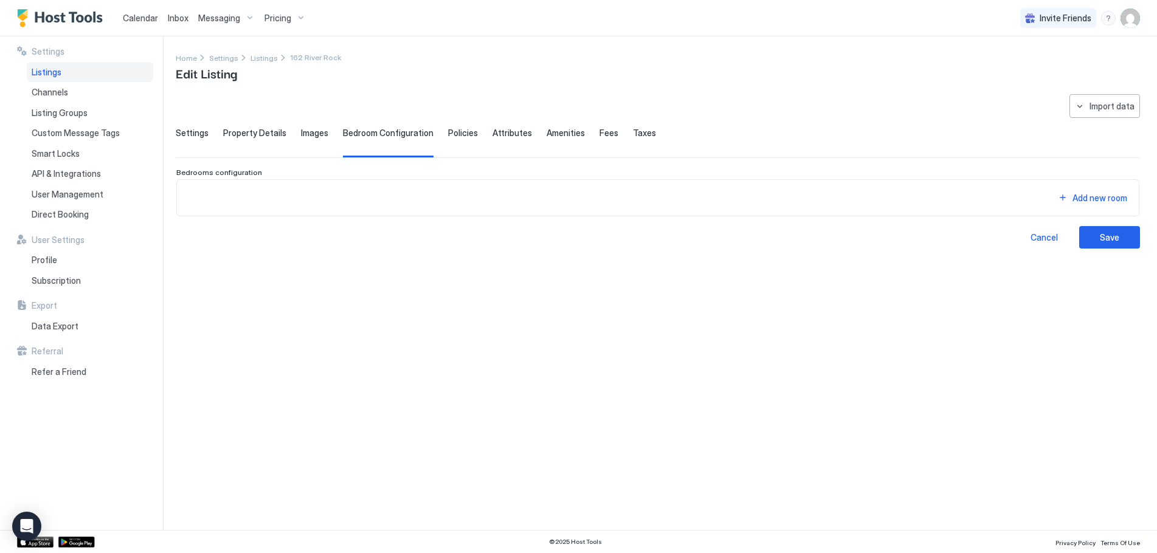
click at [464, 129] on span "Policies" at bounding box center [463, 133] width 30 height 11
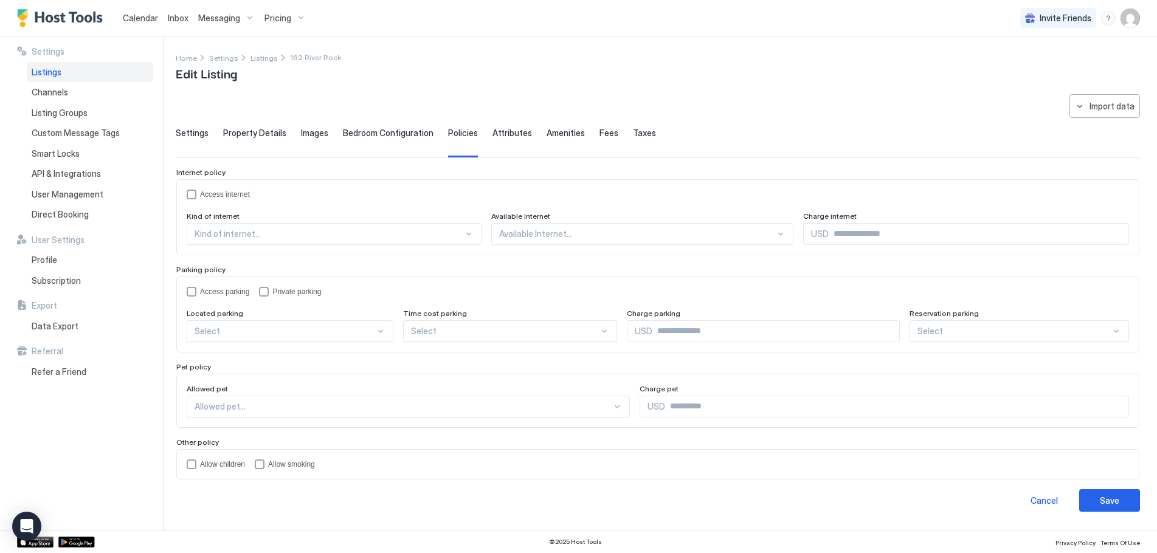
click at [268, 133] on span "Property Details" at bounding box center [254, 133] width 63 height 11
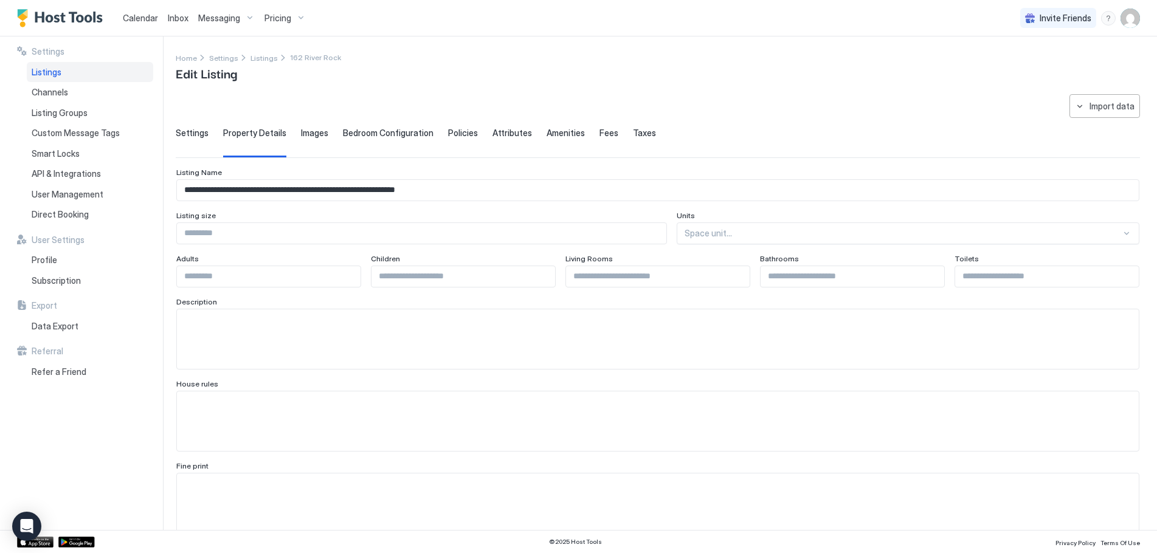
click at [1101, 18] on div "menu" at bounding box center [1108, 18] width 15 height 15
click at [1019, 38] on span "Help Center" at bounding box center [1003, 35] width 47 height 11
click at [139, 19] on span "Calendar" at bounding box center [140, 18] width 35 height 10
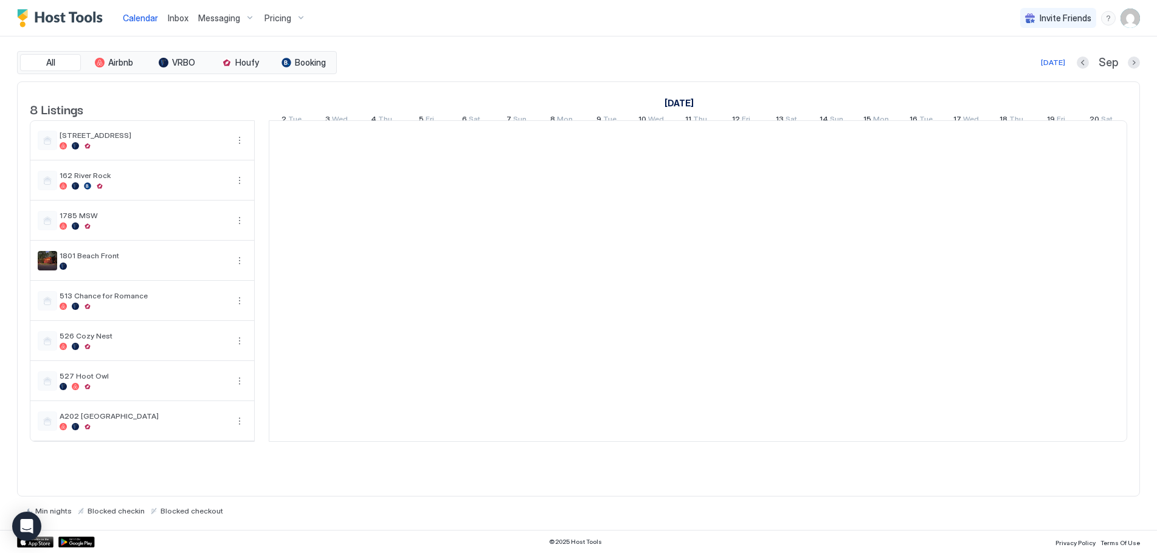
scroll to position [0, 675]
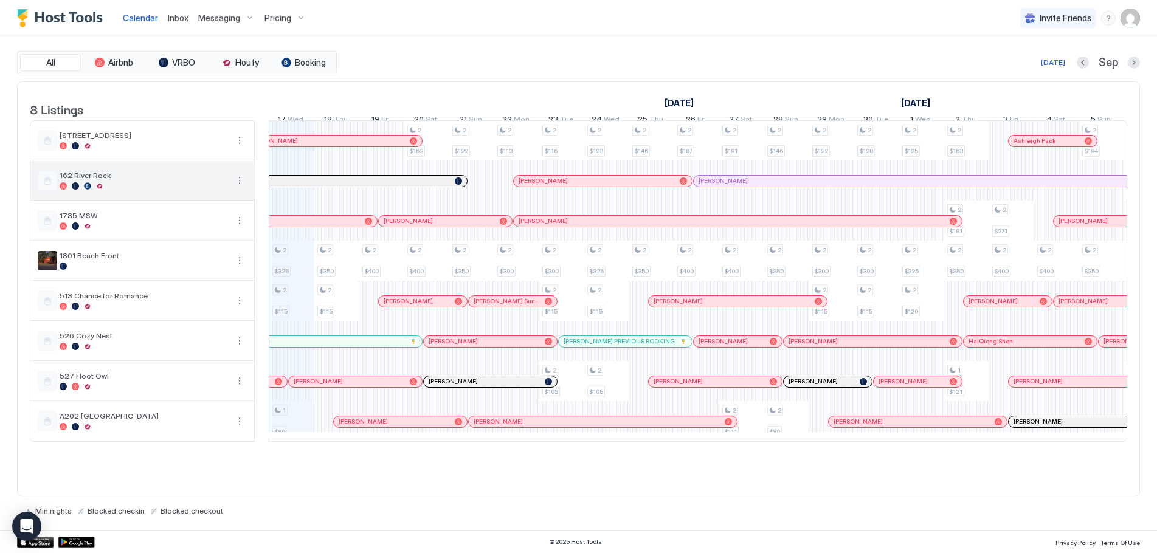
click at [240, 187] on button "More options" at bounding box center [239, 180] width 15 height 15
click at [217, 244] on span "Listing Settings" at bounding box center [218, 245] width 54 height 9
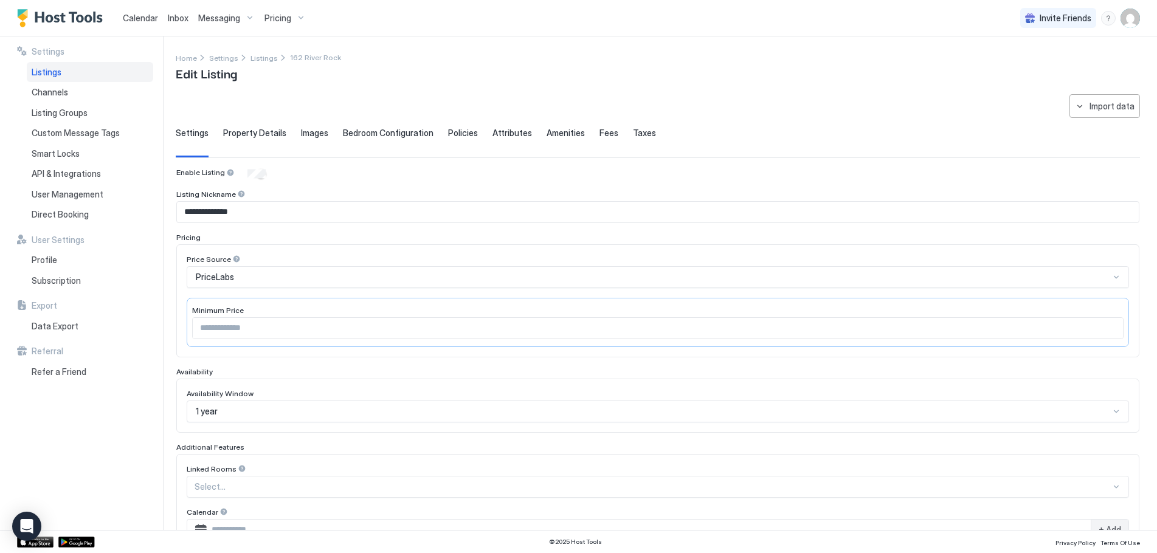
click at [269, 134] on span "Property Details" at bounding box center [254, 133] width 63 height 11
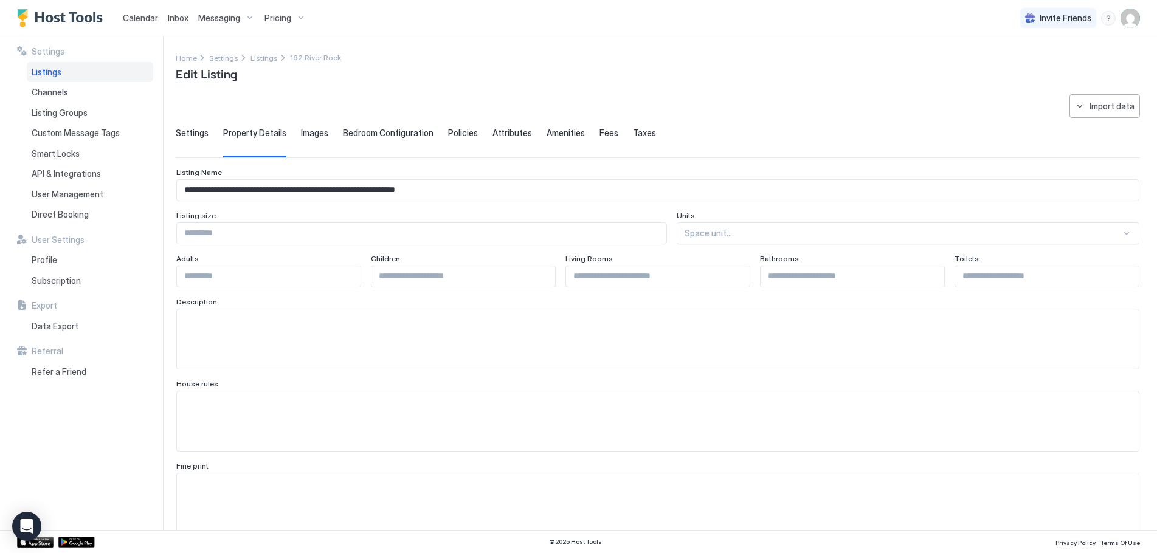
click at [310, 131] on span "Images" at bounding box center [314, 133] width 27 height 11
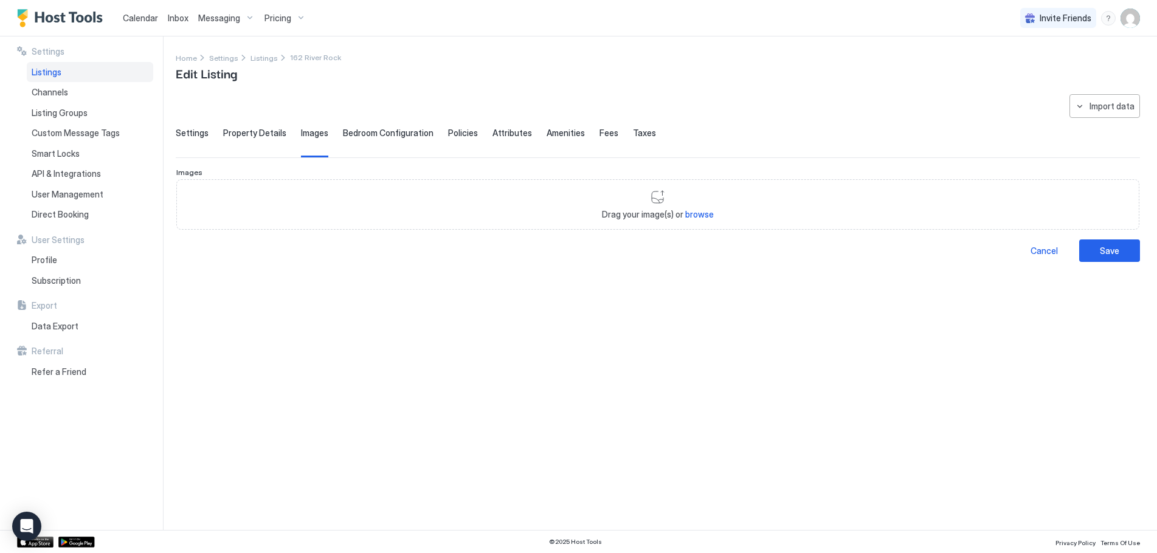
click at [374, 134] on span "Bedroom Configuration" at bounding box center [388, 133] width 91 height 11
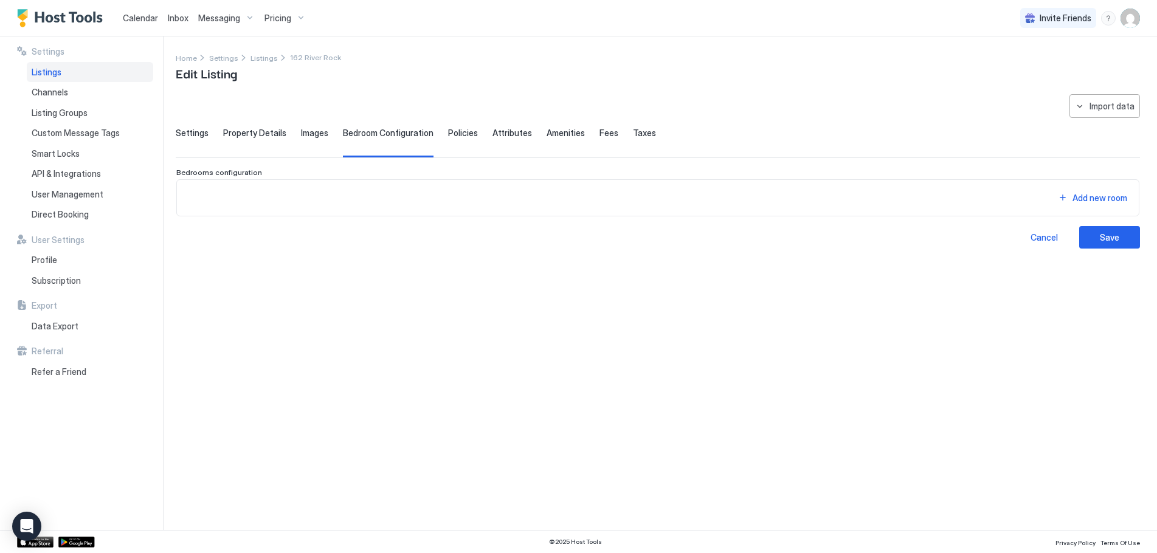
click at [267, 131] on span "Property Details" at bounding box center [254, 133] width 63 height 11
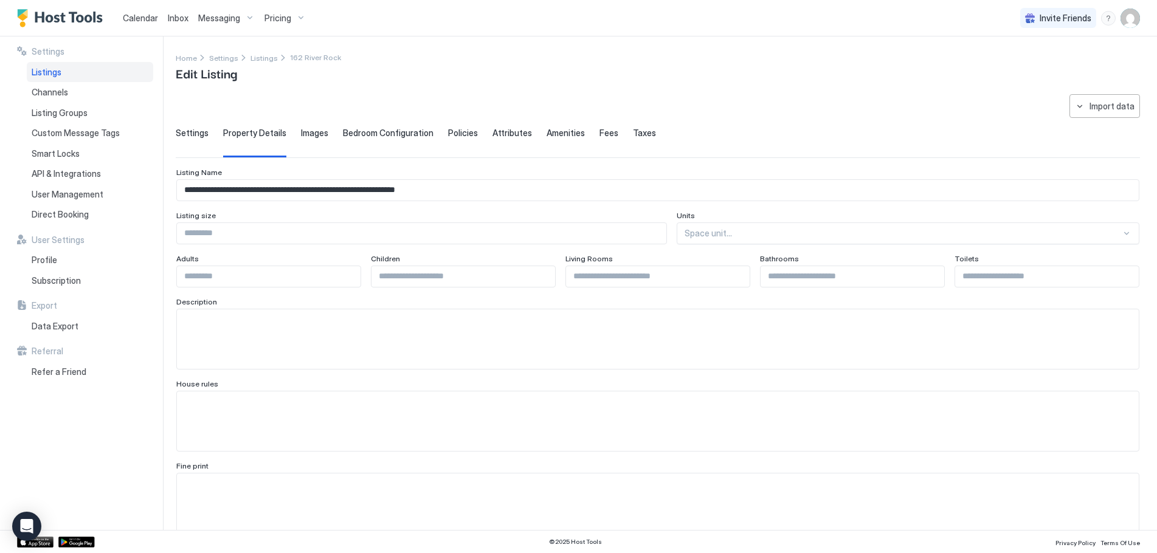
click at [315, 134] on span "Images" at bounding box center [314, 133] width 27 height 11
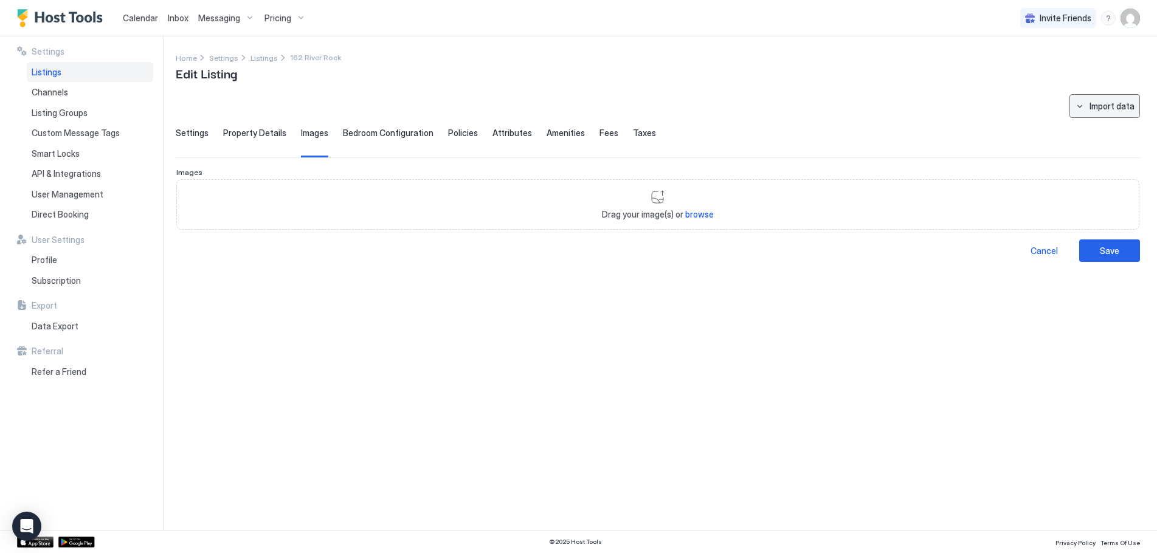
click at [1106, 106] on div "Import data" at bounding box center [1111, 106] width 45 height 13
click at [915, 100] on div at bounding box center [578, 276] width 1157 height 553
click at [59, 91] on span "Channels" at bounding box center [50, 92] width 36 height 11
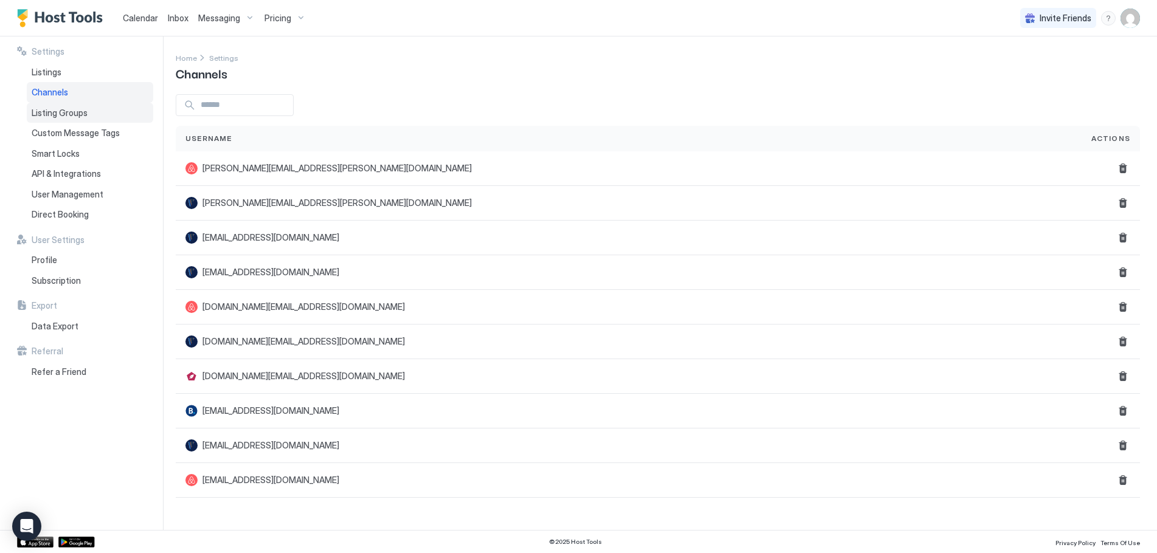
click at [59, 114] on span "Listing Groups" at bounding box center [60, 113] width 56 height 11
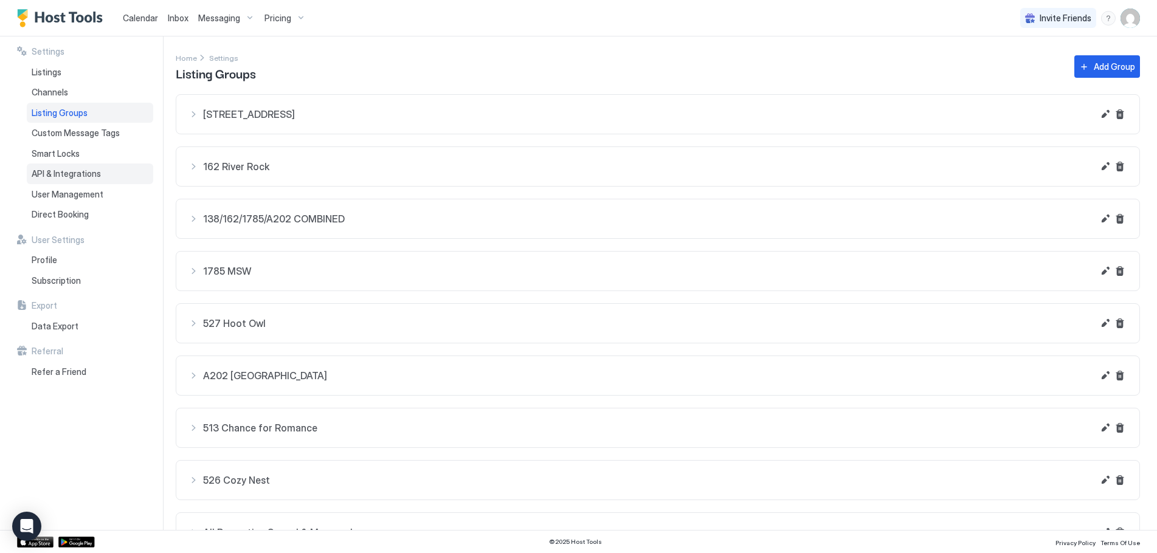
click at [61, 172] on span "API & Integrations" at bounding box center [66, 173] width 69 height 11
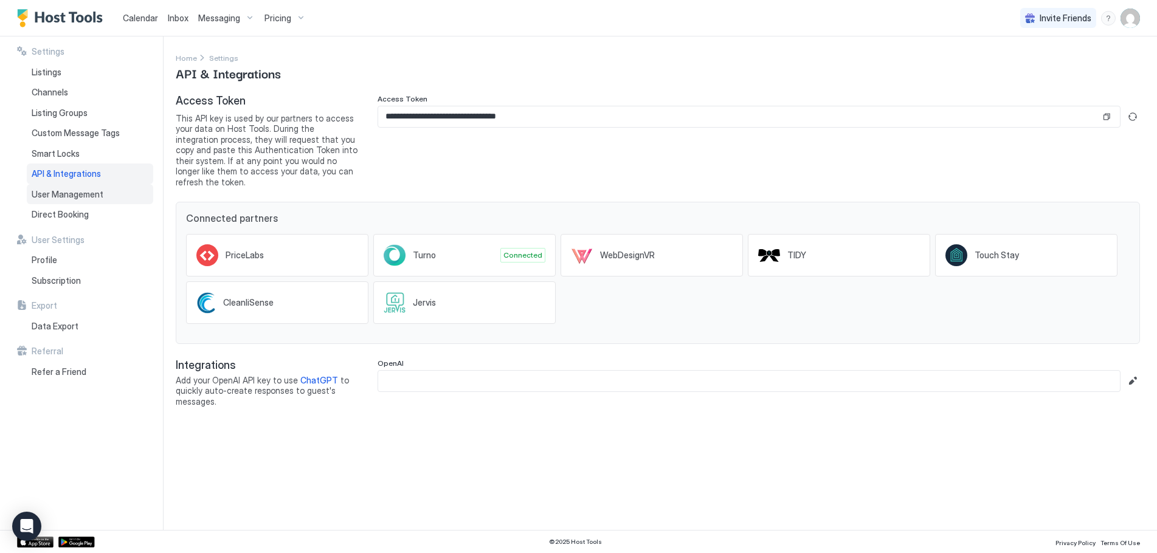
click at [56, 199] on div "User Management" at bounding box center [90, 194] width 126 height 21
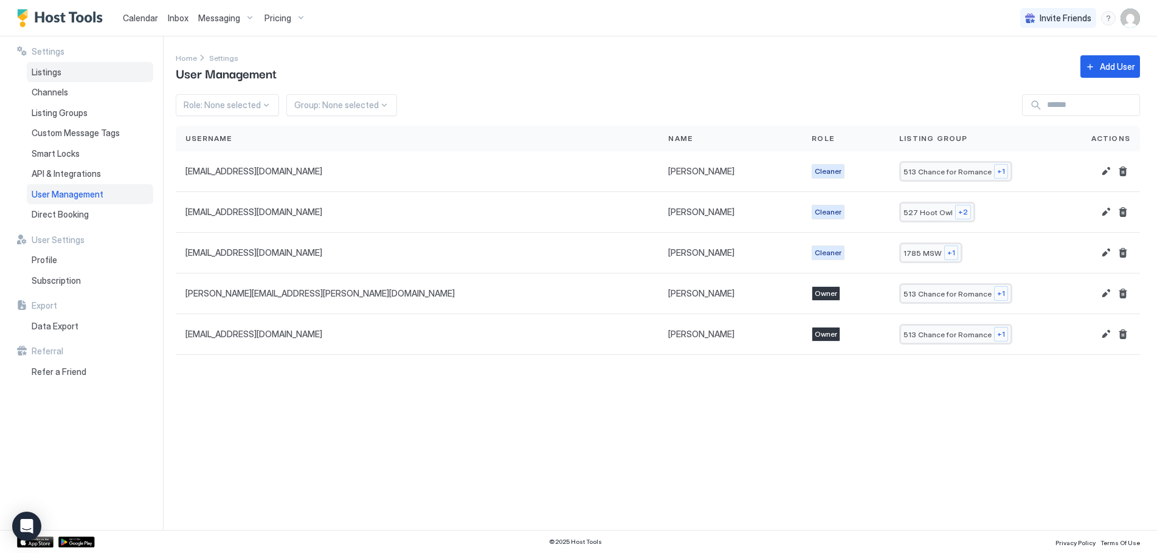
click at [60, 69] on span "Listings" at bounding box center [47, 72] width 30 height 11
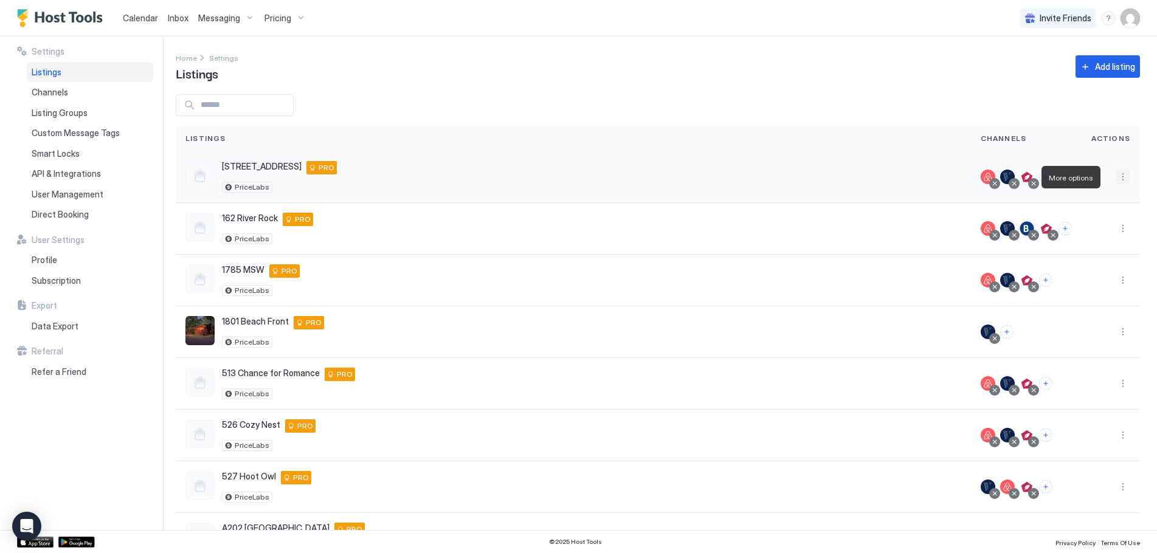
click at [1117, 176] on button "More options" at bounding box center [1122, 177] width 15 height 15
click at [1097, 233] on span "Listing Settings" at bounding box center [1086, 233] width 54 height 9
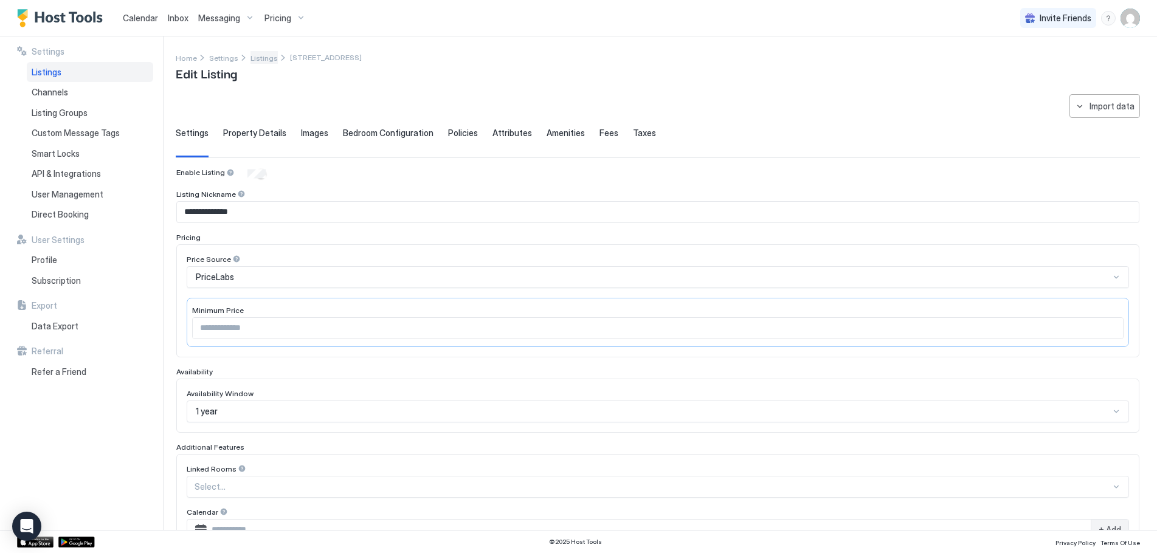
click at [255, 61] on span "Listings" at bounding box center [263, 57] width 27 height 9
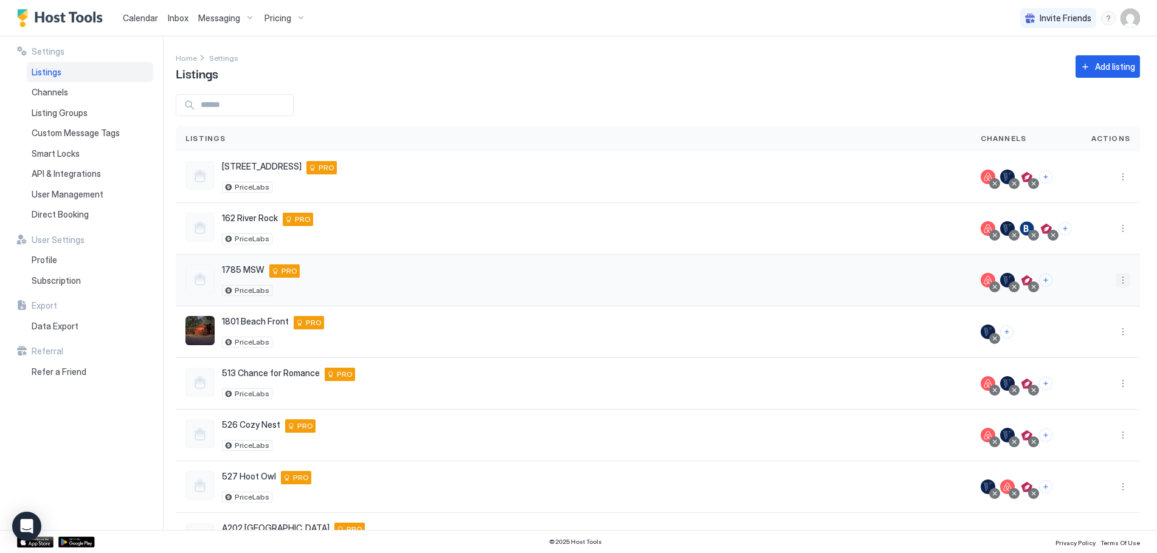
click at [1115, 277] on button "More options" at bounding box center [1122, 280] width 15 height 15
click at [1071, 335] on span "Listing Settings" at bounding box center [1086, 336] width 54 height 9
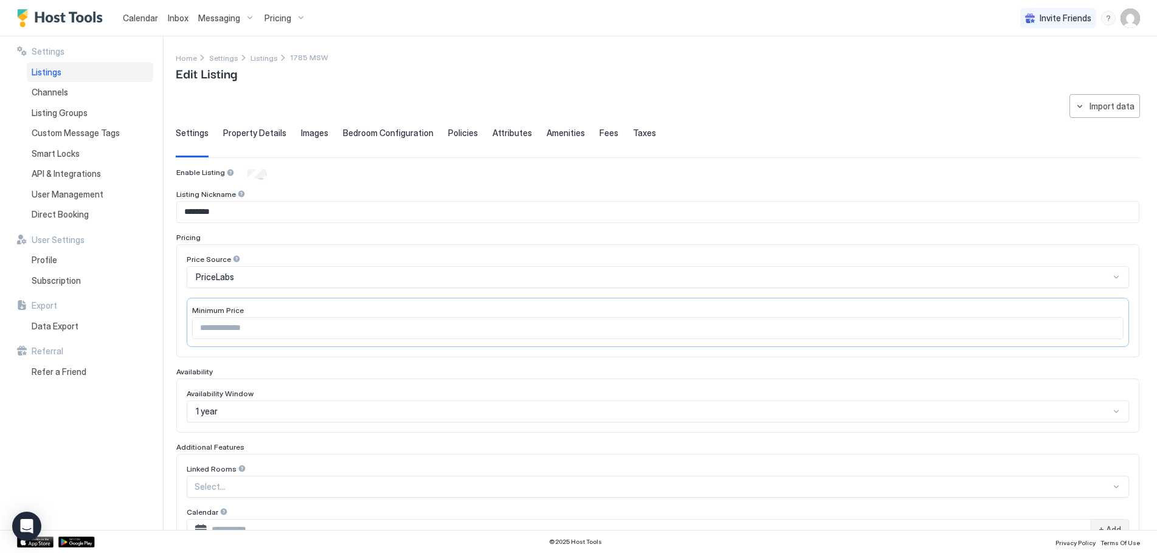
click at [388, 135] on span "Bedroom Configuration" at bounding box center [388, 133] width 91 height 11
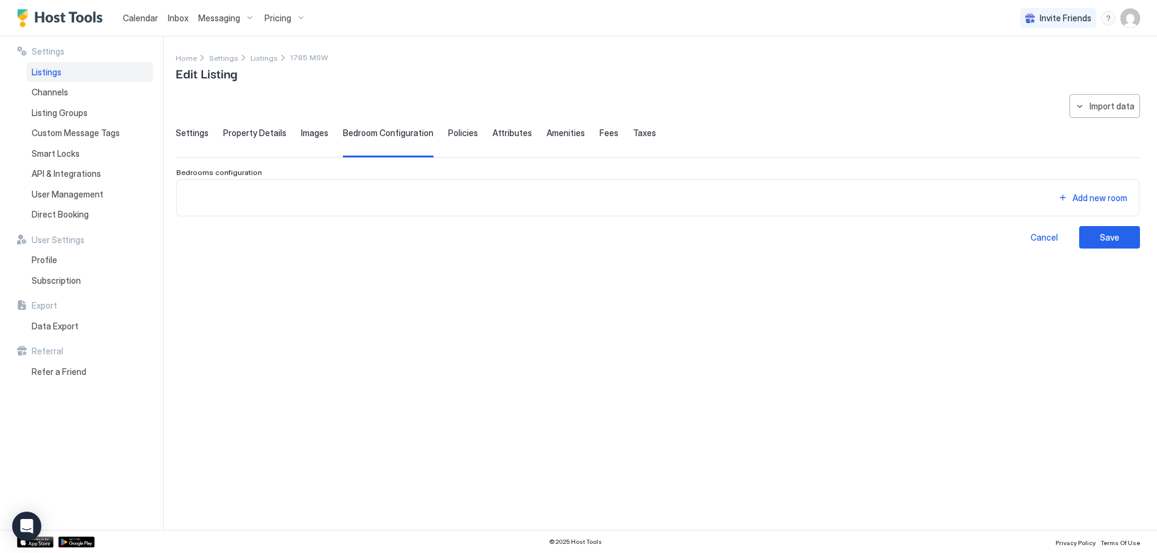
click at [309, 133] on span "Images" at bounding box center [314, 133] width 27 height 11
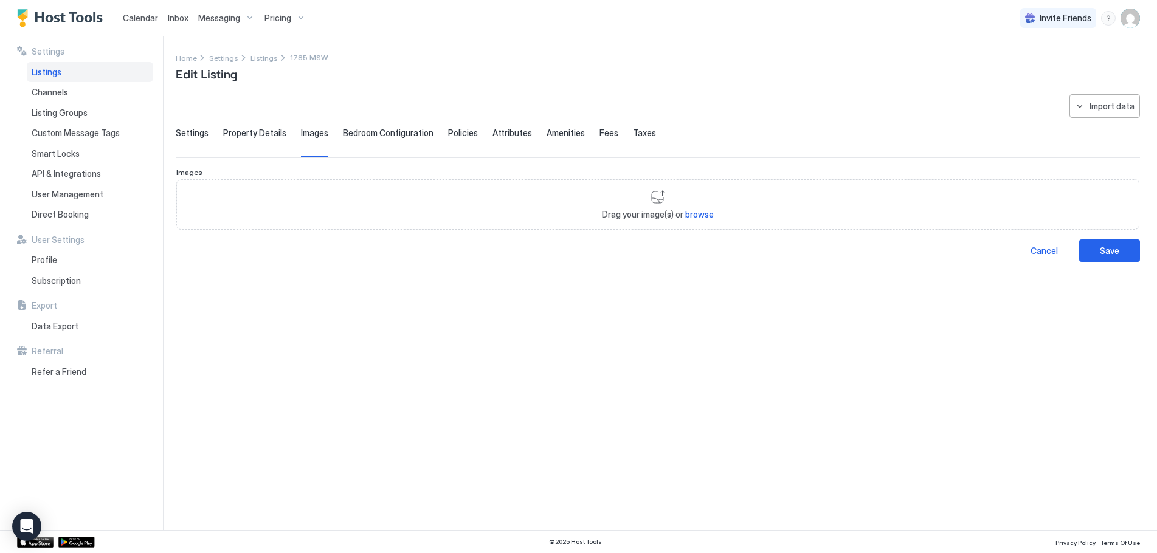
click at [380, 85] on div "**********" at bounding box center [666, 283] width 981 height 494
click at [269, 58] on span "Listings" at bounding box center [263, 57] width 27 height 9
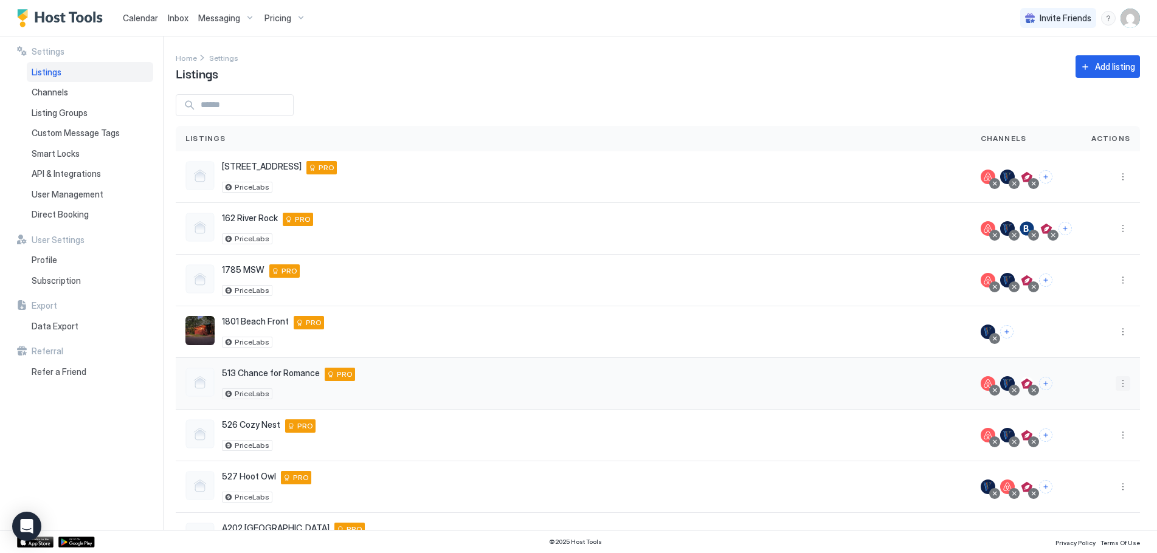
click at [1115, 387] on button "More options" at bounding box center [1122, 383] width 15 height 15
click at [1071, 439] on span "Listing Settings" at bounding box center [1086, 439] width 54 height 9
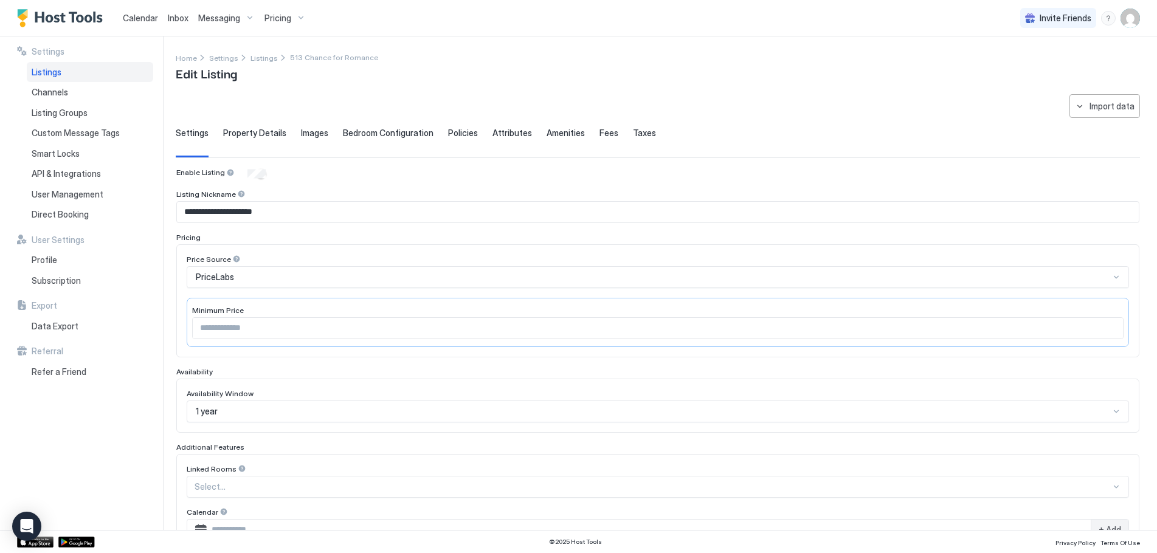
click at [270, 131] on span "Property Details" at bounding box center [254, 133] width 63 height 11
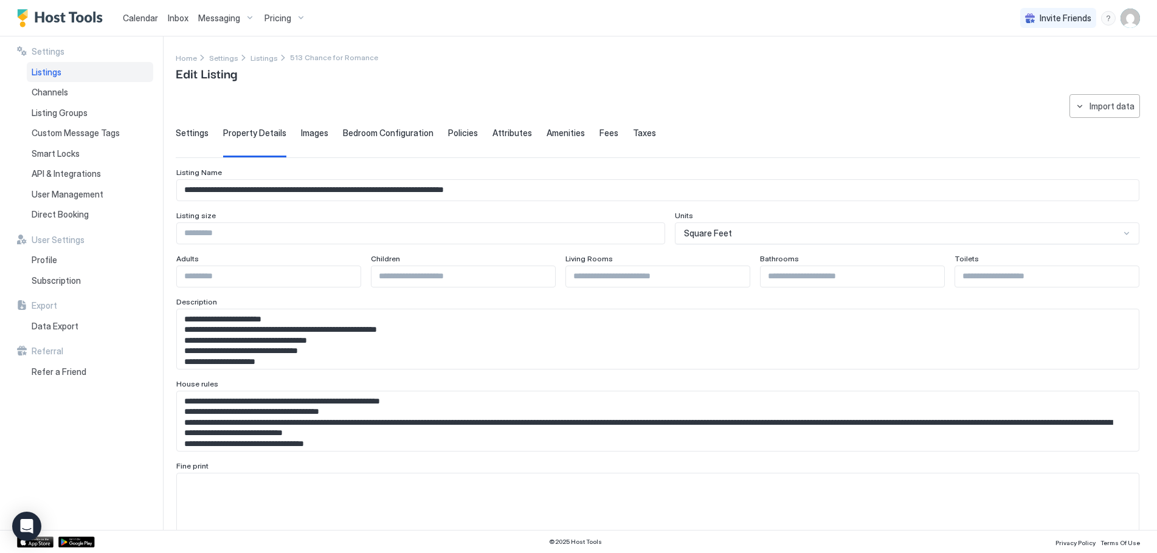
click at [307, 137] on span "Images" at bounding box center [314, 133] width 27 height 11
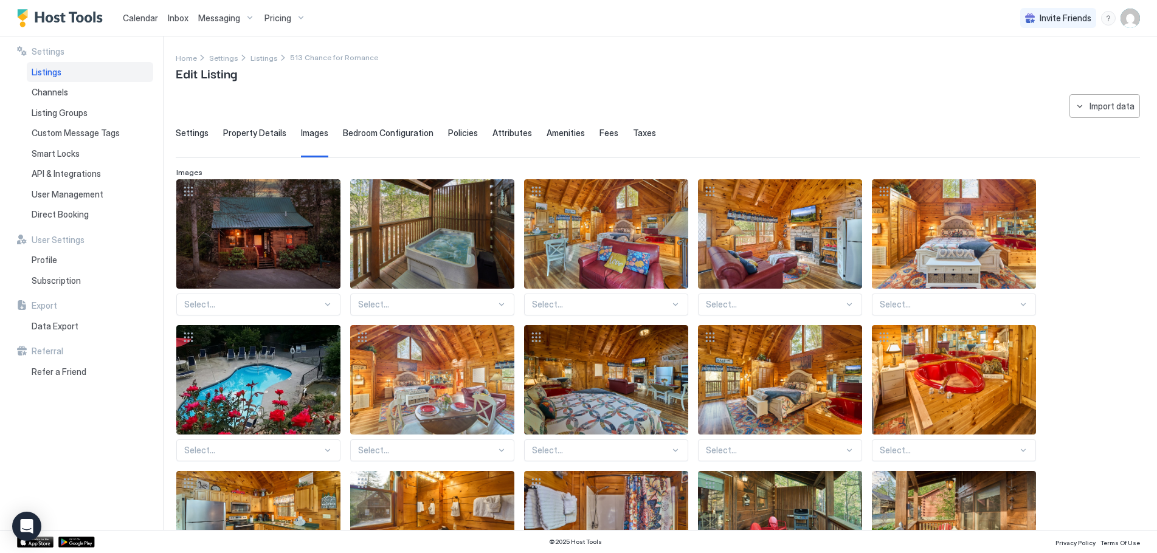
click at [264, 129] on span "Property Details" at bounding box center [254, 133] width 63 height 11
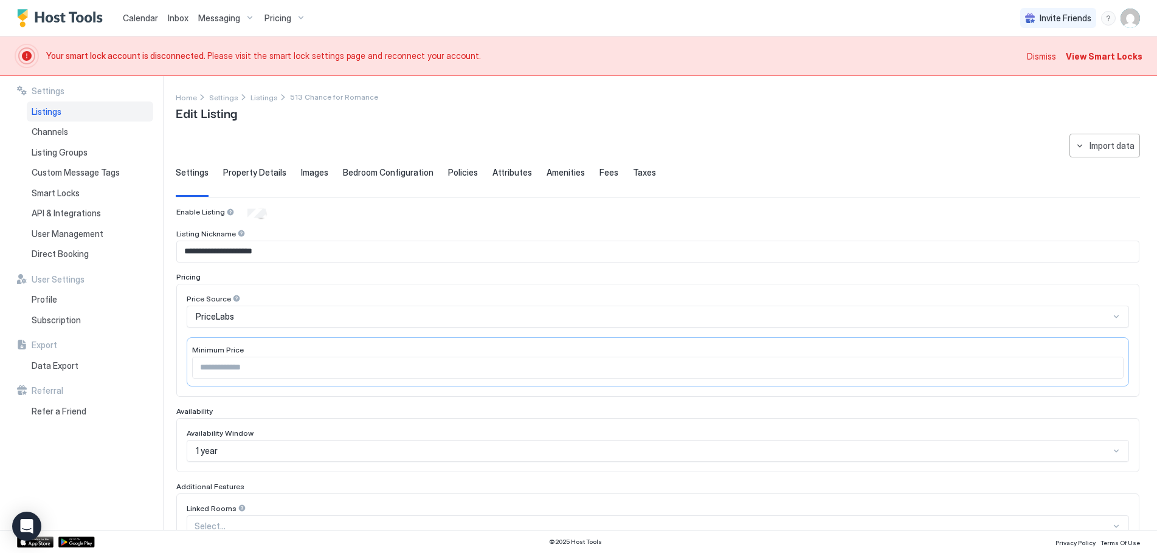
click at [306, 169] on span "Images" at bounding box center [314, 172] width 27 height 11
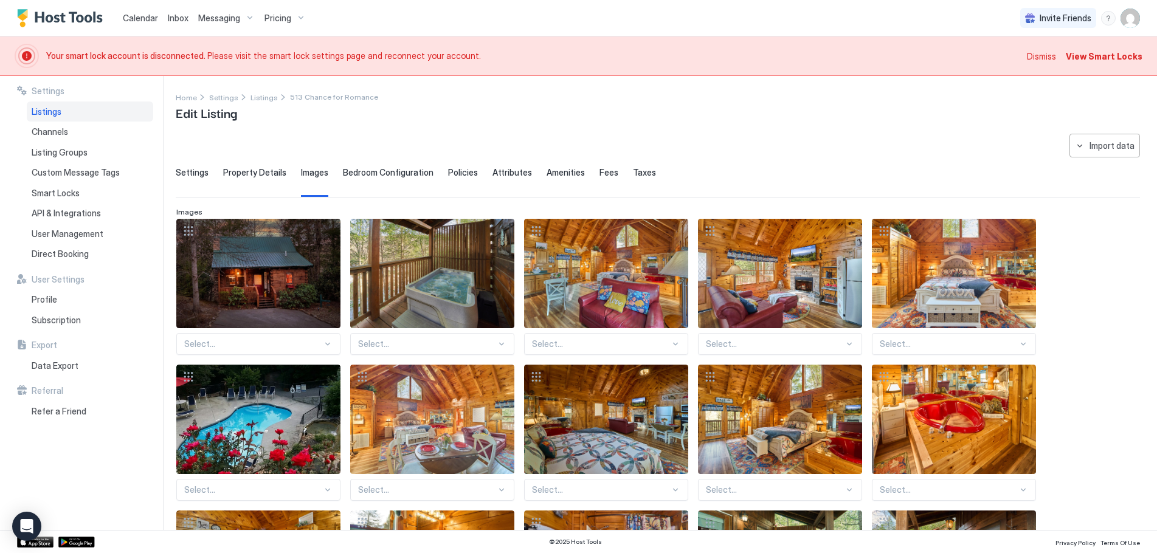
click at [258, 169] on span "Property Details" at bounding box center [254, 172] width 63 height 11
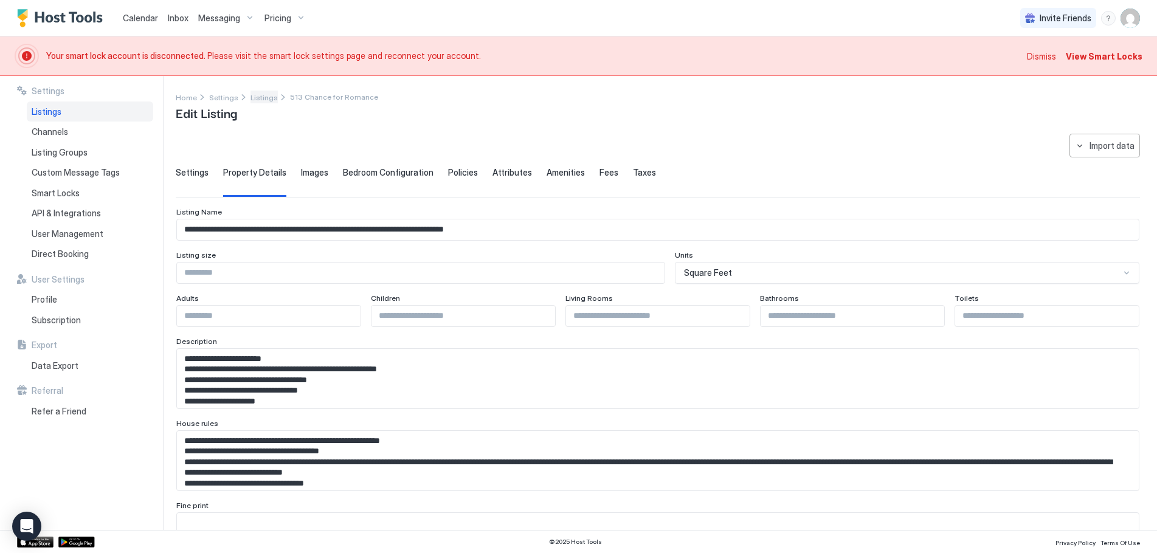
click at [250, 95] on span "Listings" at bounding box center [263, 97] width 27 height 9
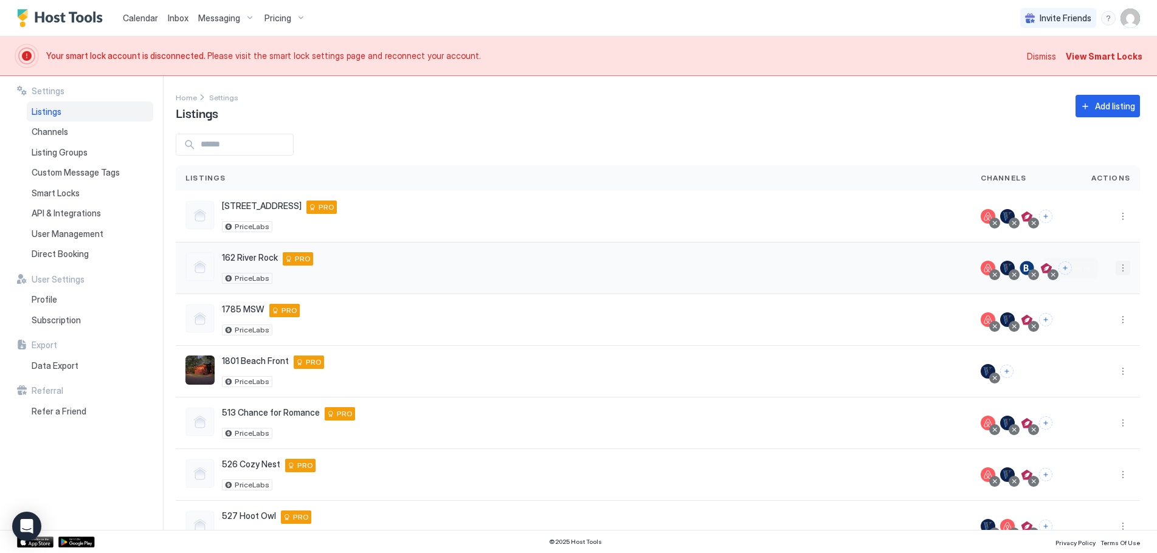
click at [1115, 267] on button "More options" at bounding box center [1122, 268] width 15 height 15
click at [1083, 324] on span "Listing Settings" at bounding box center [1086, 324] width 54 height 9
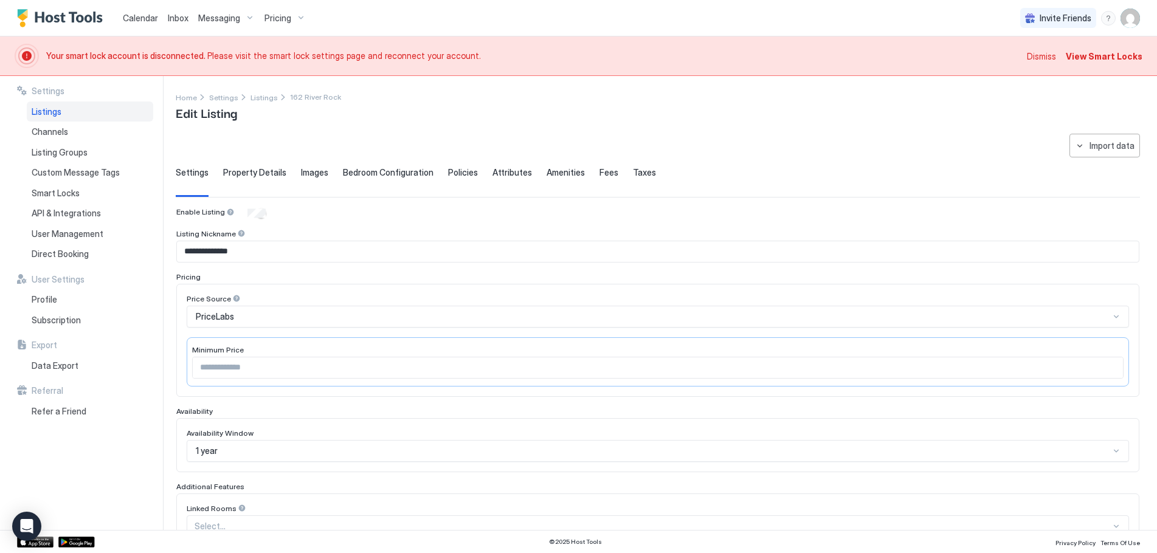
click at [314, 175] on span "Images" at bounding box center [314, 172] width 27 height 11
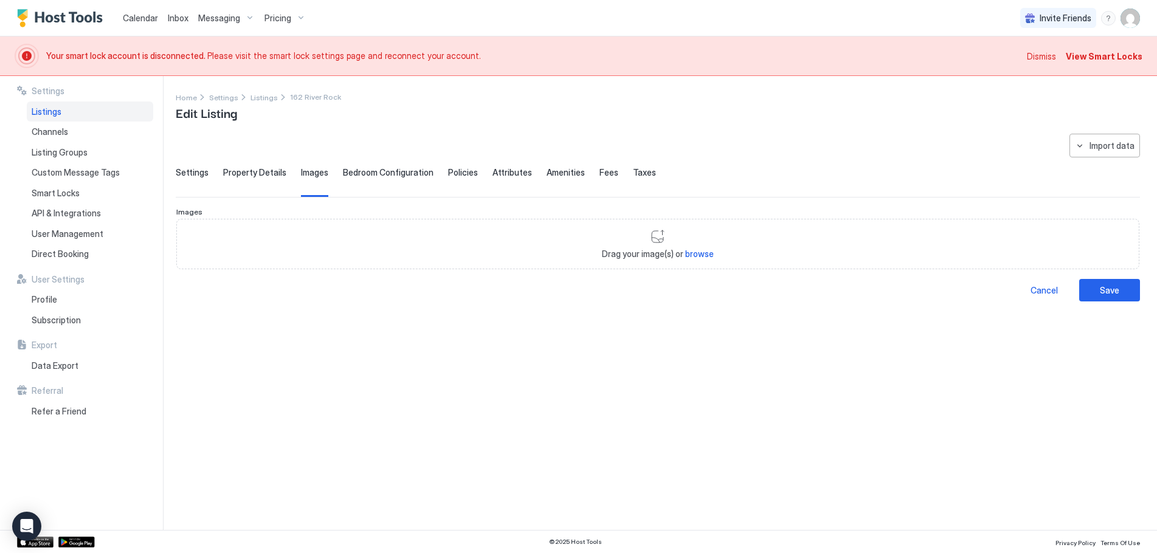
click at [359, 170] on span "Bedroom Configuration" at bounding box center [388, 172] width 91 height 11
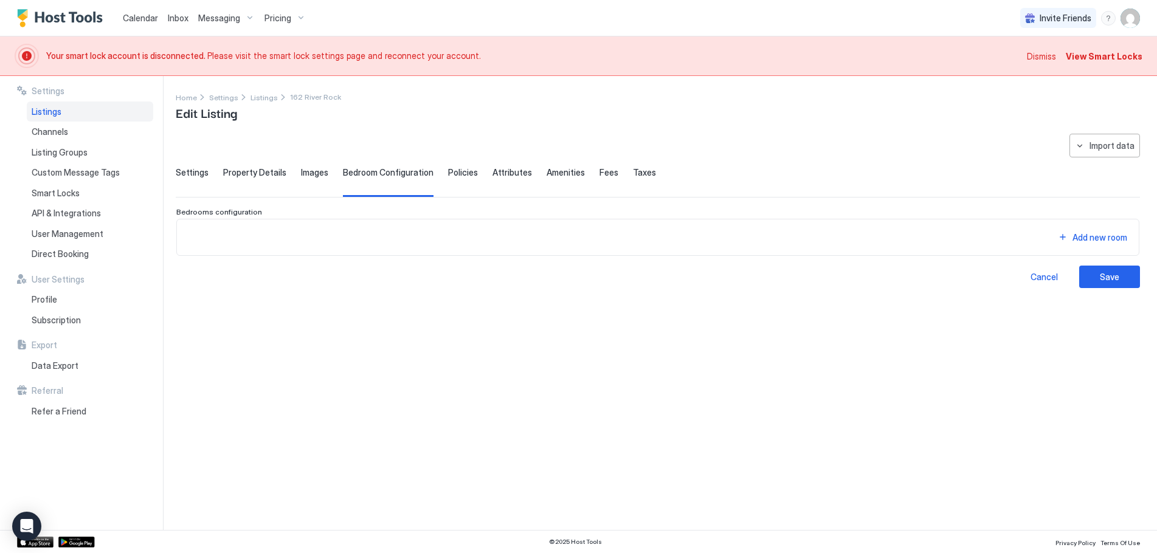
click at [461, 171] on span "Policies" at bounding box center [463, 172] width 30 height 11
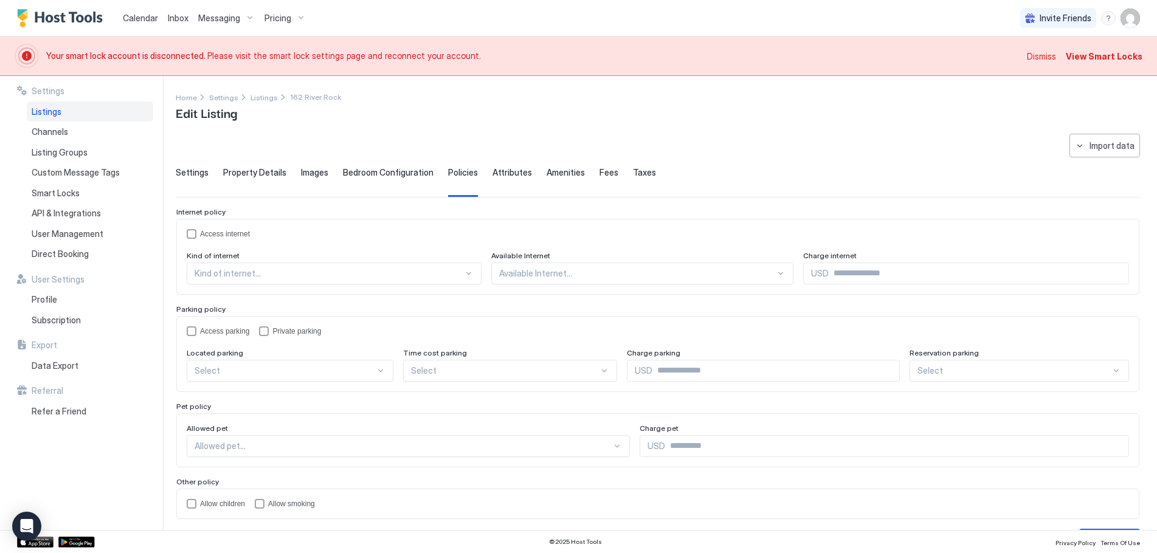
click at [503, 171] on span "Attributes" at bounding box center [512, 172] width 40 height 11
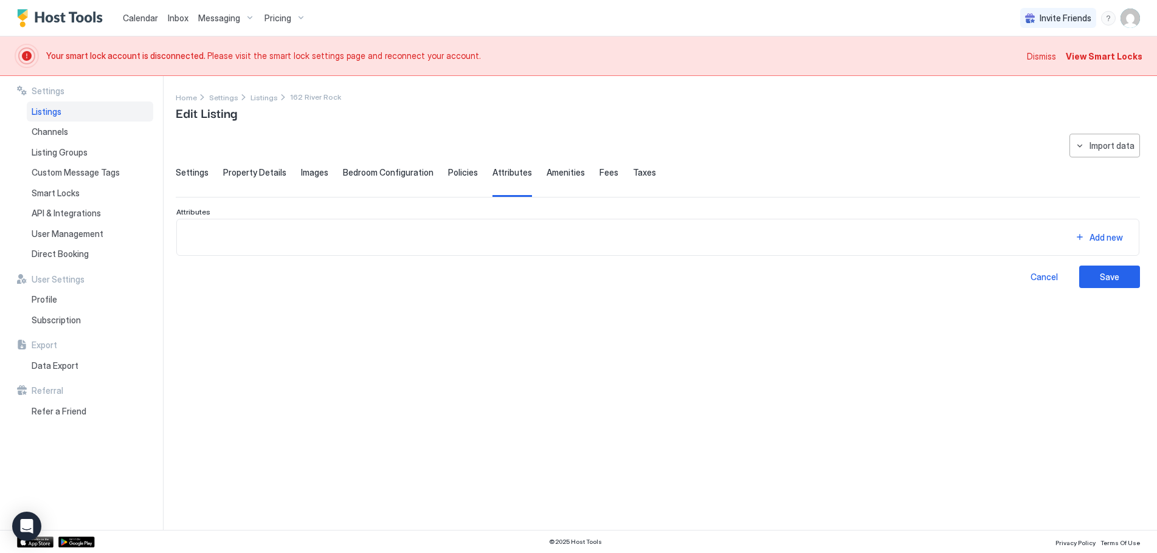
click at [554, 168] on span "Amenities" at bounding box center [565, 172] width 38 height 11
click at [599, 168] on span "Fees" at bounding box center [608, 172] width 19 height 11
drag, startPoint x: 480, startPoint y: 142, endPoint x: 469, endPoint y: 133, distance: 14.6
click at [480, 141] on div "**********" at bounding box center [658, 211] width 964 height 154
click at [60, 109] on span "Listings" at bounding box center [47, 111] width 30 height 11
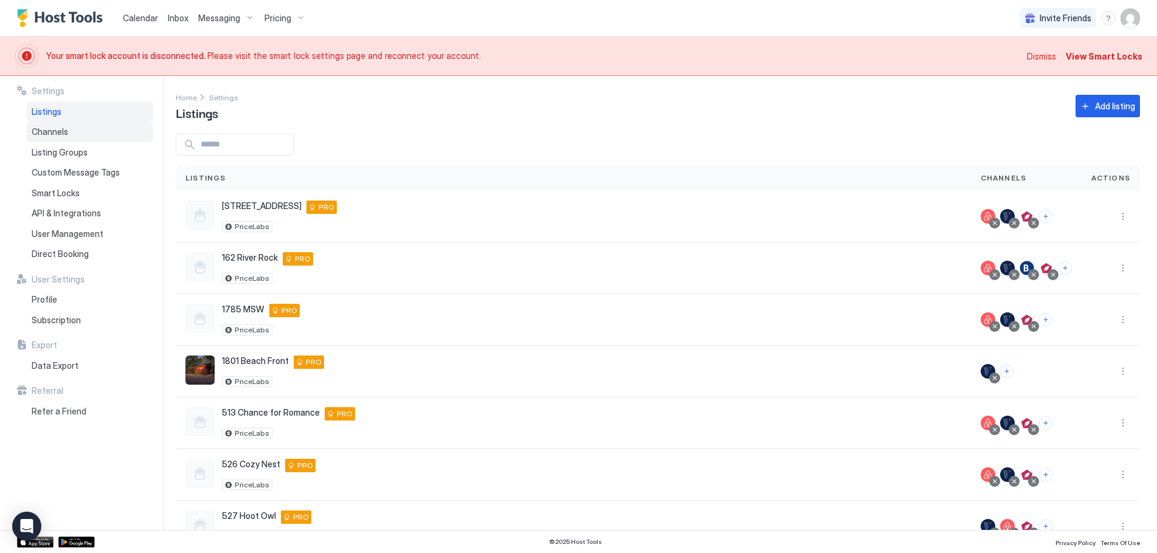
click at [60, 129] on span "Channels" at bounding box center [50, 131] width 36 height 11
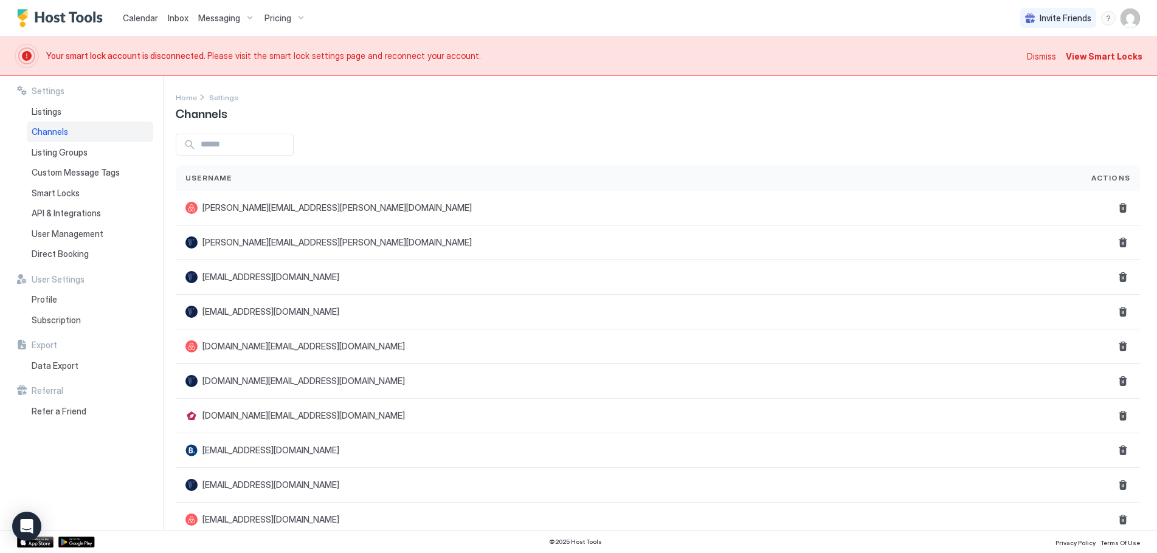
click at [146, 18] on span "Calendar" at bounding box center [140, 18] width 35 height 10
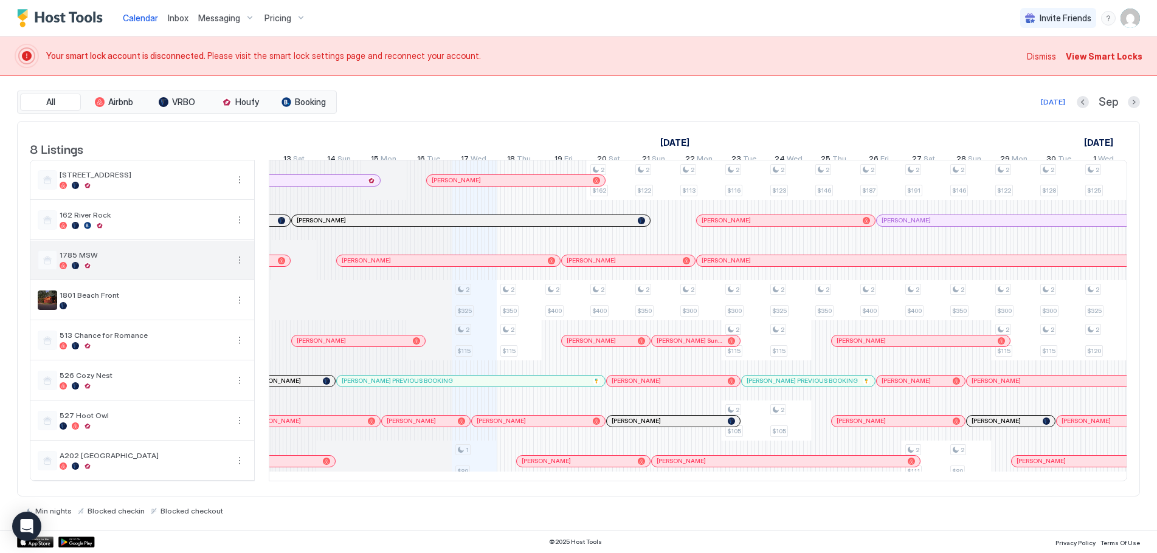
click at [46, 270] on div at bounding box center [47, 259] width 19 height 19
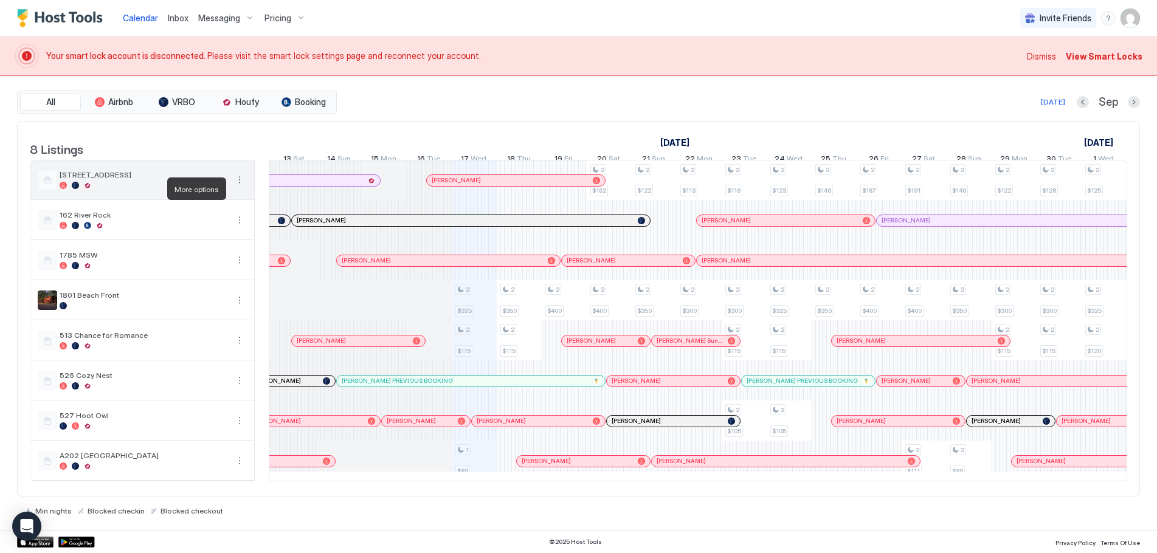
click at [241, 187] on button "More options" at bounding box center [239, 180] width 15 height 15
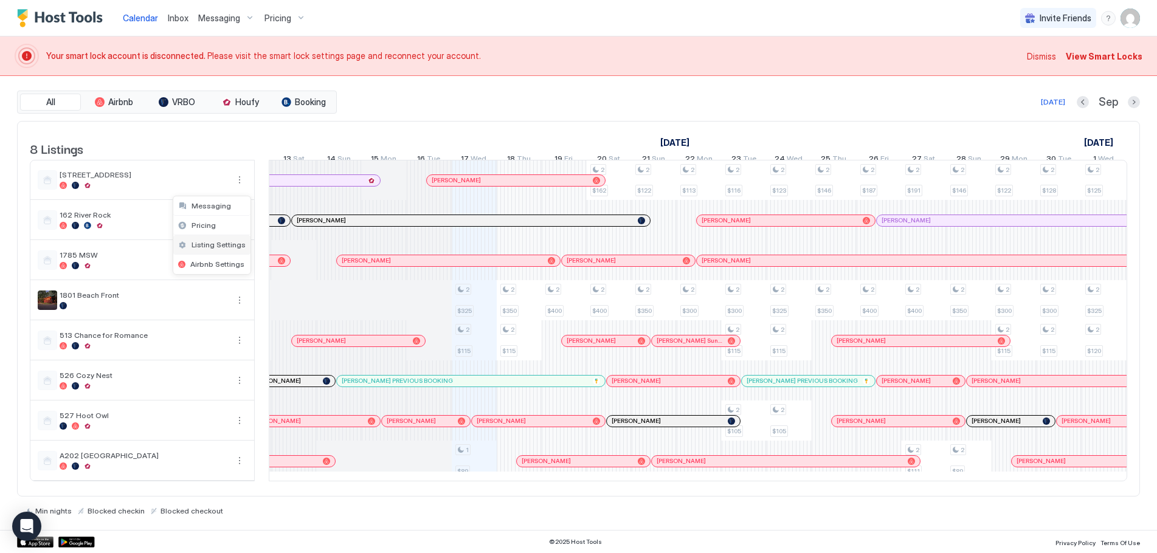
click at [206, 246] on span "Listing Settings" at bounding box center [218, 244] width 54 height 9
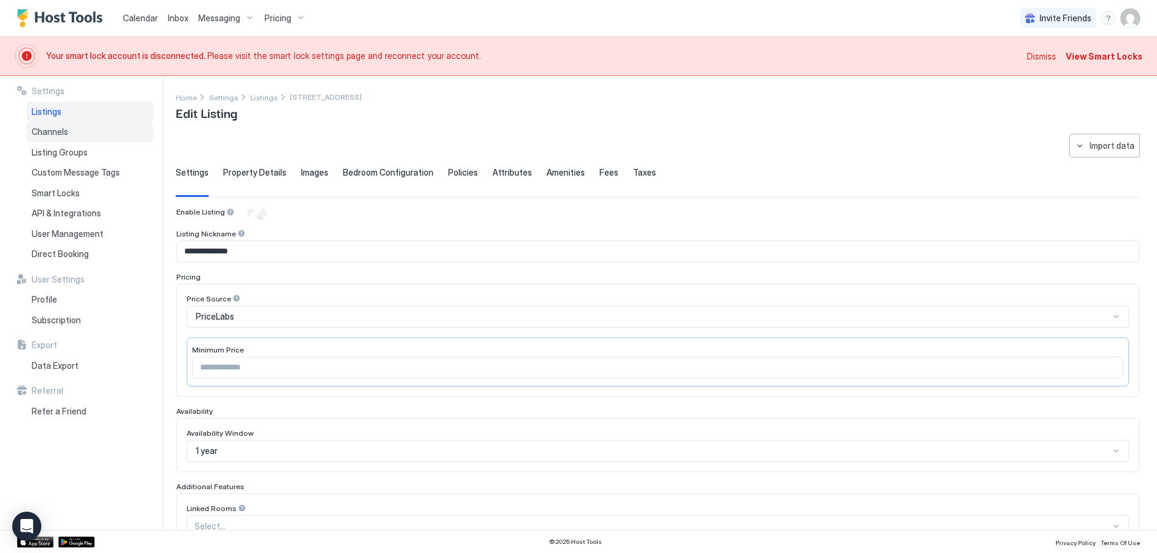
click at [64, 131] on span "Channels" at bounding box center [50, 131] width 36 height 11
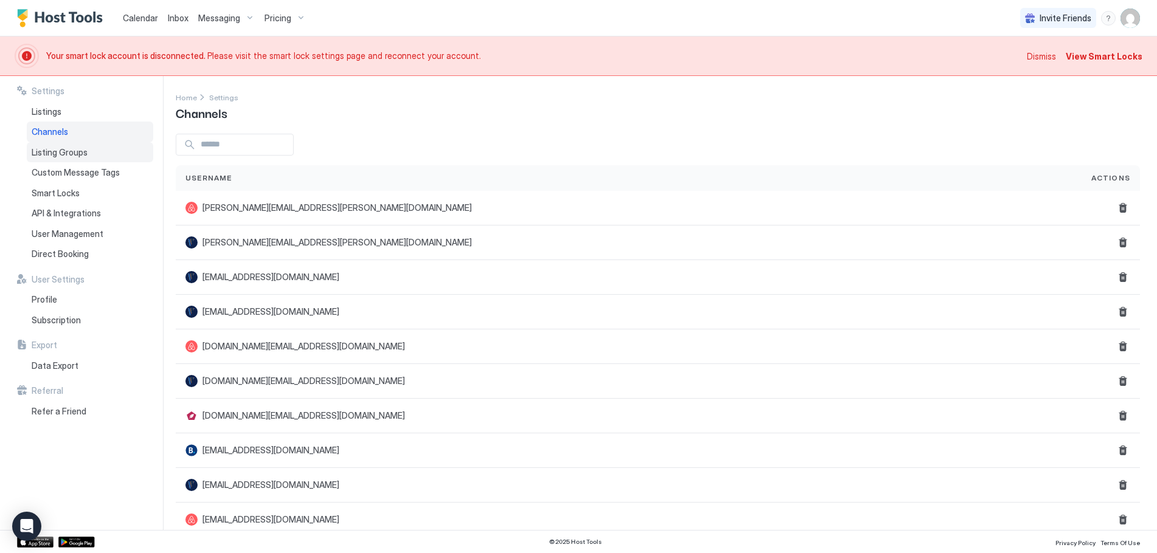
click at [66, 157] on span "Listing Groups" at bounding box center [60, 152] width 56 height 11
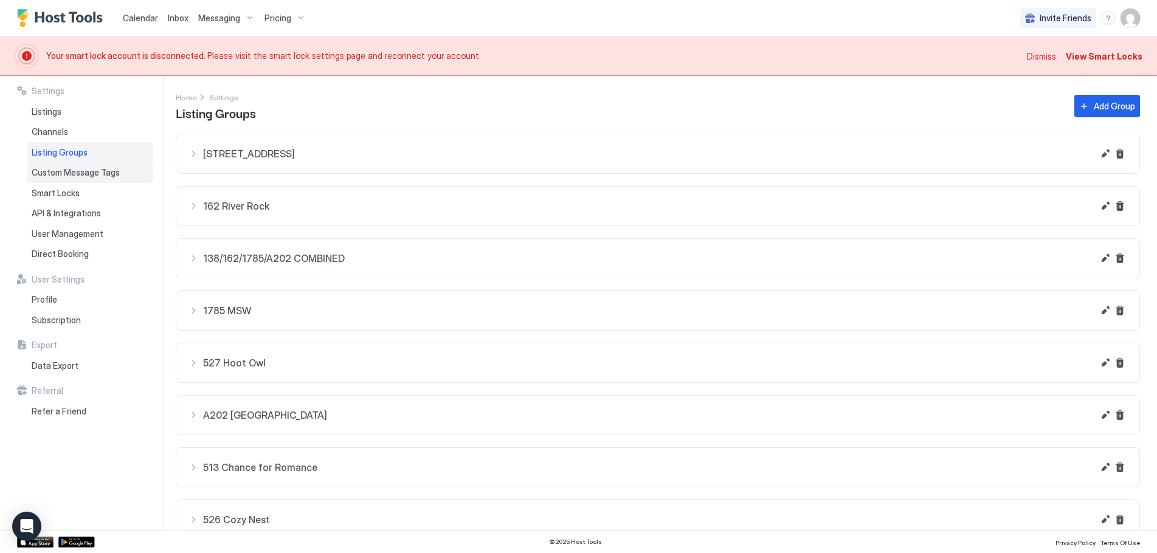
click at [66, 173] on span "Custom Message Tags" at bounding box center [76, 172] width 88 height 11
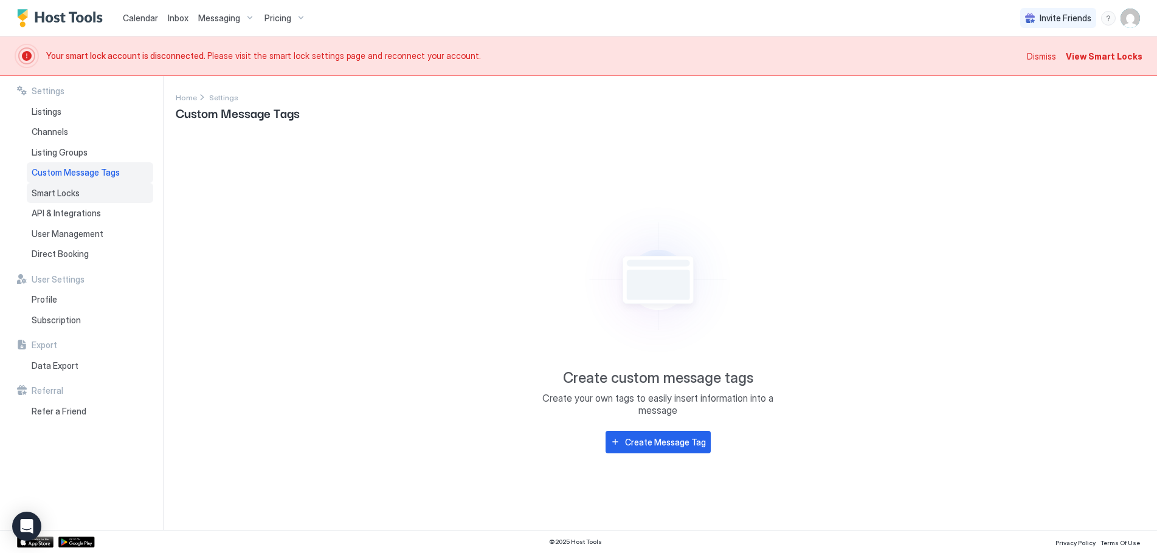
click at [67, 196] on span "Smart Locks" at bounding box center [56, 193] width 48 height 11
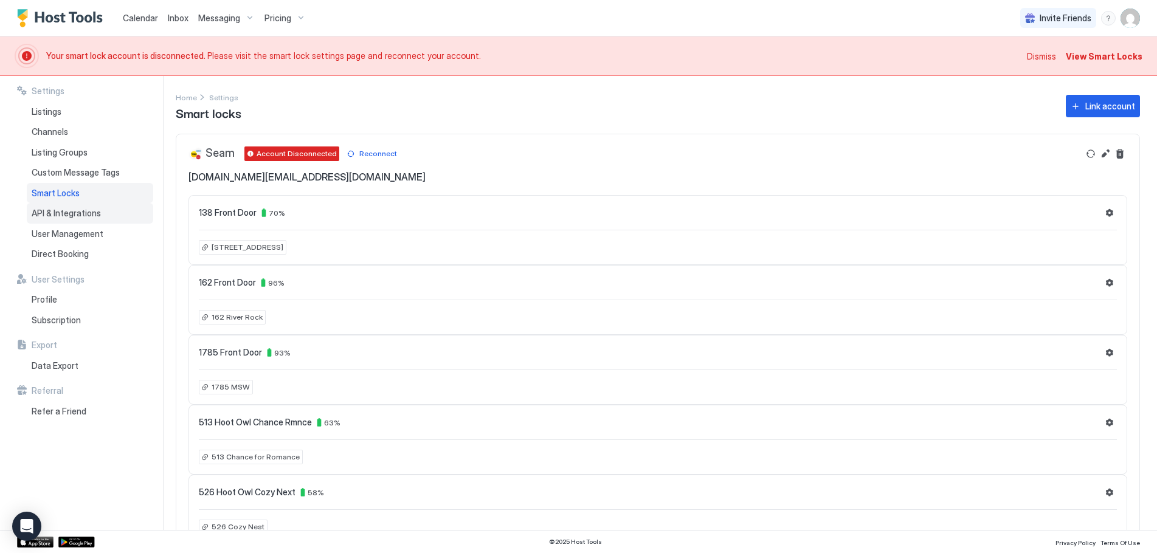
click at [78, 216] on span "API & Integrations" at bounding box center [66, 213] width 69 height 11
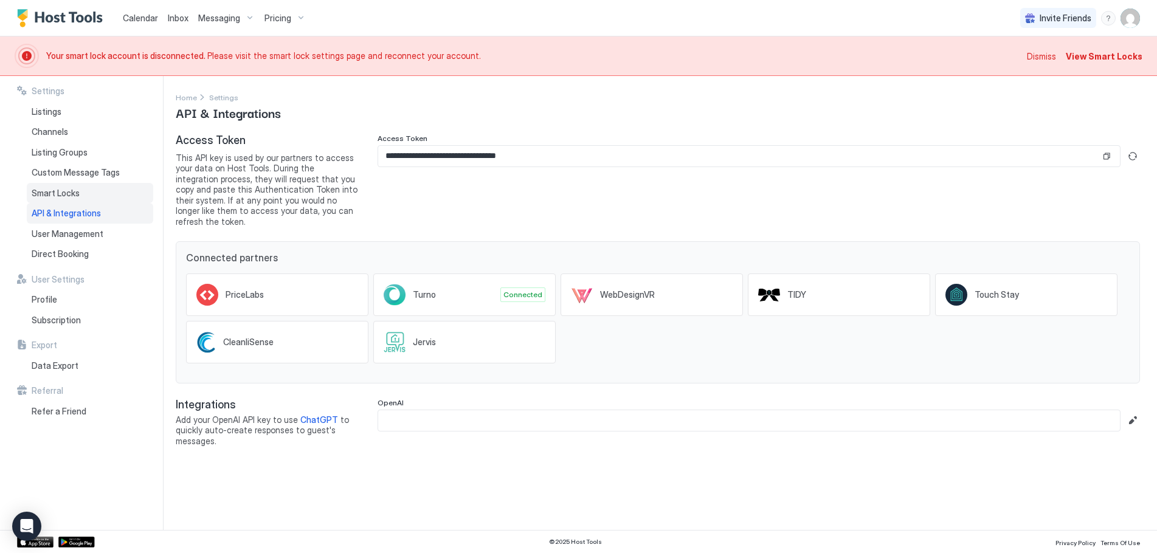
click at [81, 195] on div "Smart Locks" at bounding box center [90, 193] width 126 height 21
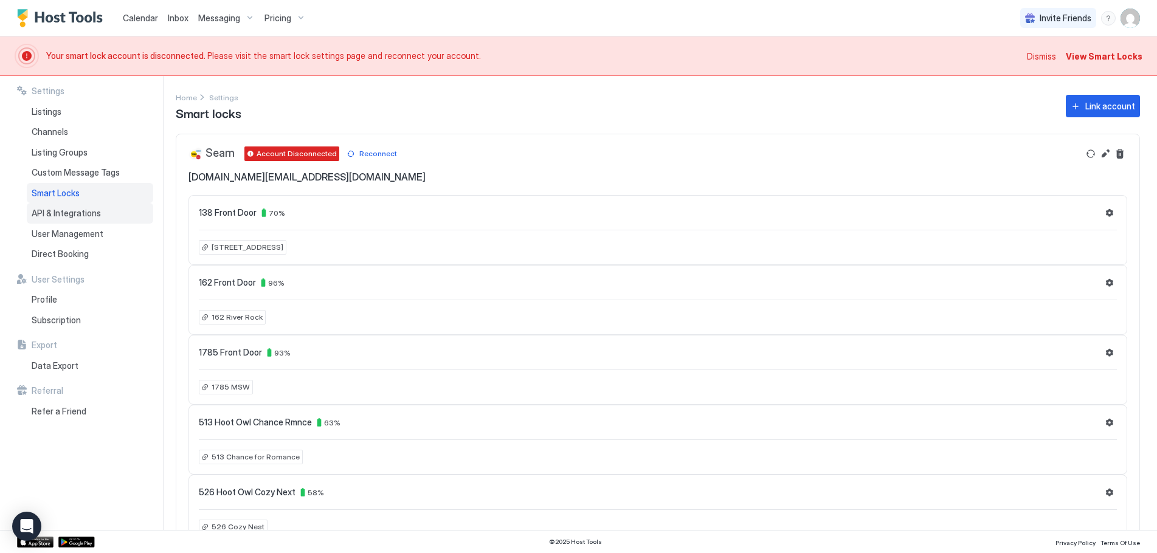
click at [80, 213] on span "API & Integrations" at bounding box center [66, 213] width 69 height 11
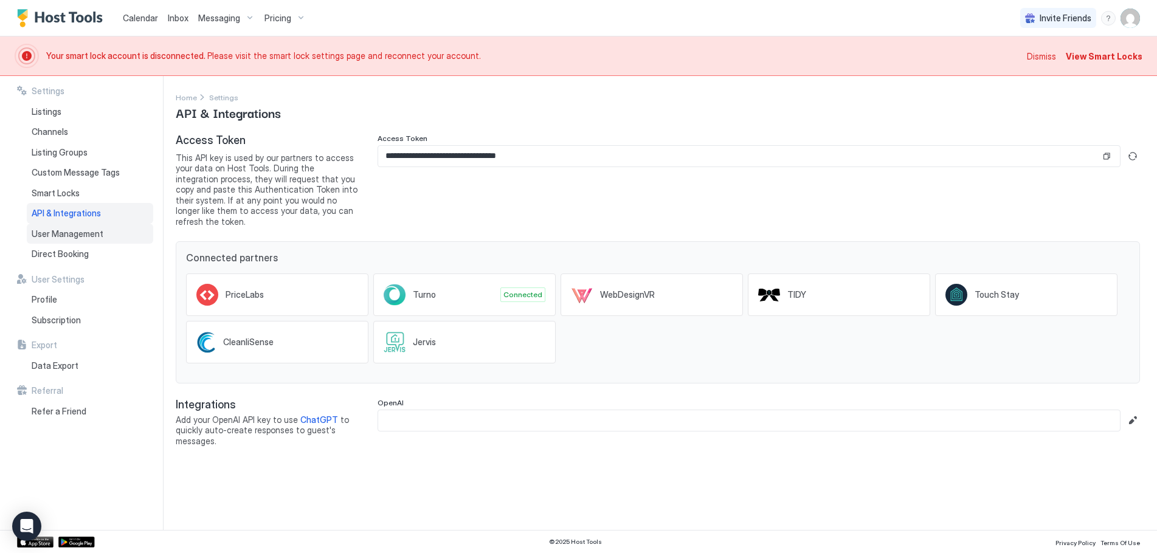
click at [74, 232] on span "User Management" at bounding box center [68, 234] width 72 height 11
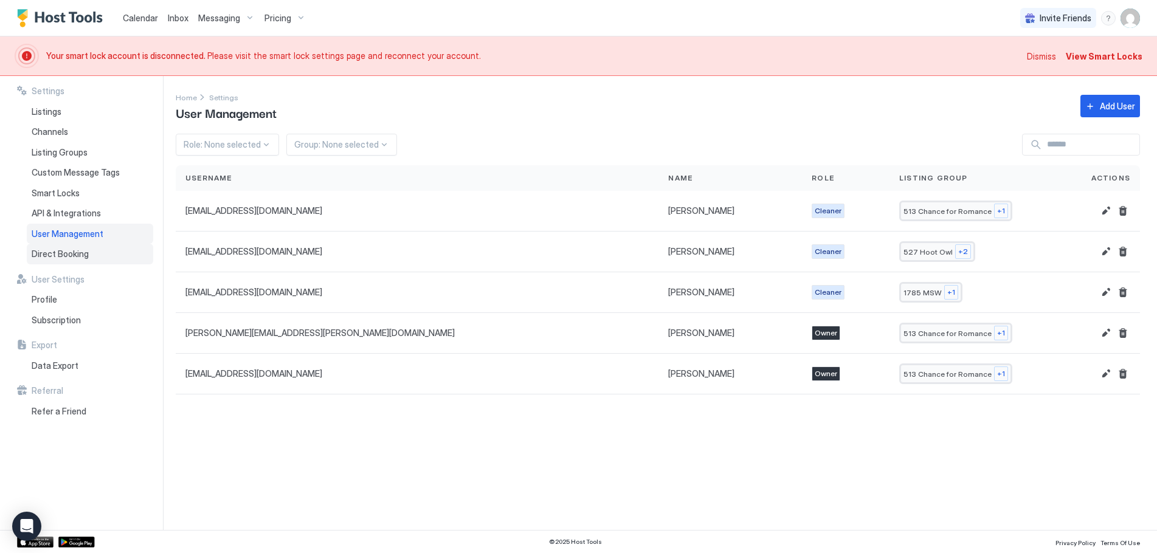
click at [83, 253] on span "Direct Booking" at bounding box center [60, 254] width 57 height 11
